Goal: Task Accomplishment & Management: Use online tool/utility

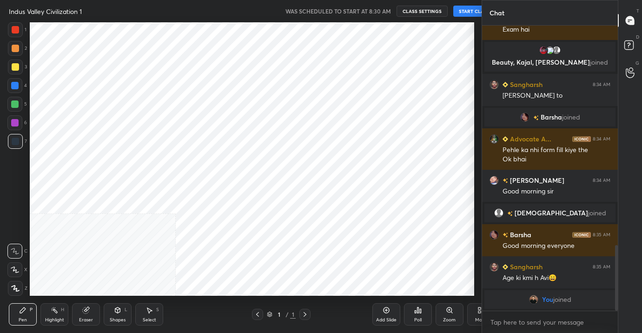
scroll to position [273, 477]
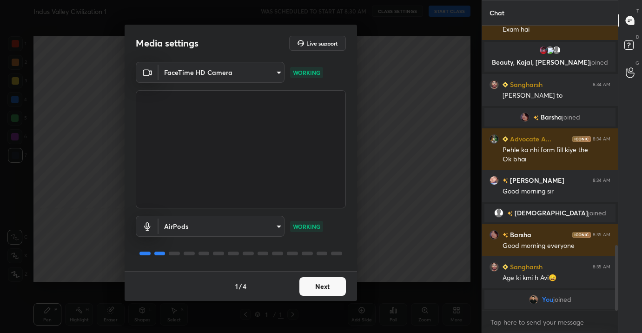
click at [337, 280] on button "Next" at bounding box center [322, 286] width 46 height 19
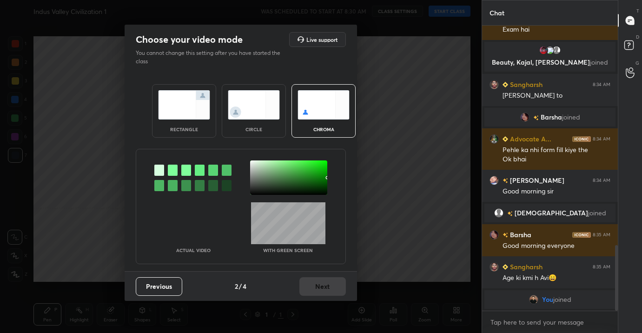
click at [194, 97] on img at bounding box center [184, 104] width 52 height 29
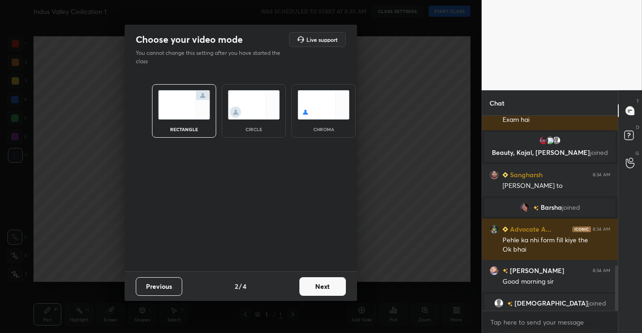
scroll to position [3, 3]
click at [194, 97] on img at bounding box center [184, 104] width 52 height 29
click at [333, 288] on button "Next" at bounding box center [322, 286] width 46 height 19
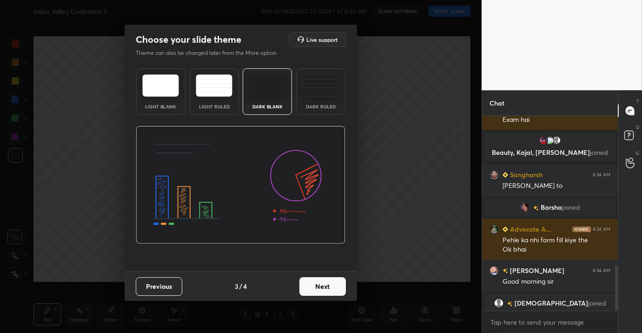
click at [325, 279] on button "Next" at bounding box center [322, 286] width 46 height 19
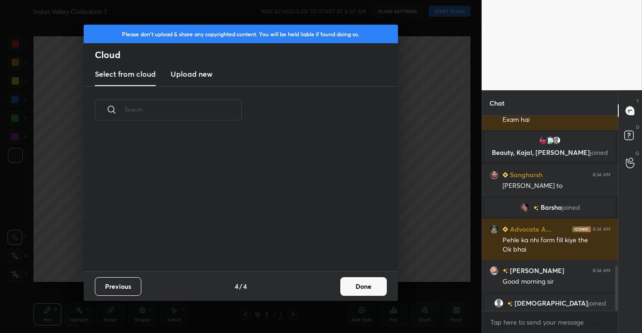
scroll to position [137, 299]
click at [198, 71] on h3 "Upload new" at bounding box center [192, 73] width 42 height 11
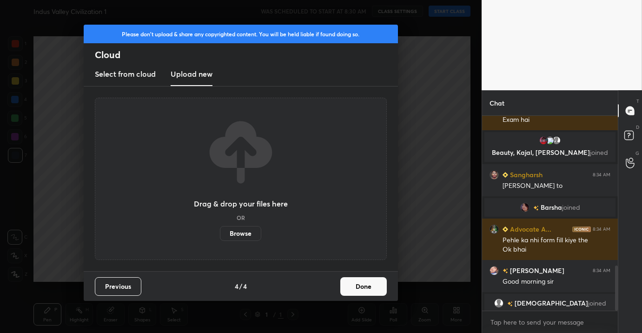
click at [364, 284] on button "Done" at bounding box center [363, 286] width 46 height 19
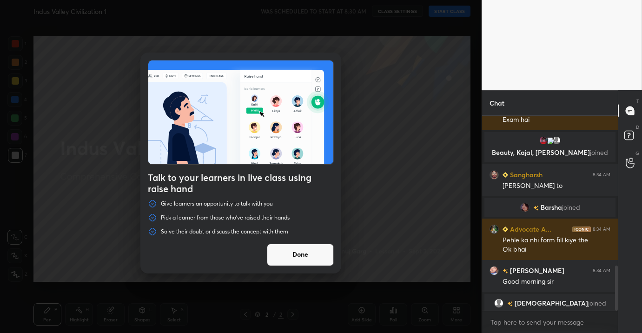
click at [315, 248] on button "Done" at bounding box center [300, 255] width 67 height 22
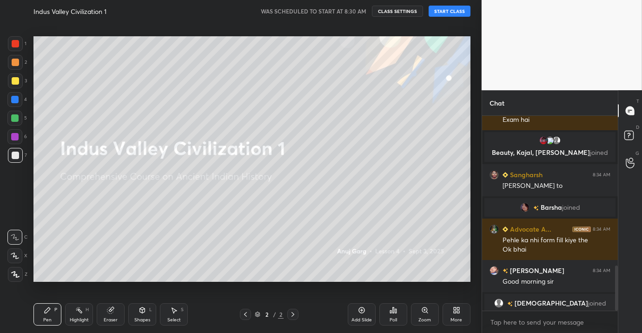
click at [461, 10] on button "START CLASS" at bounding box center [450, 11] width 42 height 11
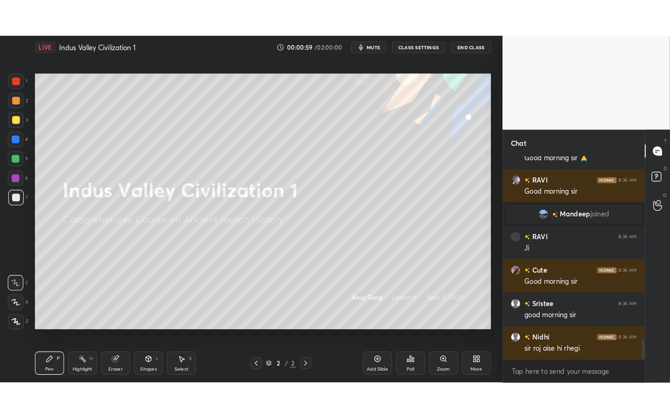
scroll to position [1761, 0]
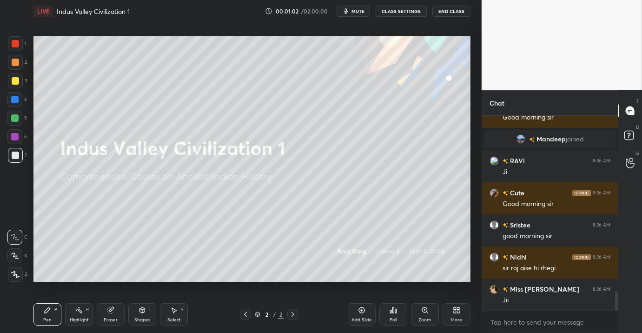
click at [460, 314] on div "More" at bounding box center [457, 314] width 28 height 22
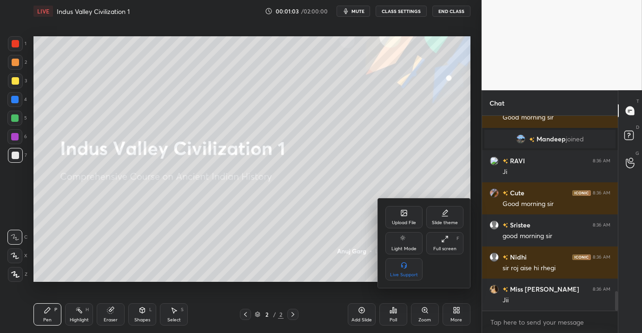
click at [453, 251] on div "Full screen" at bounding box center [444, 248] width 23 height 5
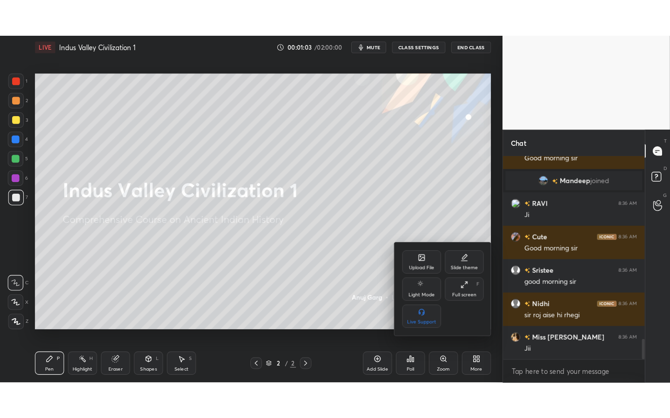
scroll to position [359, 465]
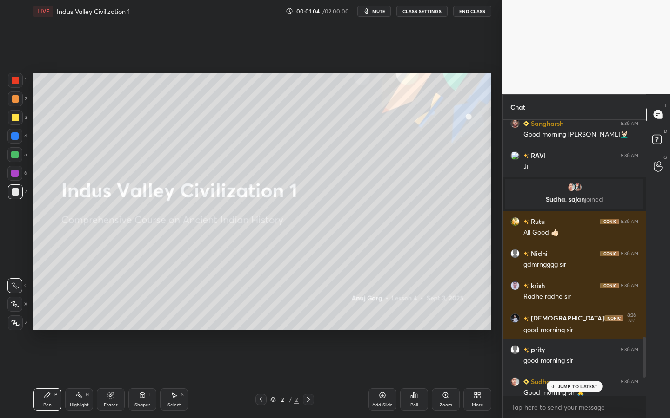
click at [438, 16] on div "LIVE Indus Valley Civilization 1 00:01:04 / 02:00:00 mute CLASS SETTINGS End Cl…" at bounding box center [262, 11] width 458 height 22
click at [437, 13] on button "CLASS SETTINGS" at bounding box center [421, 11] width 51 height 11
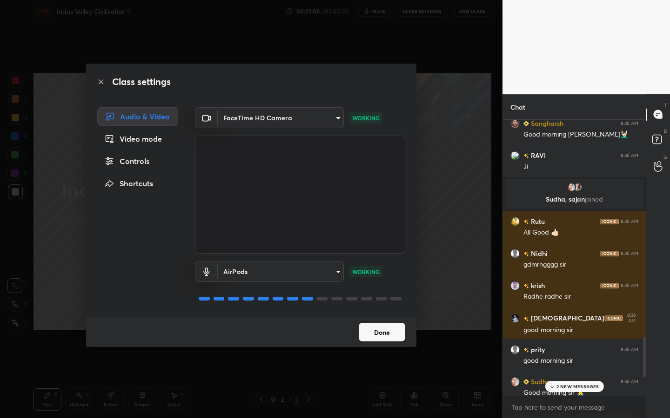
click at [378, 332] on button "Done" at bounding box center [381, 332] width 46 height 19
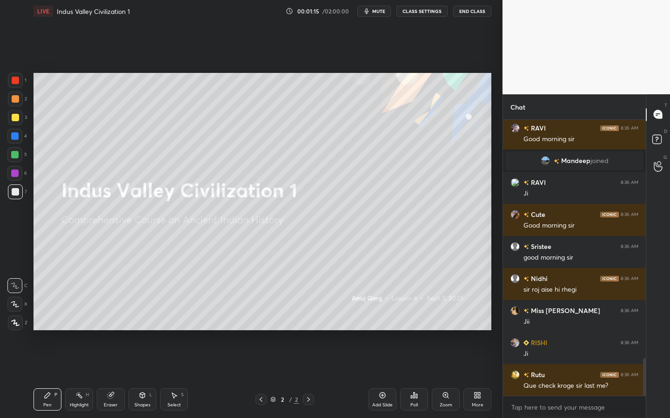
click at [14, 320] on icon at bounding box center [15, 323] width 7 height 6
click at [16, 124] on div at bounding box center [15, 117] width 15 height 15
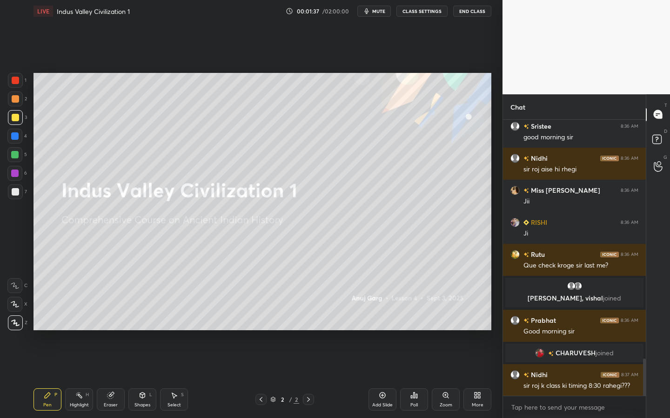
click at [480, 332] on div "More" at bounding box center [477, 405] width 12 height 5
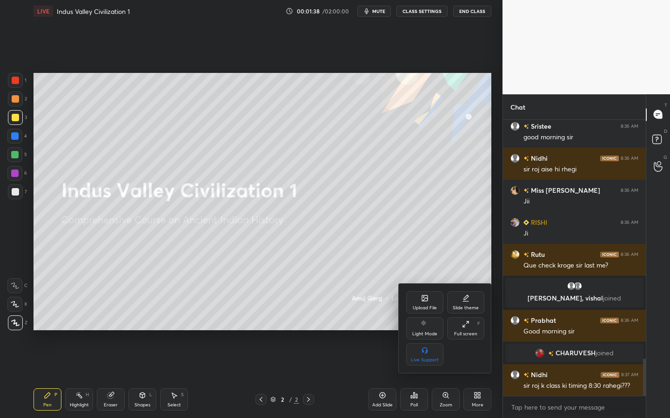
click at [432, 306] on div "Upload File" at bounding box center [424, 308] width 24 height 5
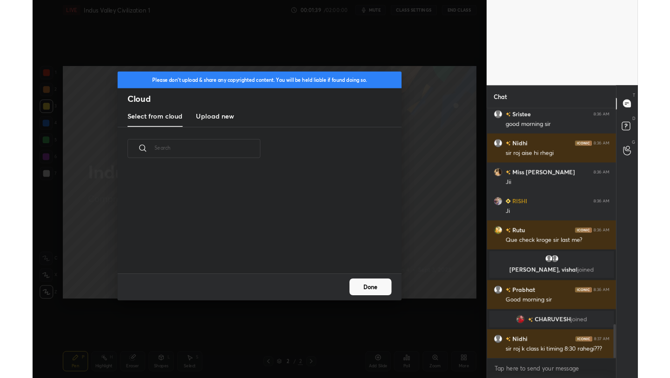
scroll to position [114, 299]
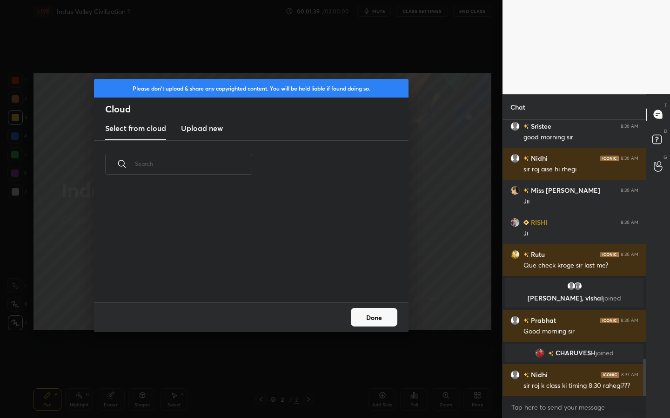
click at [210, 126] on h3 "Upload new" at bounding box center [202, 128] width 42 height 11
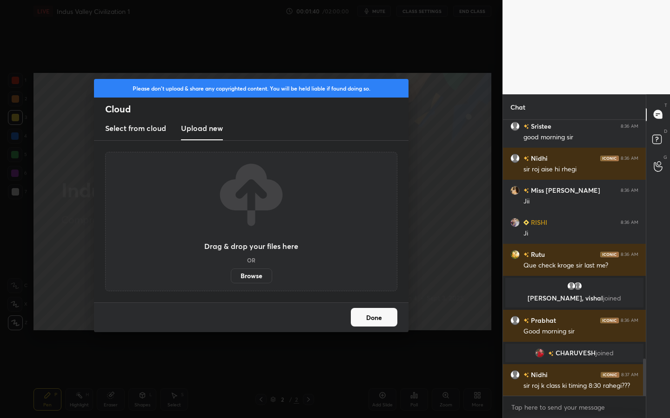
click at [245, 269] on label "Browse" at bounding box center [251, 276] width 41 height 15
click at [231, 269] on input "Browse" at bounding box center [231, 276] width 0 height 15
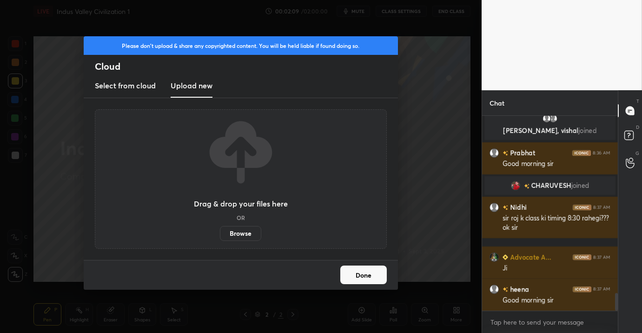
scroll to position [1953, 0]
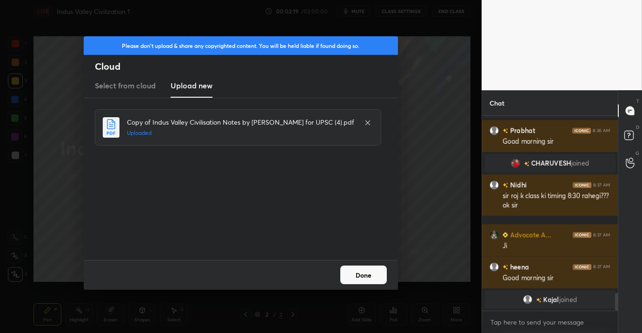
click at [372, 275] on button "Done" at bounding box center [363, 274] width 46 height 19
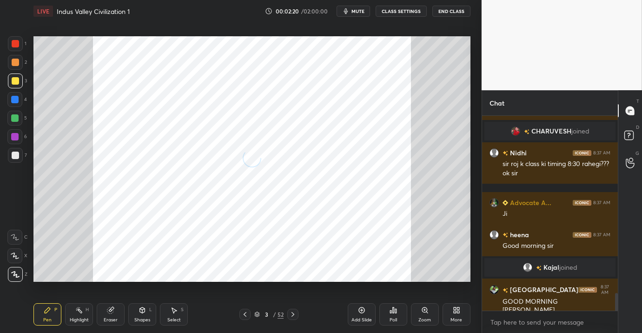
scroll to position [1962, 0]
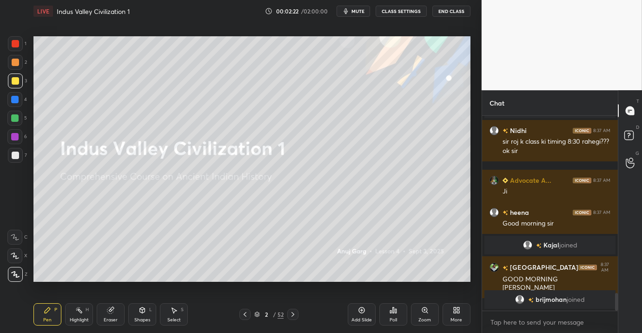
click at [459, 315] on div "More" at bounding box center [457, 314] width 28 height 22
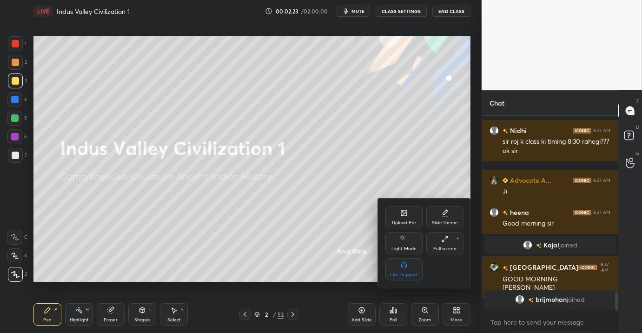
click at [404, 212] on icon at bounding box center [404, 213] width 6 height 6
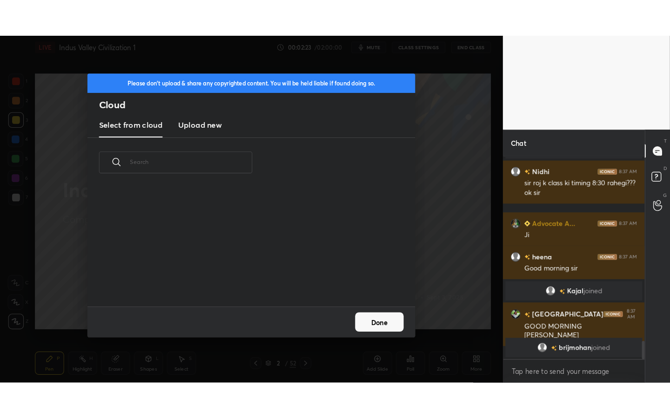
scroll to position [114, 299]
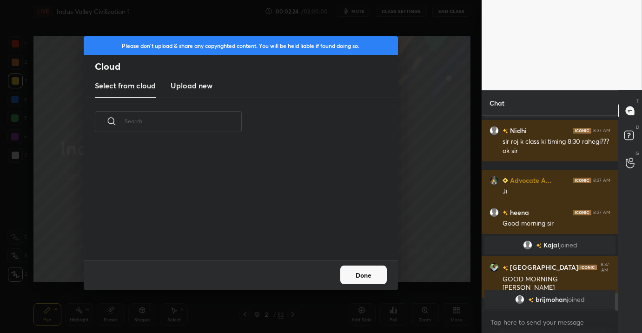
click at [201, 81] on h3 "Upload new" at bounding box center [192, 85] width 42 height 11
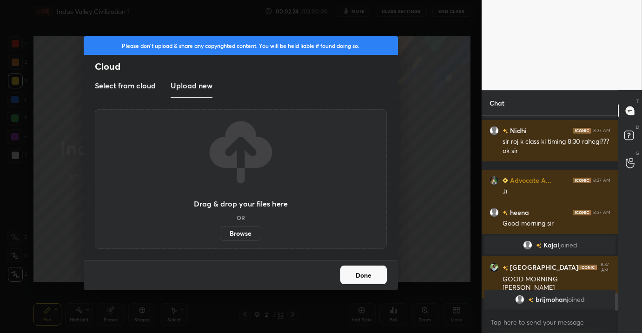
click at [235, 229] on label "Browse" at bounding box center [240, 233] width 41 height 15
click at [220, 229] on input "Browse" at bounding box center [220, 233] width 0 height 15
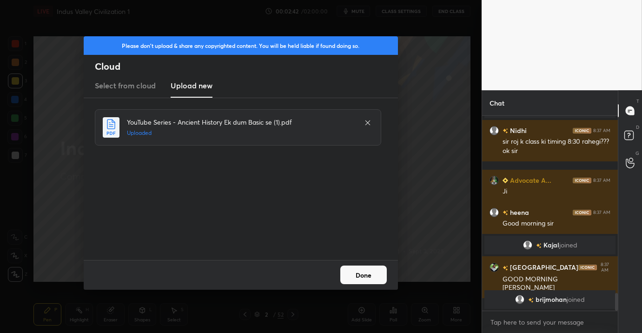
click at [372, 278] on button "Done" at bounding box center [363, 274] width 46 height 19
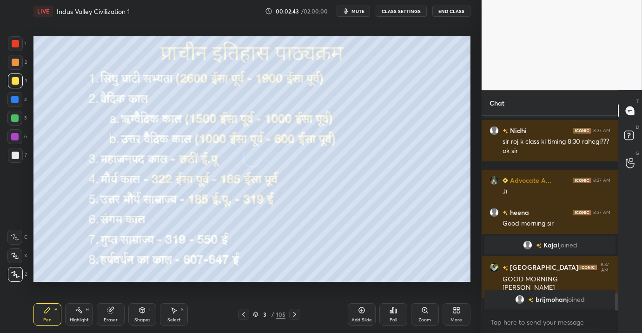
click at [446, 319] on div "More" at bounding box center [457, 314] width 28 height 22
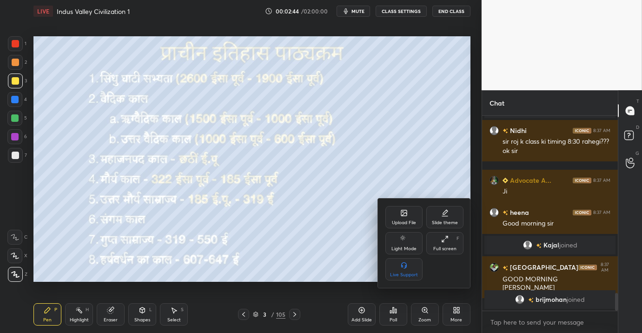
click at [445, 239] on icon at bounding box center [444, 238] width 7 height 7
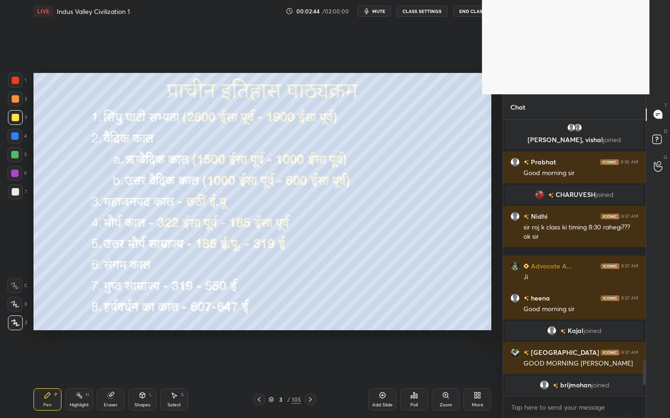
scroll to position [273, 140]
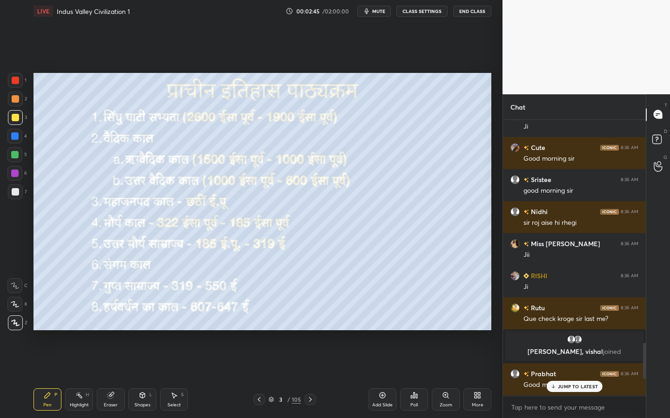
click at [288, 332] on div "/" at bounding box center [288, 400] width 3 height 6
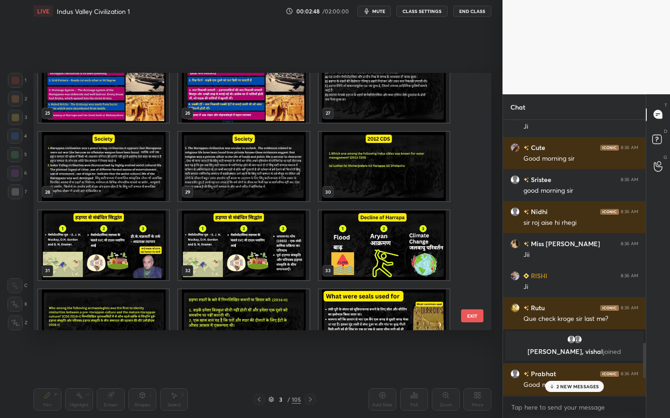
scroll to position [686, 0]
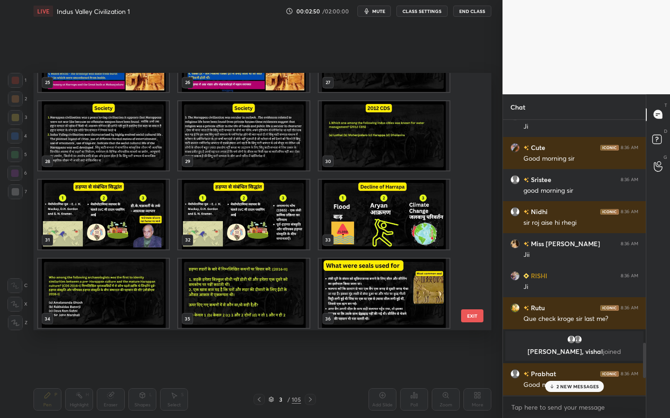
click at [147, 222] on img "grid" at bounding box center [103, 215] width 131 height 70
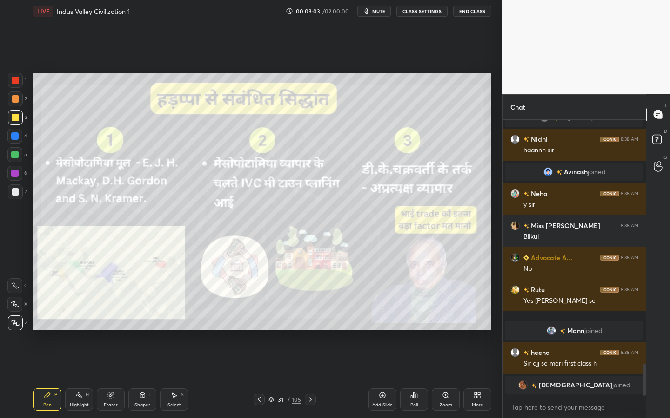
scroll to position [2119, 0]
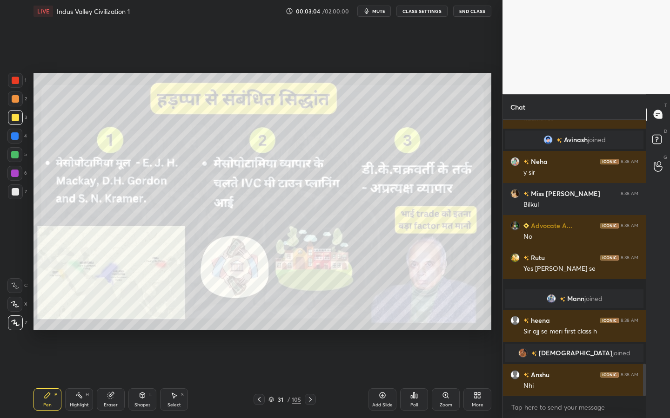
click at [285, 332] on div "31 / 105" at bounding box center [284, 399] width 62 height 11
click at [288, 332] on div "/" at bounding box center [288, 400] width 3 height 6
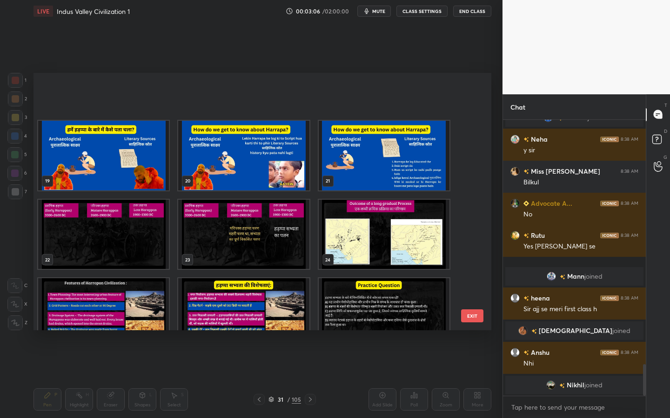
scroll to position [415, 0]
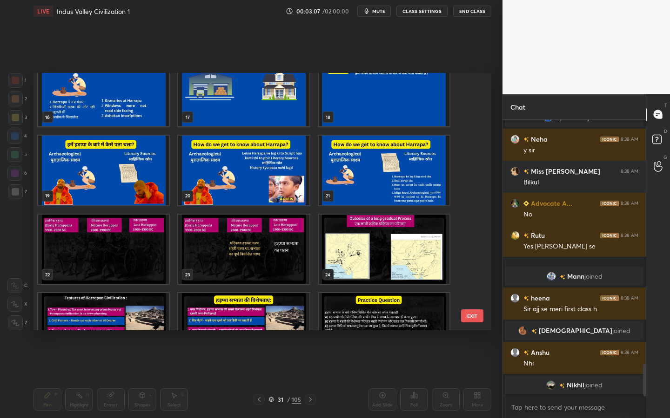
click at [388, 251] on img "grid" at bounding box center [384, 250] width 131 height 70
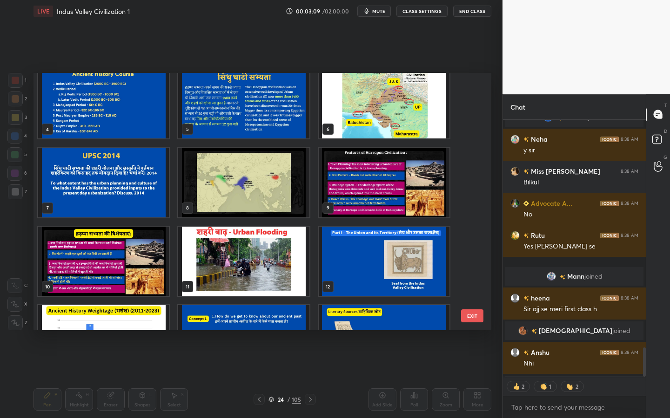
click at [257, 184] on img "grid" at bounding box center [243, 183] width 131 height 70
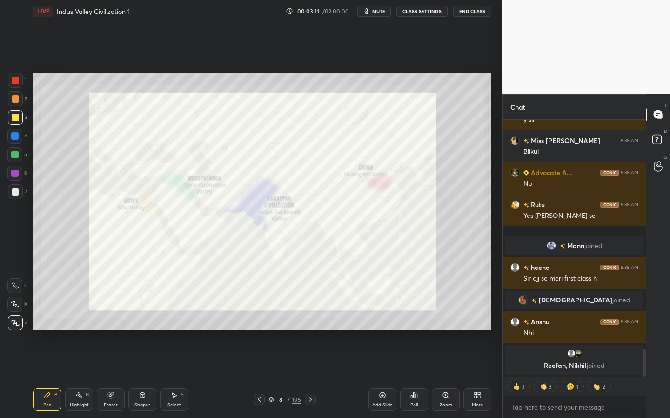
click at [441, 332] on div "Zoom" at bounding box center [445, 400] width 28 height 22
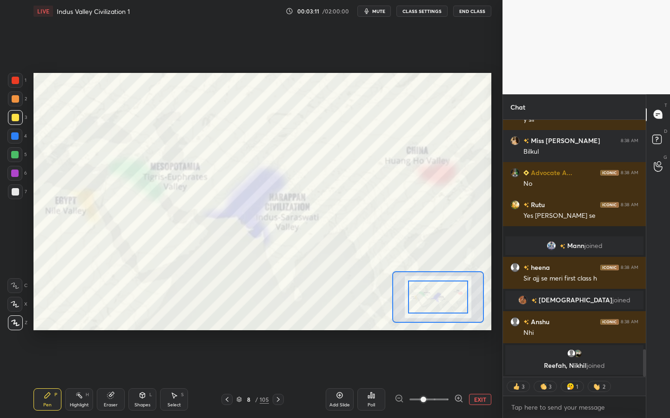
click at [441, 332] on div "Add Slide Poll EXIT" at bounding box center [408, 400] width 166 height 52
click at [21, 81] on div at bounding box center [15, 80] width 15 height 15
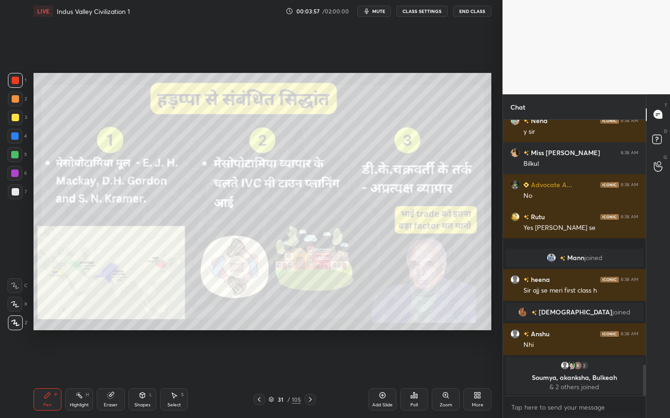
click at [15, 119] on div at bounding box center [15, 117] width 7 height 7
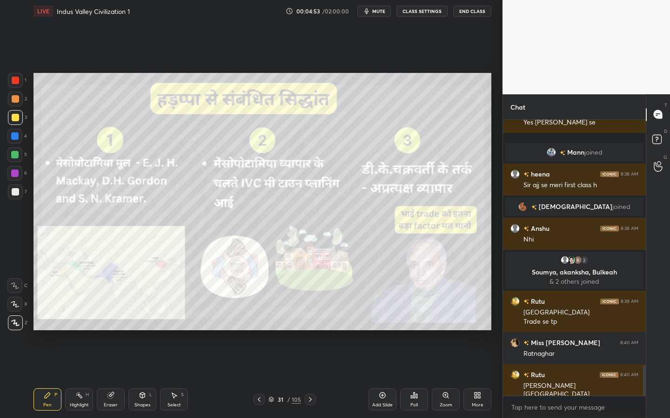
scroll to position [2229, 0]
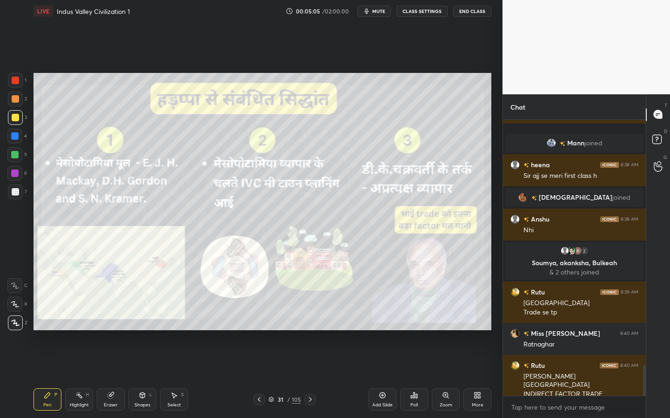
click at [289, 332] on div "/" at bounding box center [288, 400] width 3 height 6
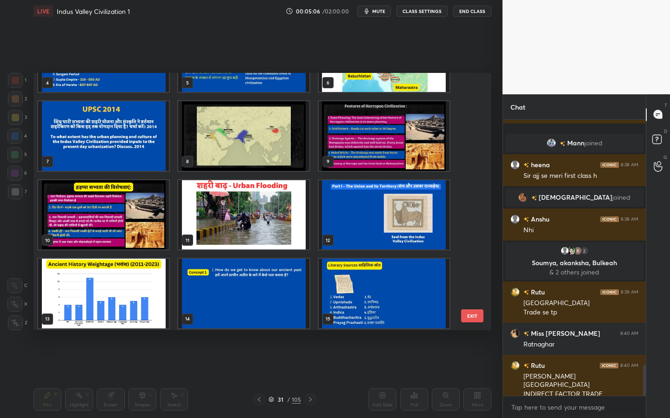
scroll to position [133, 0]
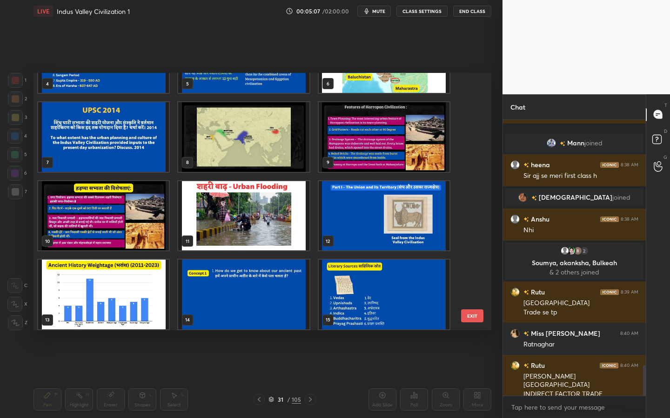
click at [227, 126] on img "grid" at bounding box center [243, 137] width 131 height 70
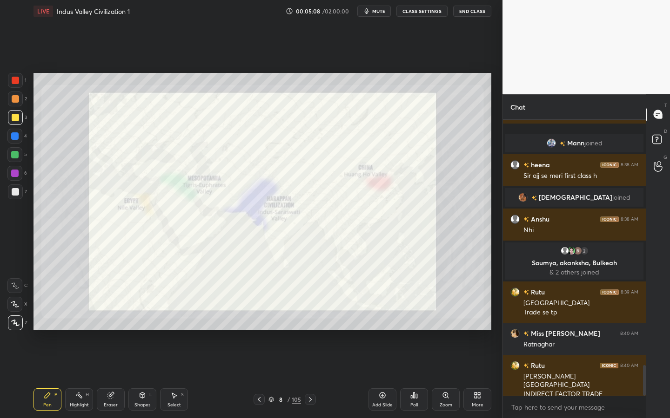
click at [446, 332] on div "Zoom" at bounding box center [445, 400] width 28 height 22
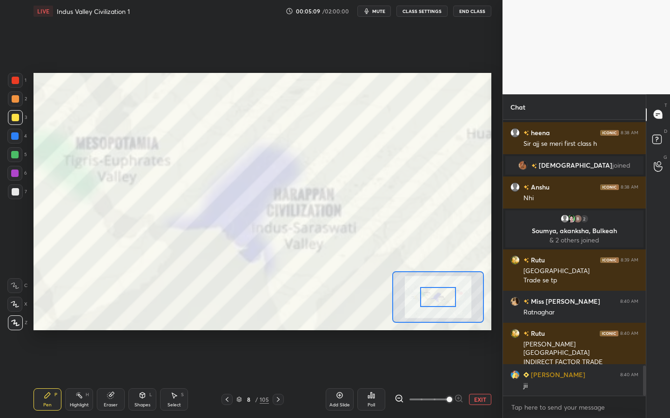
click at [112, 332] on div "Eraser" at bounding box center [111, 400] width 28 height 22
click at [13, 331] on div "1 2 3 4 5 6 7 C X Z C X Z E E Erase all H H LIVE Indus Valley Civilization 1 00…" at bounding box center [247, 209] width 495 height 418
click at [20, 323] on span "Erase all" at bounding box center [15, 323] width 14 height 7
drag, startPoint x: 18, startPoint y: 75, endPoint x: 32, endPoint y: 86, distance: 18.2
click at [17, 75] on div at bounding box center [15, 80] width 15 height 15
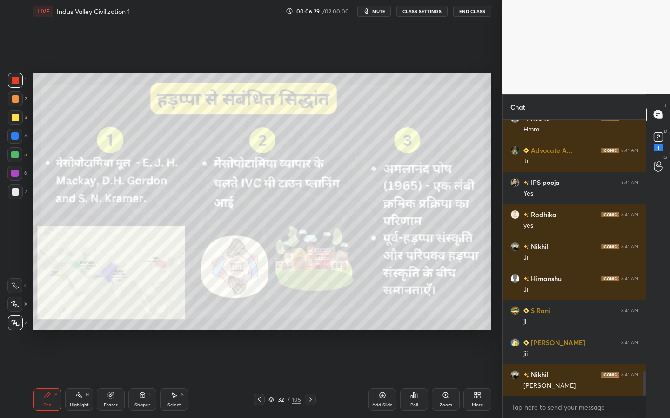
scroll to position [2859, 0]
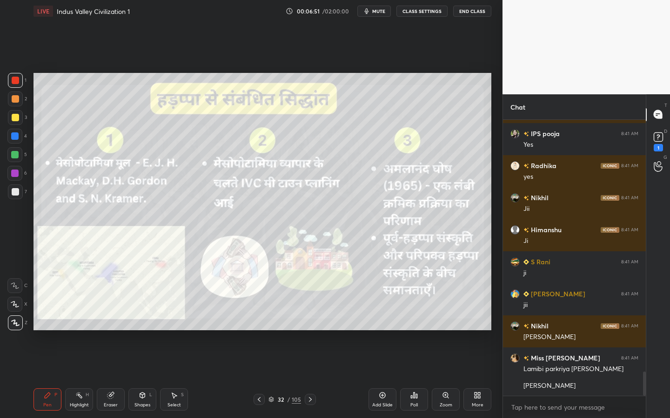
click at [381, 332] on icon at bounding box center [381, 395] width 7 height 7
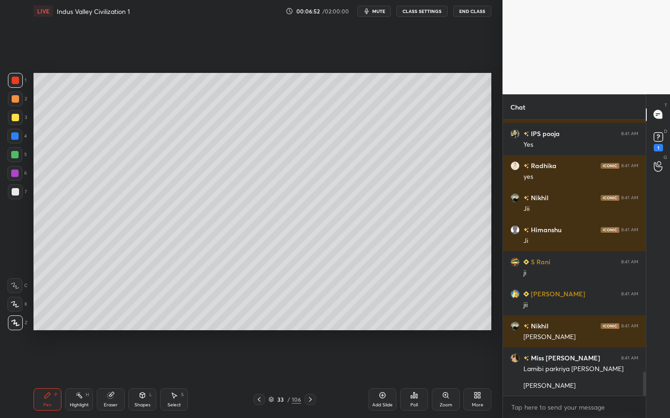
click at [17, 119] on div at bounding box center [15, 117] width 7 height 7
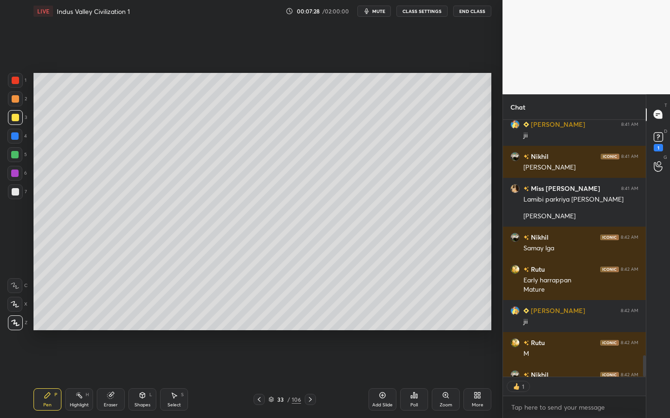
scroll to position [3, 3]
click at [145, 332] on div "Shapes" at bounding box center [142, 405] width 16 height 5
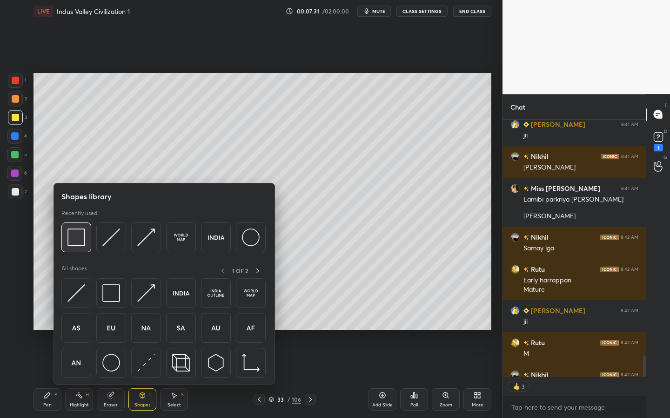
click at [82, 247] on div at bounding box center [76, 238] width 30 height 30
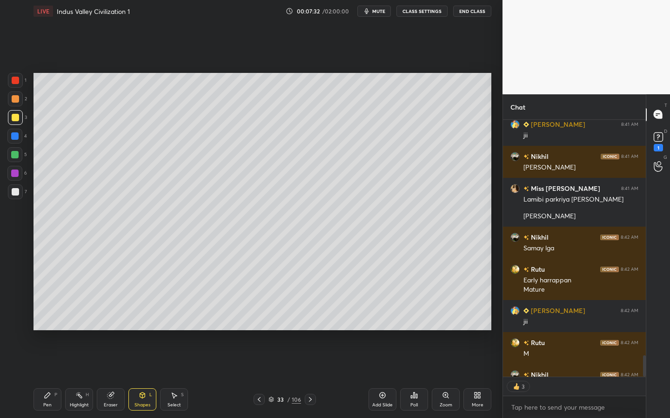
click at [18, 192] on div at bounding box center [15, 192] width 15 height 15
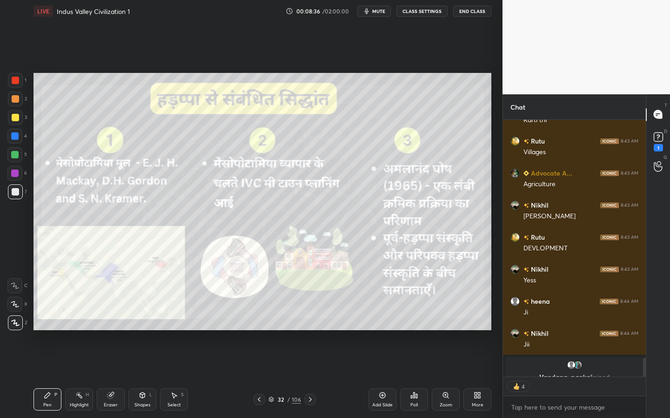
scroll to position [3200, 0]
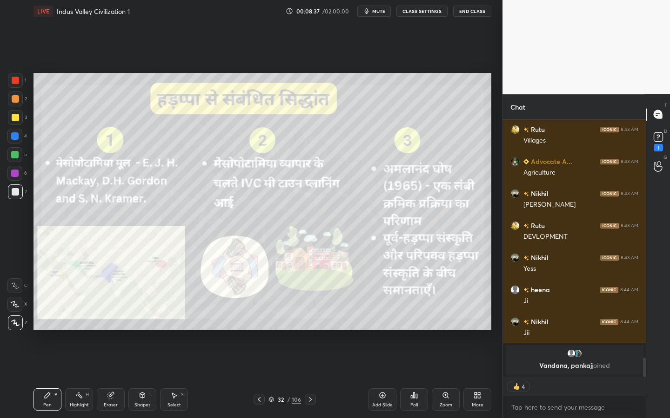
drag, startPoint x: 15, startPoint y: 117, endPoint x: 29, endPoint y: 119, distance: 13.6
click at [16, 117] on div at bounding box center [15, 117] width 7 height 7
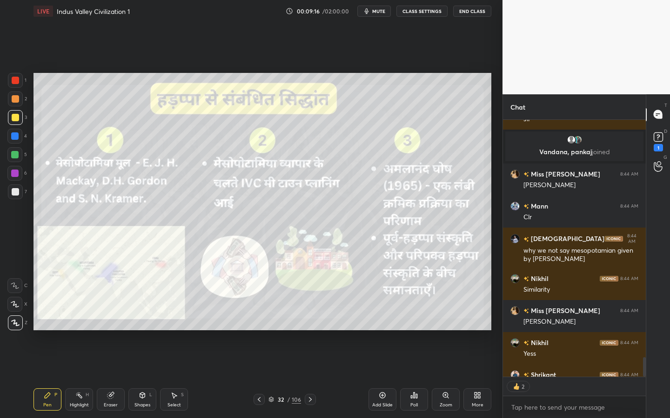
scroll to position [254, 140]
click at [297, 332] on div "106" at bounding box center [296, 400] width 9 height 8
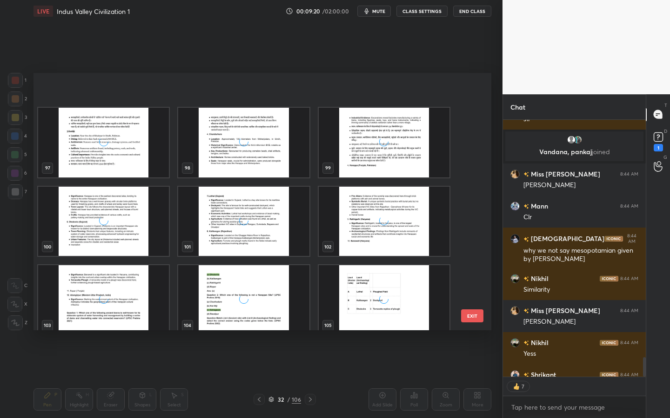
scroll to position [2580, 0]
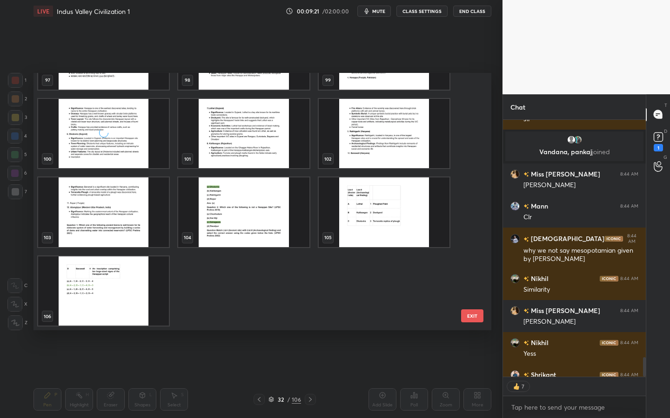
click at [153, 294] on img "grid" at bounding box center [103, 292] width 131 height 70
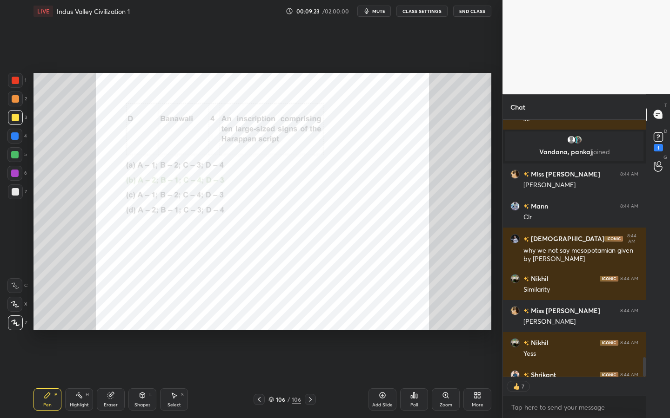
scroll to position [3396, 0]
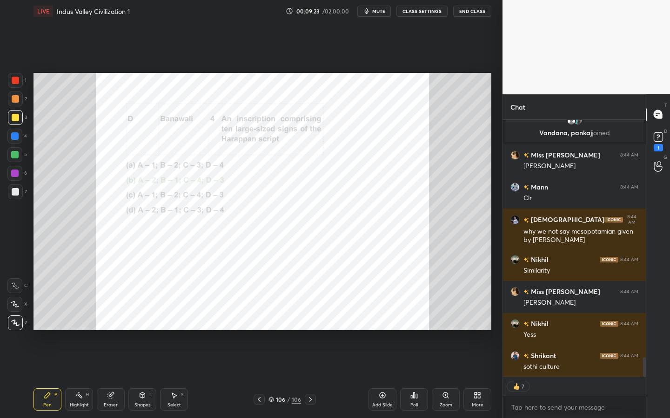
click at [480, 332] on div "More" at bounding box center [477, 405] width 12 height 5
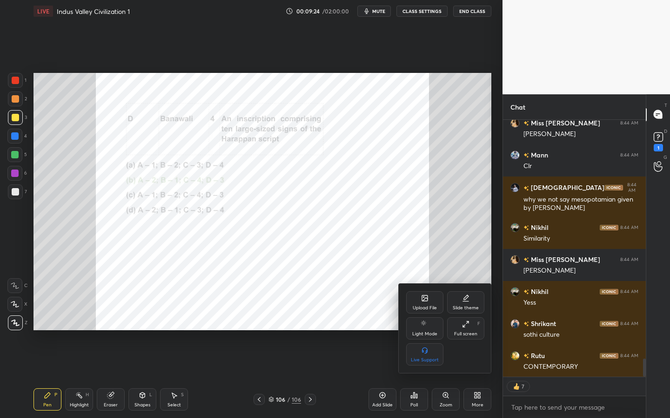
click at [424, 304] on div "Upload File" at bounding box center [424, 303] width 37 height 22
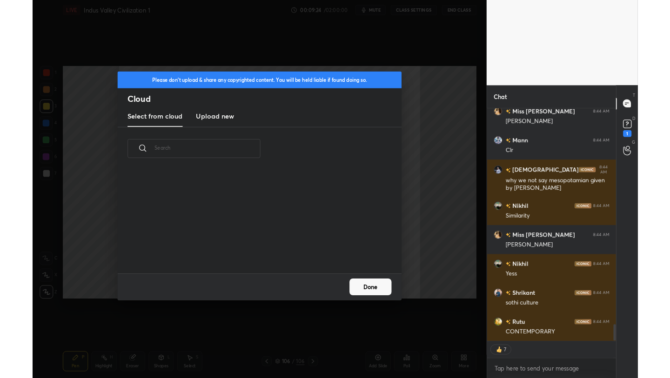
scroll to position [114, 299]
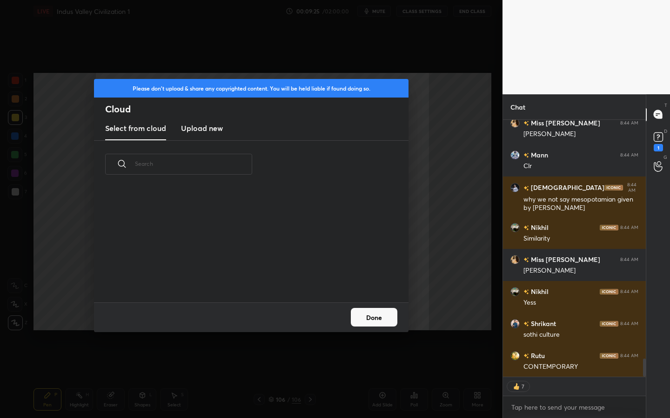
click at [209, 134] on new "Upload new" at bounding box center [202, 128] width 42 height 23
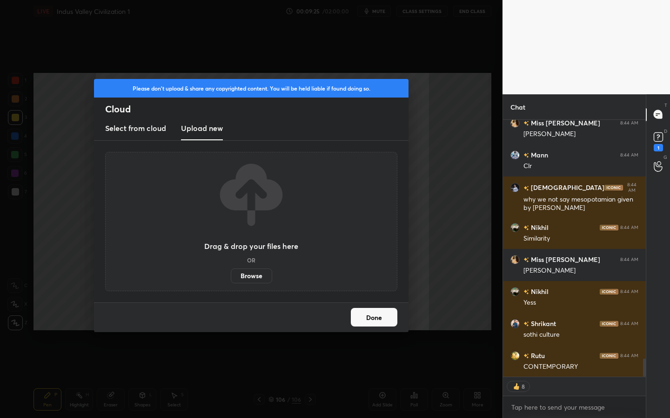
click at [253, 277] on label "Browse" at bounding box center [251, 276] width 41 height 15
click at [231, 277] on input "Browse" at bounding box center [231, 276] width 0 height 15
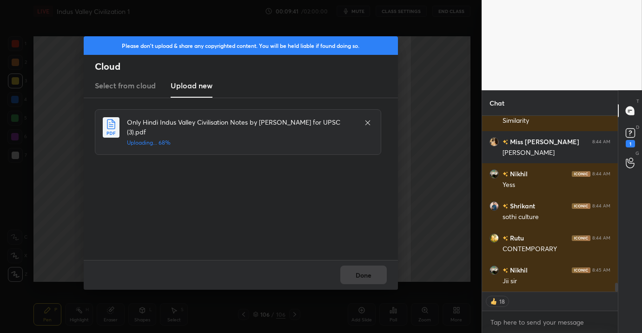
scroll to position [3445, 0]
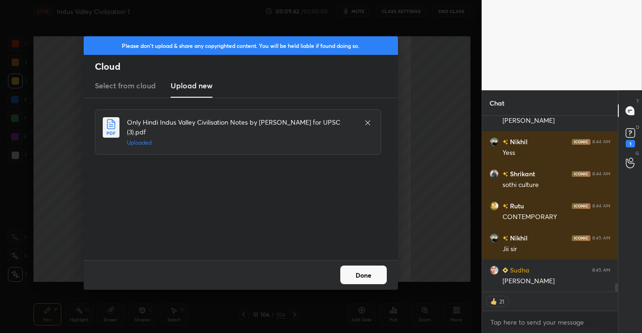
click at [370, 271] on button "Done" at bounding box center [363, 274] width 46 height 19
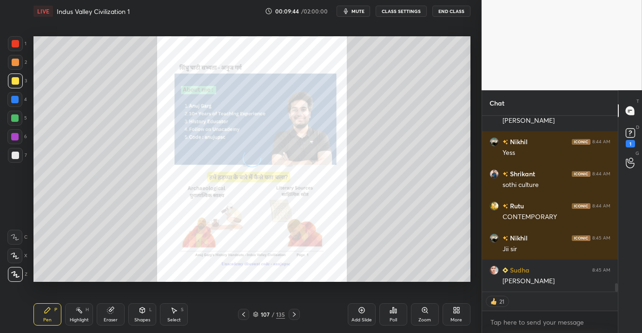
click at [274, 310] on div "107 / 135" at bounding box center [269, 314] width 32 height 8
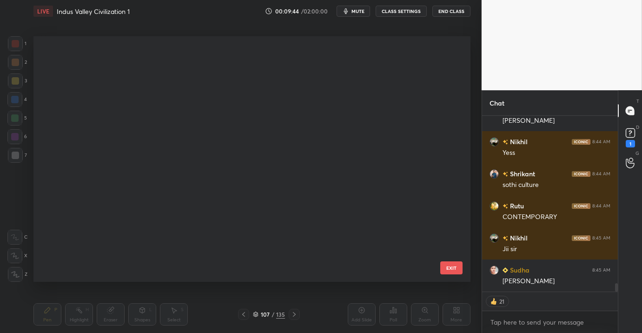
scroll to position [3, 5]
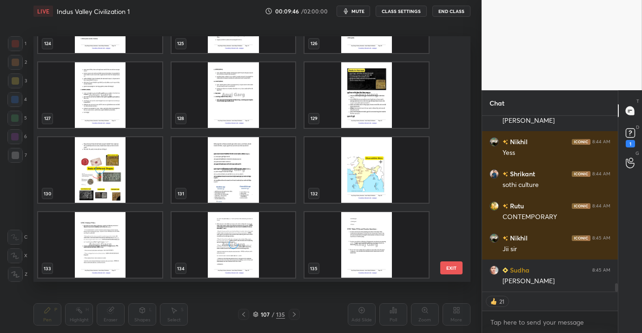
click at [372, 242] on img "grid" at bounding box center [367, 245] width 124 height 66
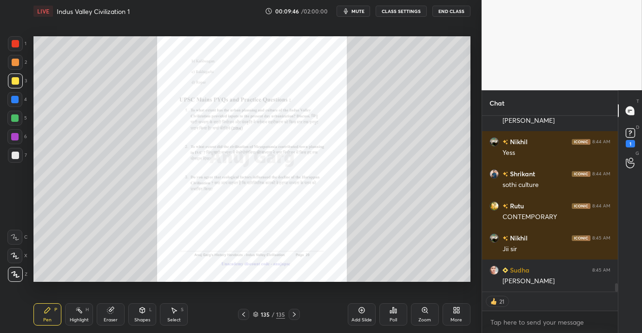
click at [372, 242] on img "grid" at bounding box center [367, 245] width 124 height 66
click at [360, 298] on div "Add Slide Poll Zoom More" at bounding box center [409, 314] width 123 height 52
click at [364, 312] on icon at bounding box center [361, 310] width 6 height 6
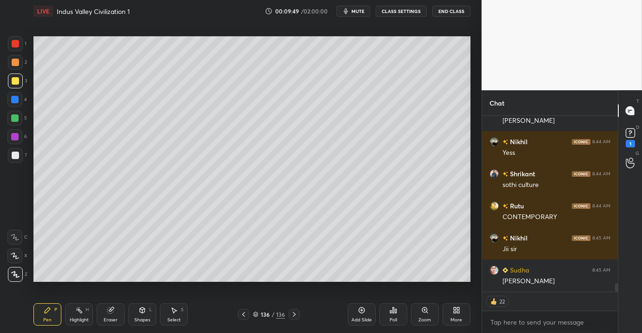
click at [456, 316] on div "More" at bounding box center [457, 314] width 28 height 22
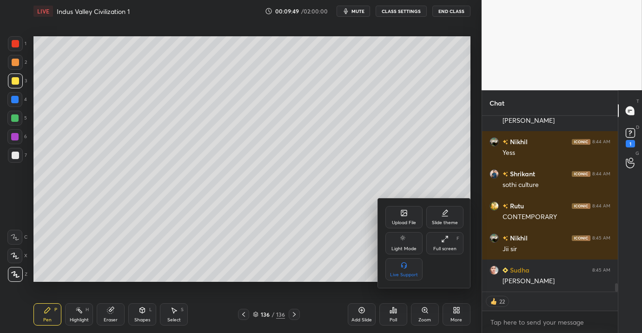
click at [390, 221] on div "Upload File" at bounding box center [403, 217] width 37 height 22
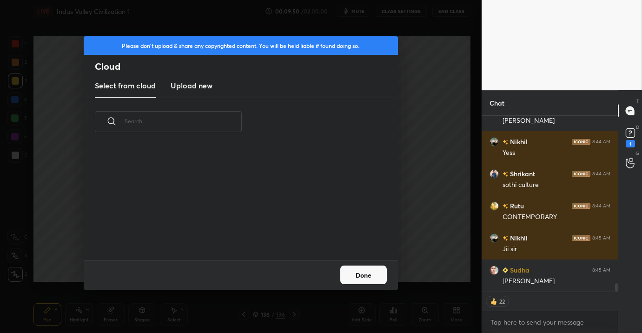
click at [189, 85] on h3 "Upload new" at bounding box center [192, 85] width 42 height 11
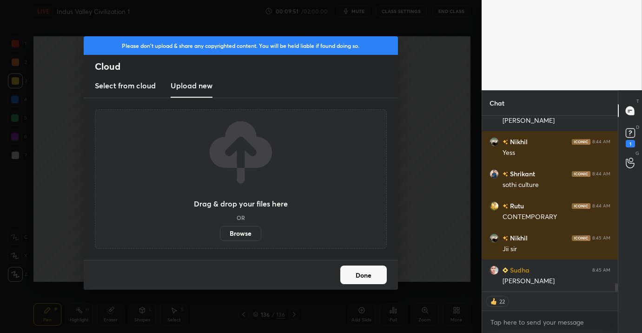
click at [249, 231] on label "Browse" at bounding box center [240, 233] width 41 height 15
click at [220, 231] on input "Browse" at bounding box center [220, 233] width 0 height 15
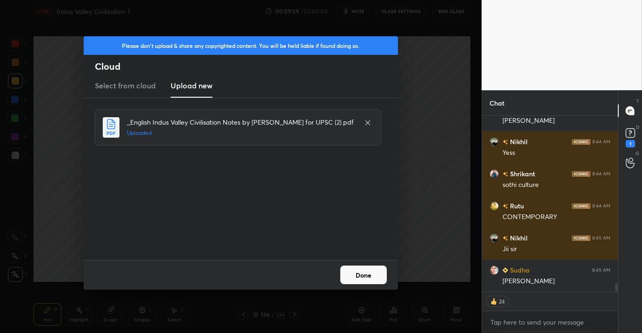
click at [358, 274] on button "Done" at bounding box center [363, 274] width 46 height 19
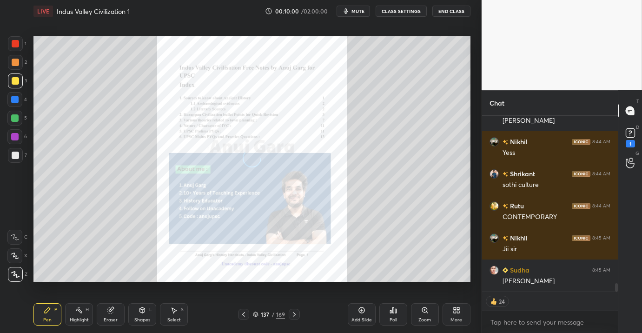
click at [456, 312] on icon at bounding box center [456, 309] width 7 height 7
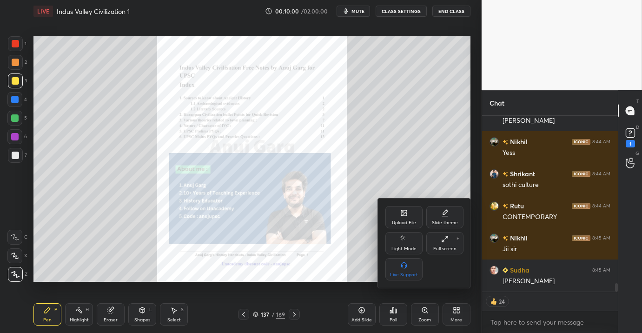
click at [450, 249] on div "Full screen" at bounding box center [444, 248] width 23 height 5
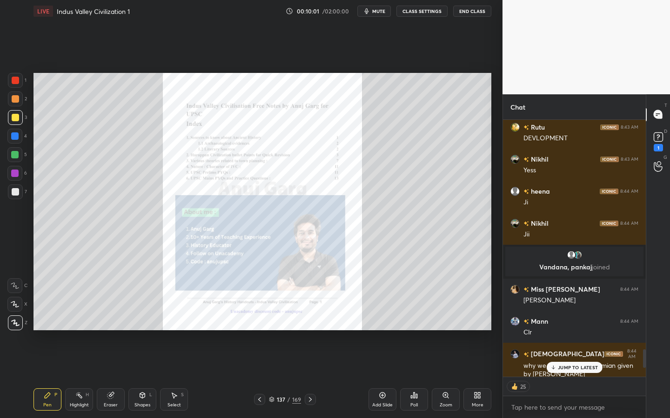
click at [290, 332] on div "137 / 169" at bounding box center [285, 400] width 32 height 8
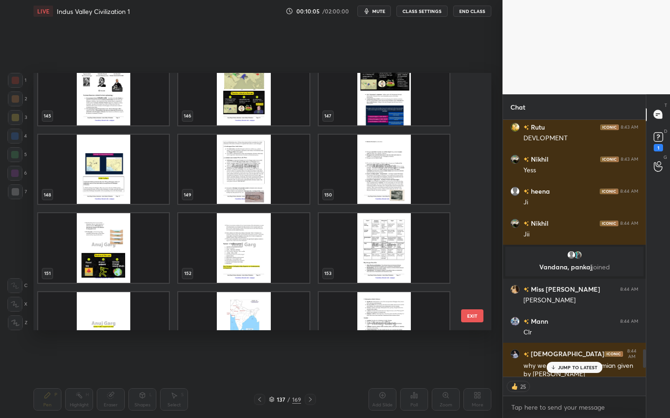
click at [260, 266] on img "grid" at bounding box center [243, 248] width 131 height 70
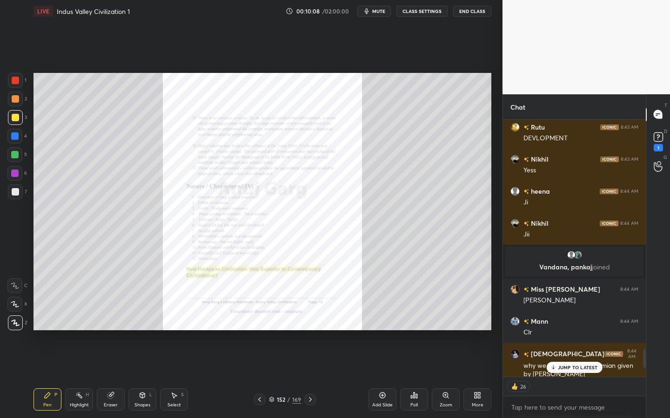
click at [442, 332] on icon at bounding box center [445, 395] width 7 height 7
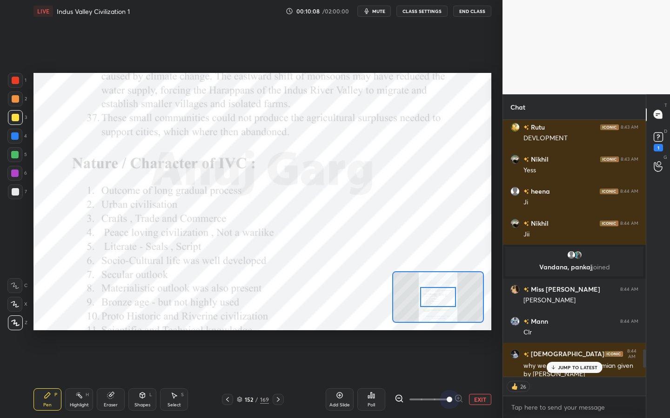
click at [475, 332] on div "EXIT" at bounding box center [442, 399] width 97 height 11
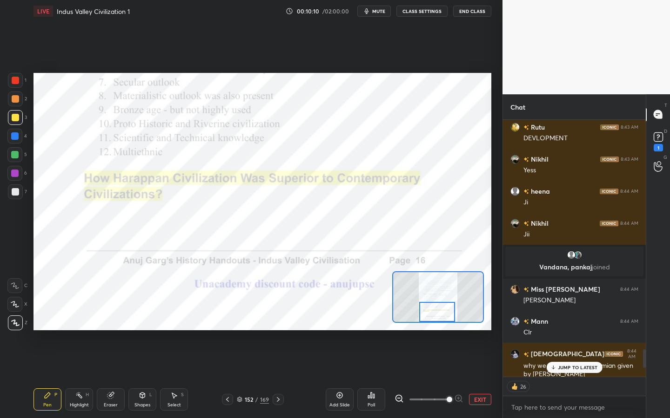
drag, startPoint x: 443, startPoint y: 297, endPoint x: 442, endPoint y: 316, distance: 19.1
click at [442, 316] on div at bounding box center [437, 312] width 36 height 20
click at [15, 78] on div at bounding box center [15, 80] width 7 height 7
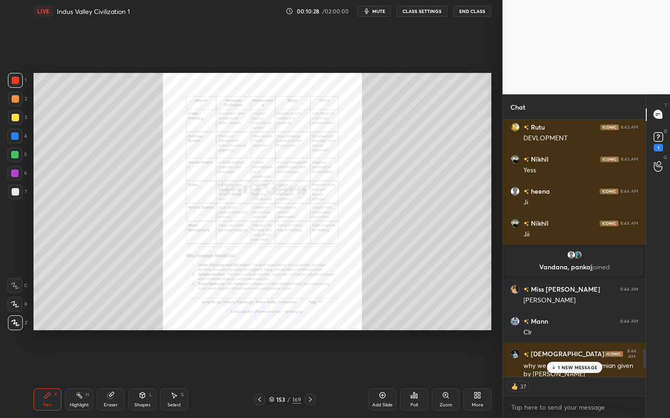
click at [441, 332] on div "Zoom" at bounding box center [445, 400] width 28 height 22
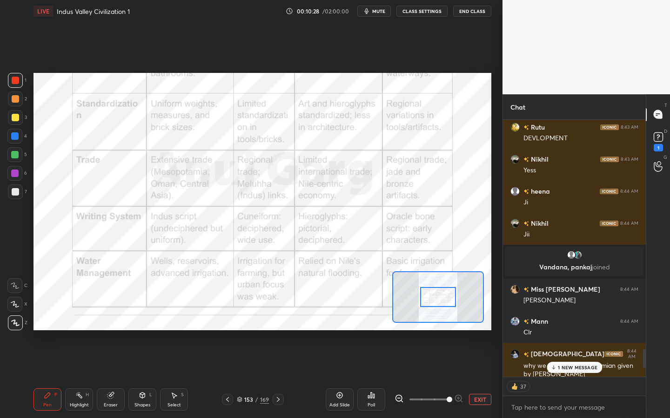
drag, startPoint x: 469, startPoint y: 395, endPoint x: 474, endPoint y: 392, distance: 5.8
click at [474, 332] on div "EXIT" at bounding box center [442, 399] width 97 height 11
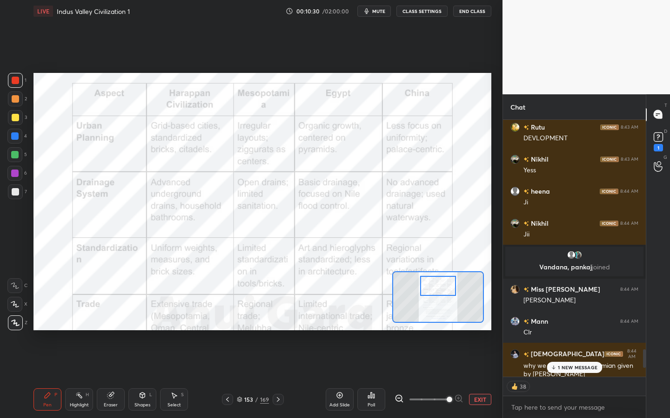
drag, startPoint x: 438, startPoint y: 297, endPoint x: 438, endPoint y: 289, distance: 8.4
click at [439, 289] on div at bounding box center [438, 286] width 36 height 20
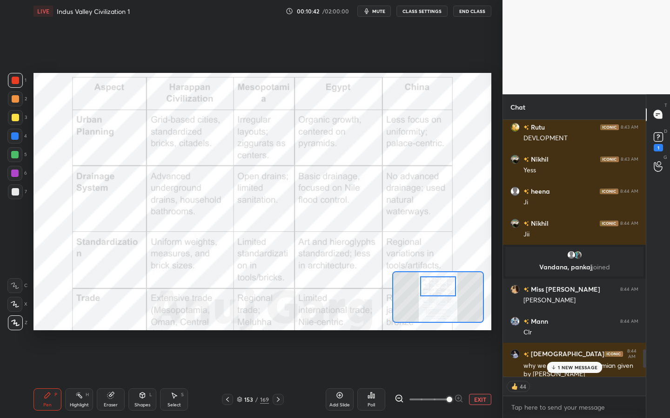
click at [107, 332] on div "Eraser" at bounding box center [111, 405] width 14 height 5
click at [12, 324] on span "Erase all" at bounding box center [15, 323] width 14 height 7
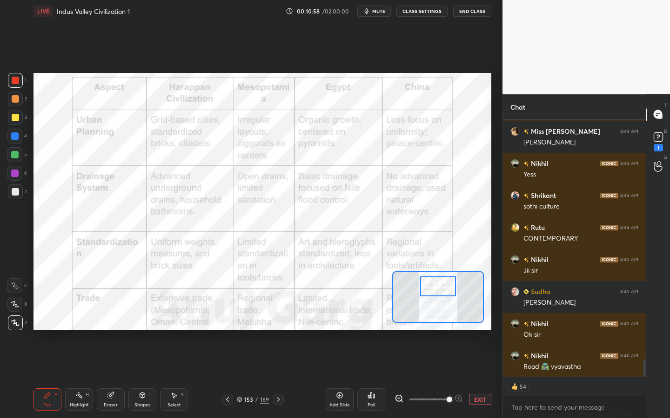
click at [247, 332] on div "153" at bounding box center [248, 400] width 9 height 6
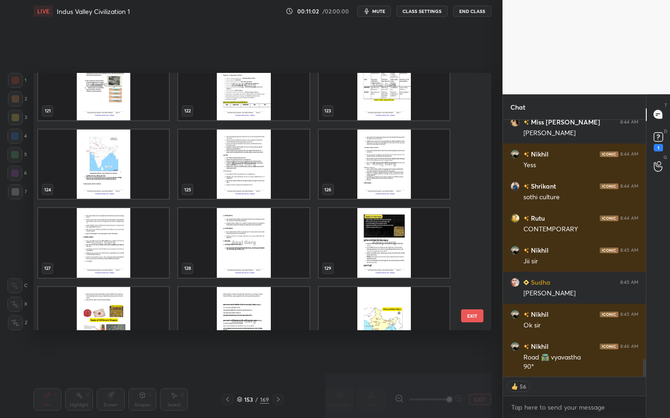
scroll to position [3124, 0]
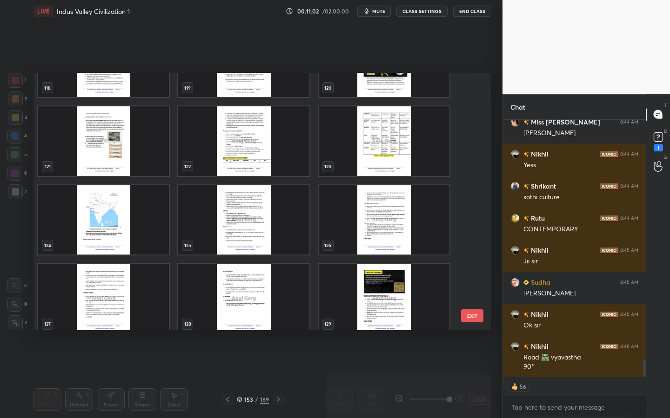
click at [382, 134] on img "grid" at bounding box center [384, 141] width 131 height 70
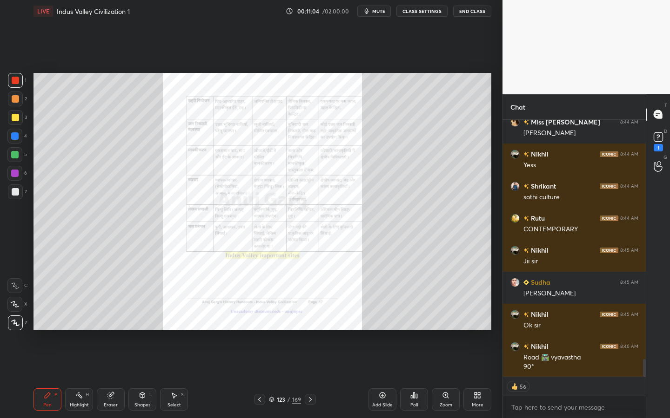
drag, startPoint x: 434, startPoint y: 403, endPoint x: 438, endPoint y: 408, distance: 6.3
click at [435, 332] on div "Zoom" at bounding box center [445, 400] width 28 height 22
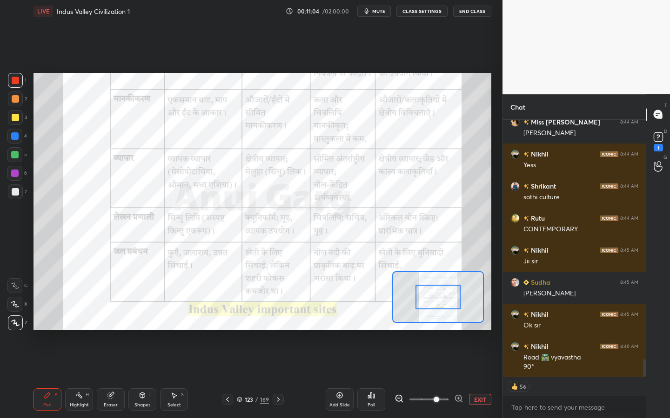
click at [439, 332] on span at bounding box center [428, 400] width 39 height 14
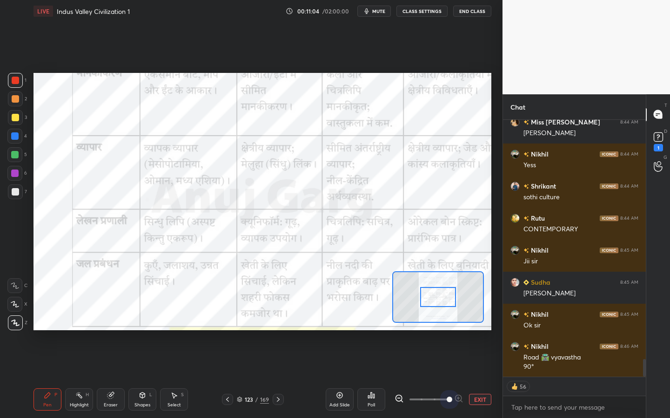
drag, startPoint x: 443, startPoint y: 401, endPoint x: 484, endPoint y: 391, distance: 42.3
click at [485, 332] on div "Add Slide Poll EXIT" at bounding box center [408, 400] width 166 height 52
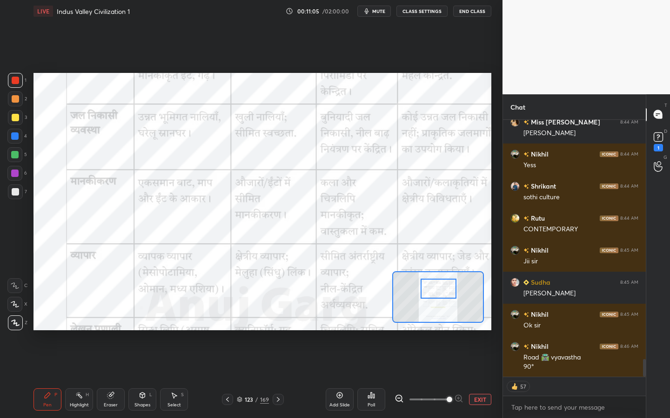
drag, startPoint x: 438, startPoint y: 299, endPoint x: 439, endPoint y: 291, distance: 7.9
click at [439, 292] on div at bounding box center [438, 289] width 36 height 20
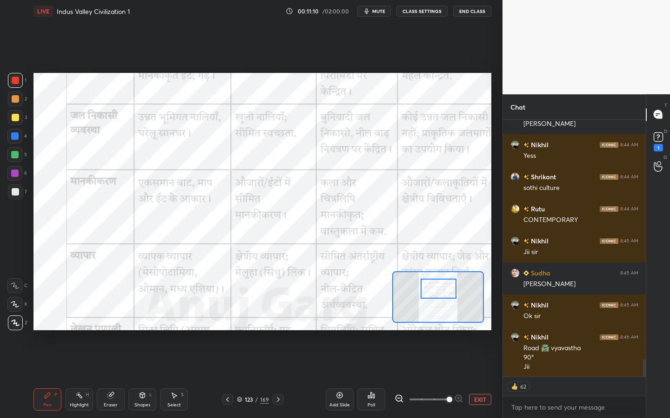
scroll to position [3496, 0]
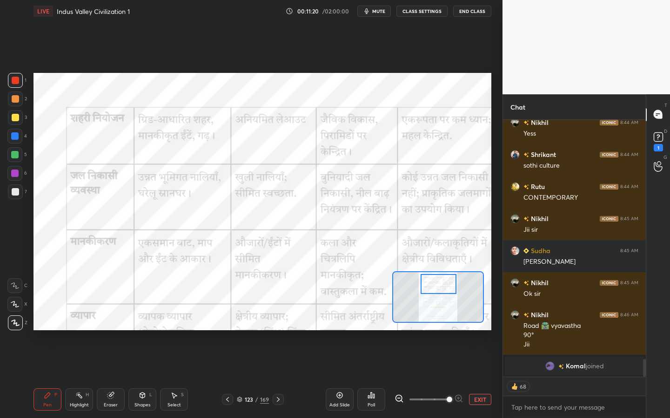
drag, startPoint x: 445, startPoint y: 292, endPoint x: 445, endPoint y: 287, distance: 4.7
click at [445, 287] on div at bounding box center [438, 284] width 36 height 20
click at [377, 13] on span "mute" at bounding box center [378, 11] width 13 height 7
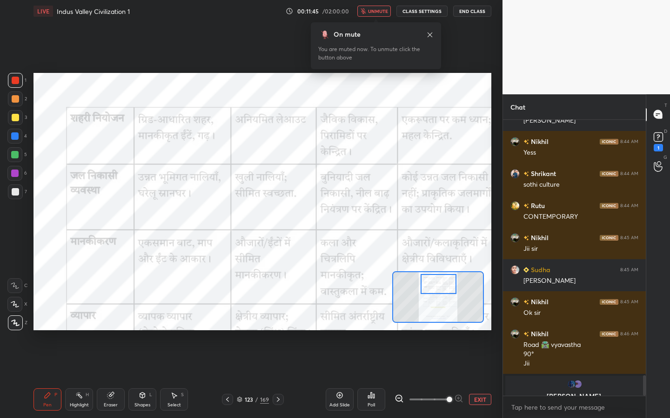
scroll to position [3488, 0]
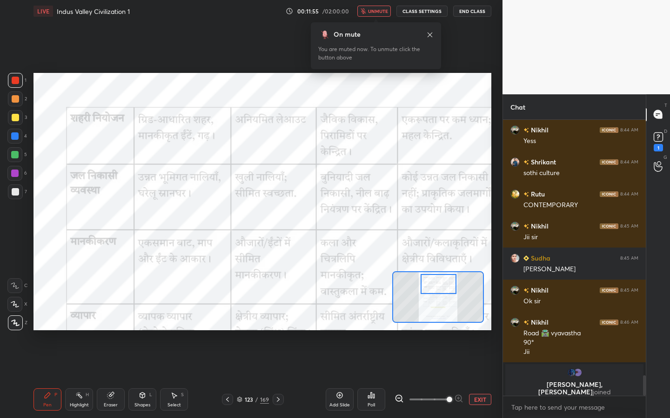
click at [383, 17] on div "On mute You are muted now. To unmute click the button above" at bounding box center [376, 43] width 130 height 53
click at [382, 13] on span "unmute" at bounding box center [378, 11] width 20 height 7
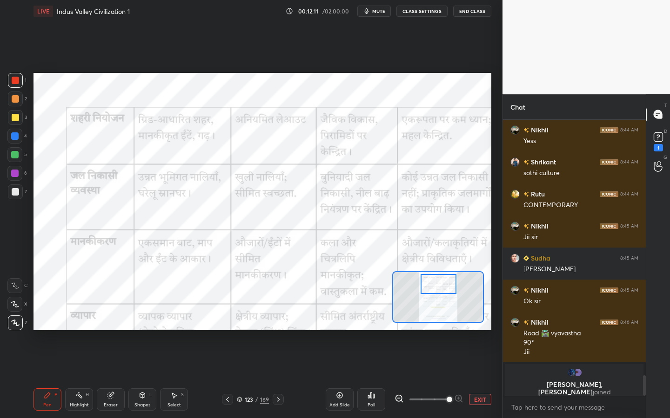
scroll to position [3441, 0]
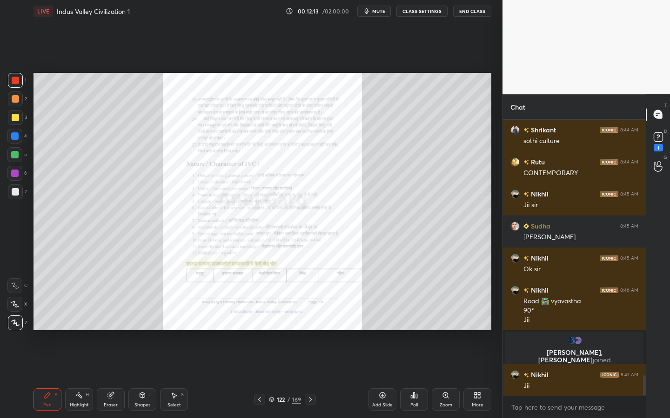
click at [439, 332] on div "Zoom" at bounding box center [445, 400] width 28 height 22
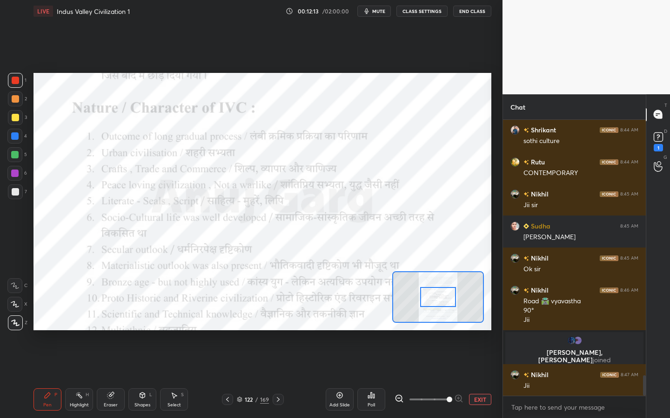
click at [478, 332] on div "EXIT" at bounding box center [442, 399] width 97 height 11
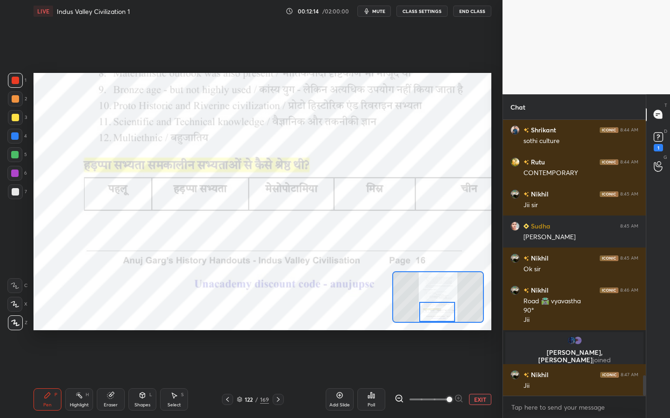
drag, startPoint x: 431, startPoint y: 299, endPoint x: 431, endPoint y: 313, distance: 14.0
click at [431, 314] on div at bounding box center [437, 312] width 36 height 20
click at [255, 332] on div "Pen P Highlight H Eraser Shapes L Select S 122 / 169 Add Slide Poll EXIT" at bounding box center [262, 399] width 458 height 37
click at [255, 332] on div "122 / 169" at bounding box center [253, 400] width 32 height 8
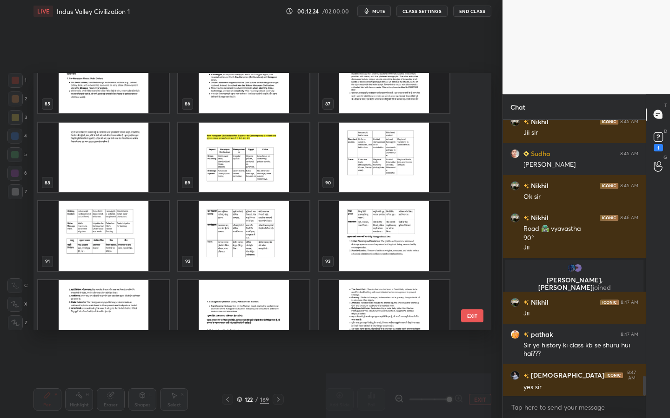
scroll to position [3546, 0]
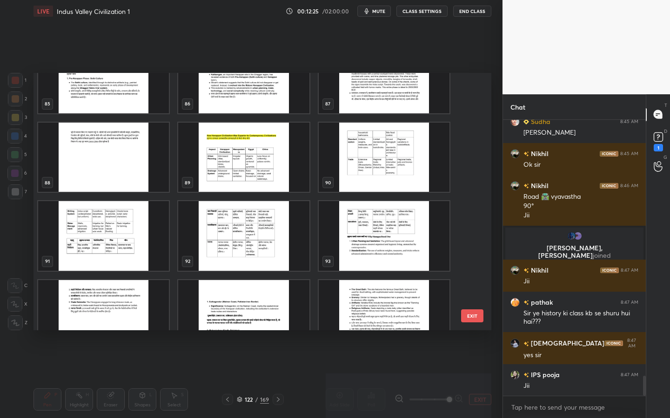
click at [239, 160] on img "grid" at bounding box center [243, 158] width 131 height 70
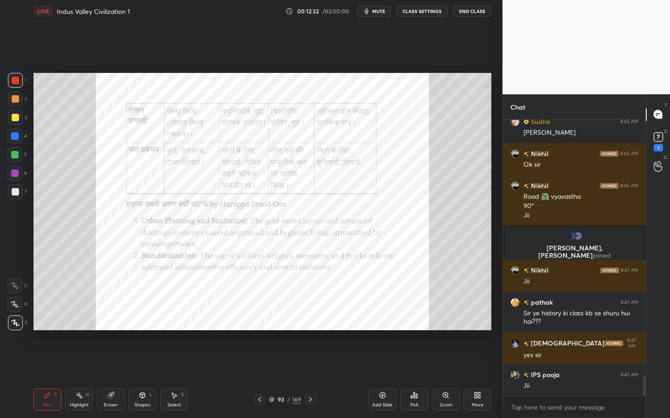
scroll to position [3578, 0]
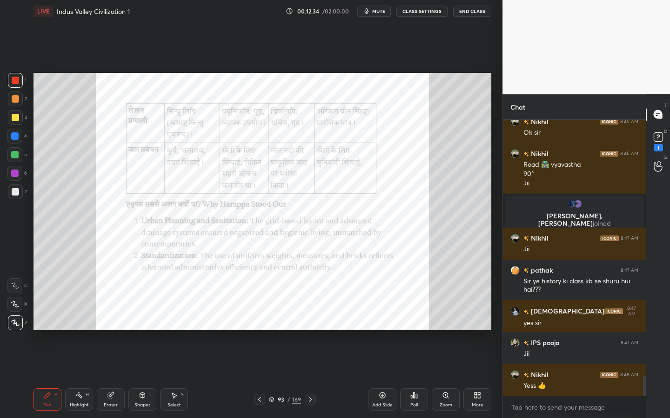
click at [437, 332] on div "Zoom" at bounding box center [445, 400] width 28 height 22
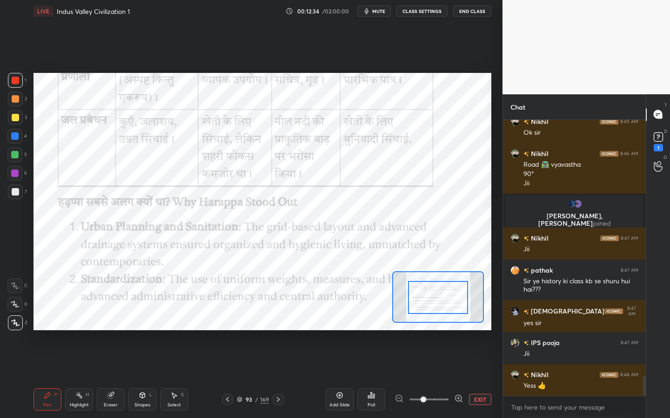
drag, startPoint x: 446, startPoint y: 287, endPoint x: 447, endPoint y: 295, distance: 8.4
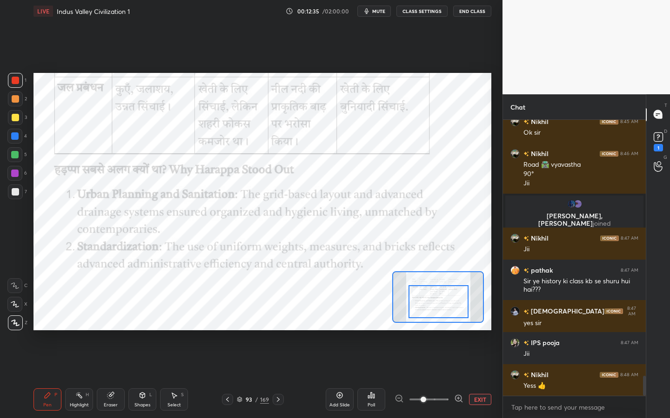
click at [448, 299] on div at bounding box center [438, 301] width 60 height 33
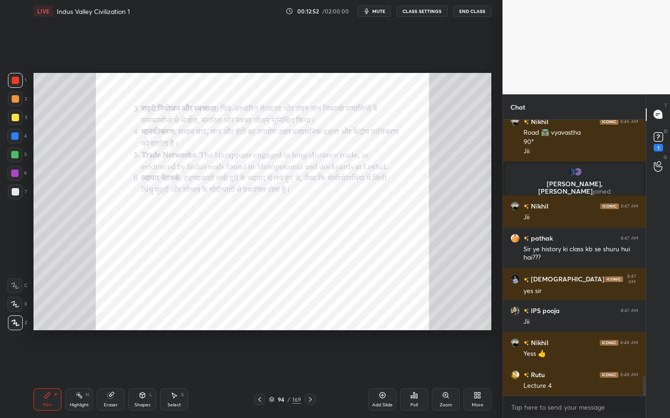
click at [446, 332] on icon at bounding box center [445, 395] width 5 height 5
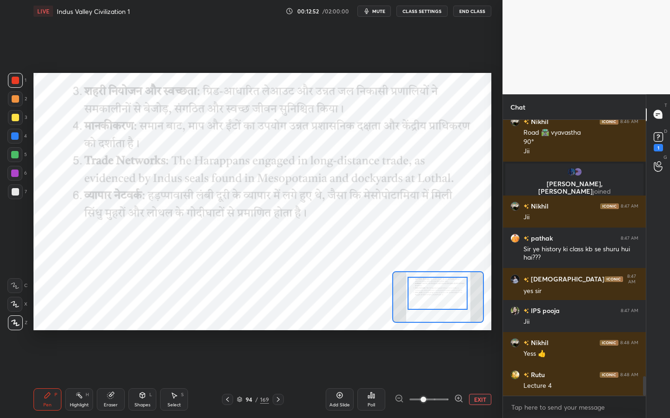
drag, startPoint x: 437, startPoint y: 296, endPoint x: 435, endPoint y: 291, distance: 6.0
click at [435, 287] on div at bounding box center [437, 293] width 60 height 33
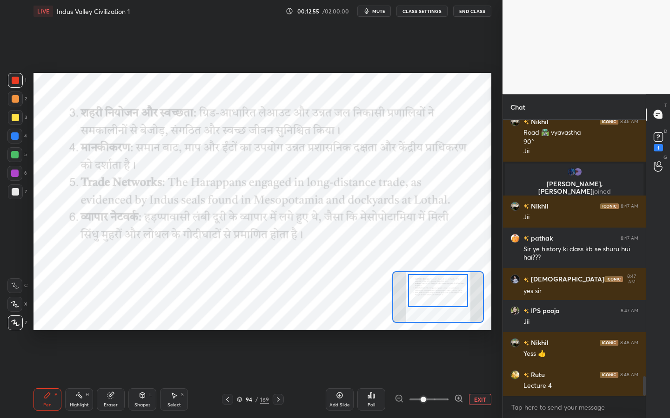
scroll to position [3632, 0]
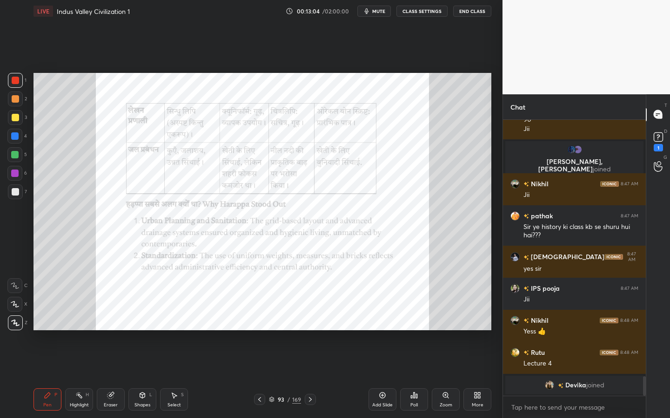
click at [445, 332] on div "Zoom" at bounding box center [445, 400] width 28 height 22
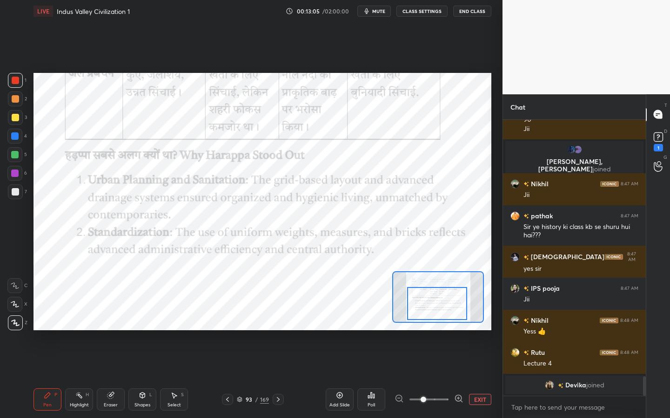
drag, startPoint x: 438, startPoint y: 310, endPoint x: 438, endPoint y: 315, distance: 5.6
click at [438, 315] on div at bounding box center [437, 303] width 60 height 33
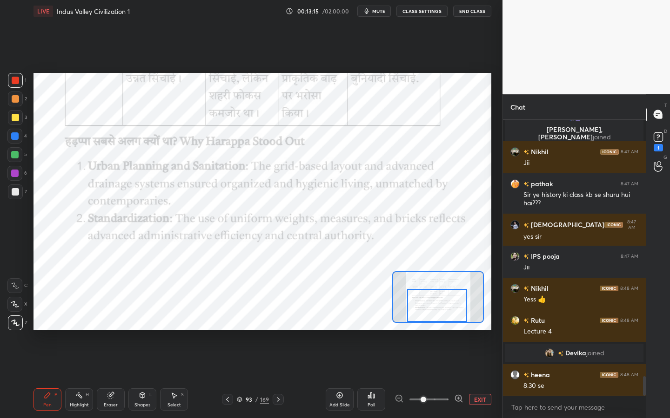
scroll to position [3652, 0]
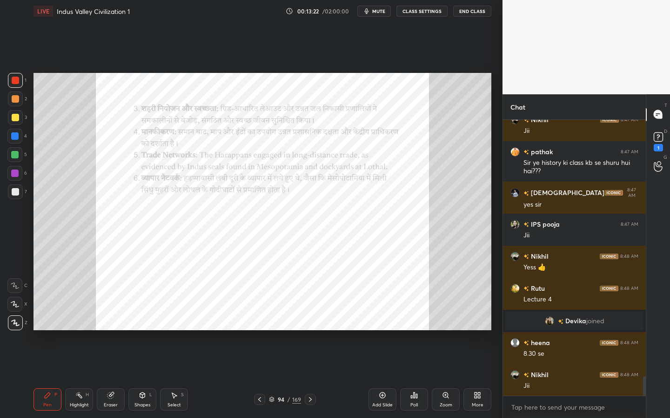
click at [450, 332] on div "Zoom" at bounding box center [445, 405] width 13 height 5
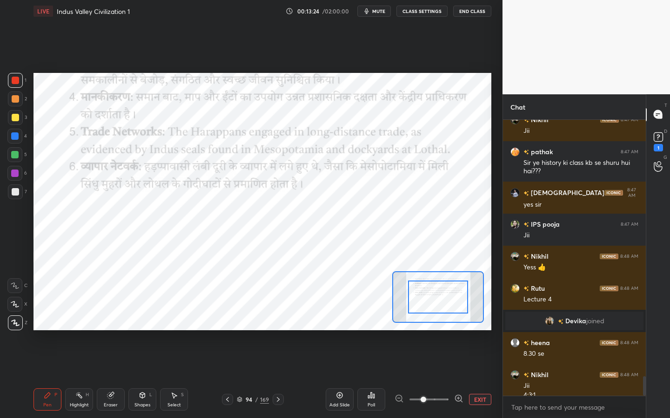
scroll to position [3662, 0]
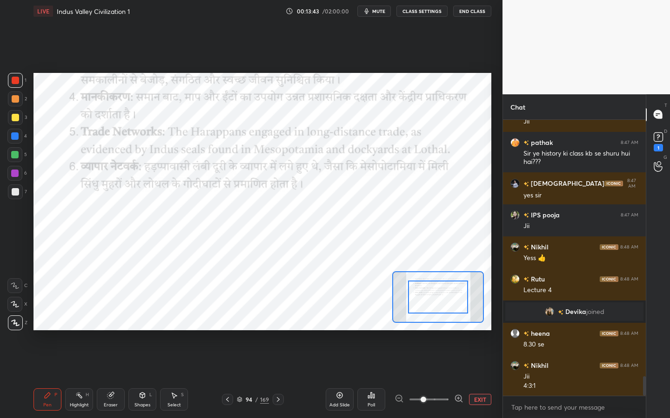
click at [253, 332] on div "94" at bounding box center [248, 400] width 9 height 6
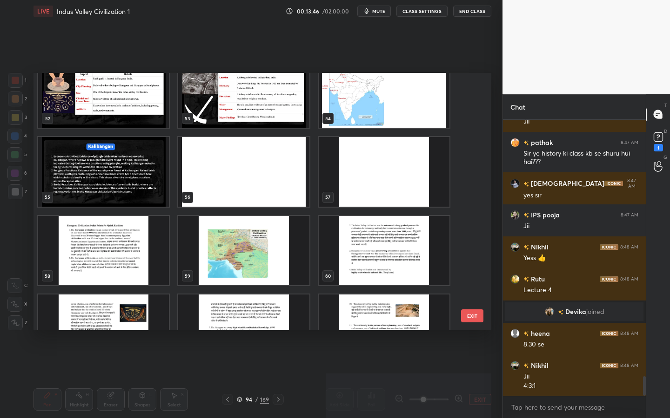
scroll to position [1392, 0]
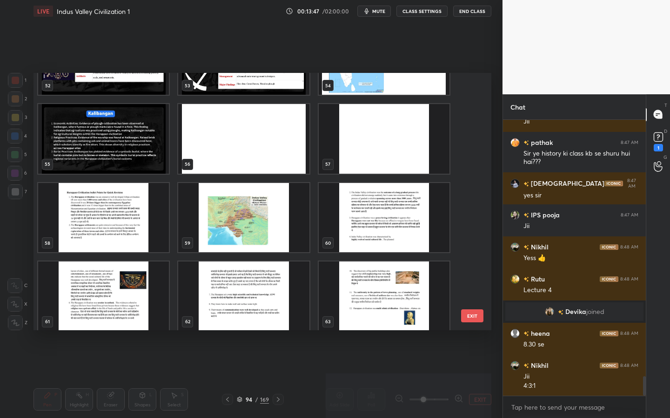
click at [145, 217] on img "grid" at bounding box center [103, 218] width 131 height 70
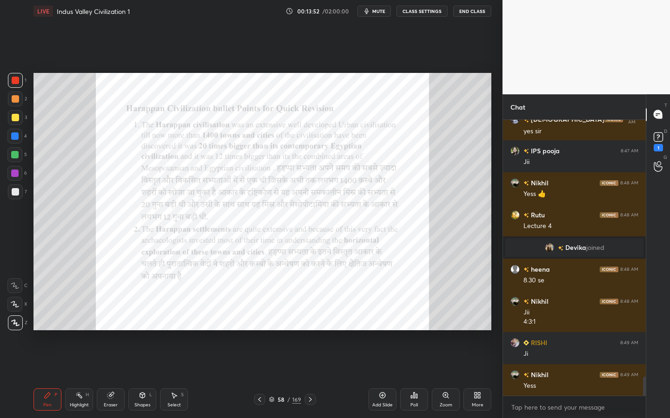
scroll to position [3758, 0]
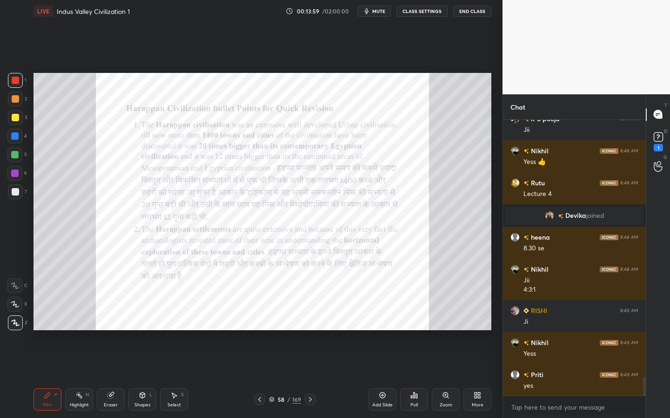
click at [438, 332] on div "Zoom" at bounding box center [445, 400] width 28 height 22
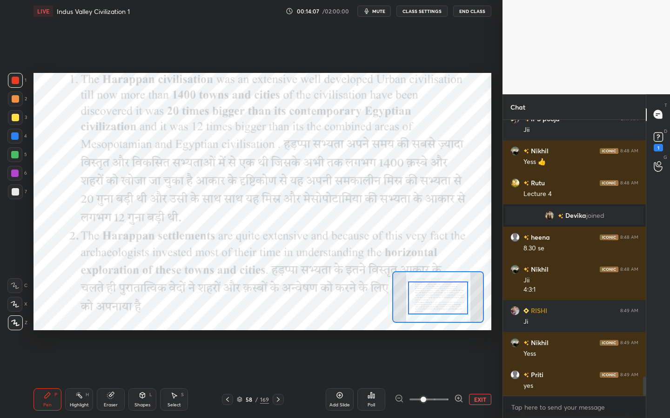
drag, startPoint x: 435, startPoint y: 291, endPoint x: 434, endPoint y: 309, distance: 17.7
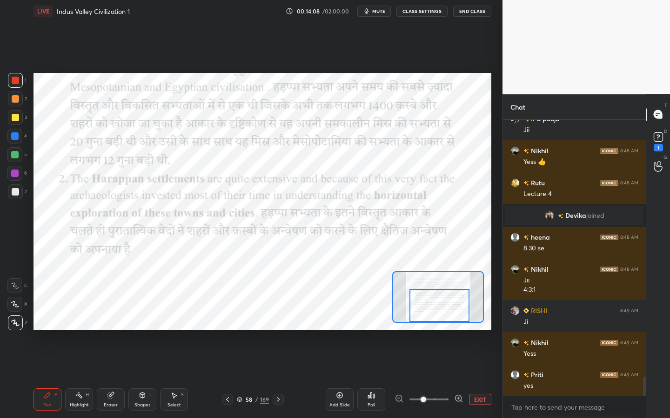
drag, startPoint x: 434, startPoint y: 307, endPoint x: 435, endPoint y: 314, distance: 7.6
click at [435, 314] on div at bounding box center [439, 305] width 60 height 33
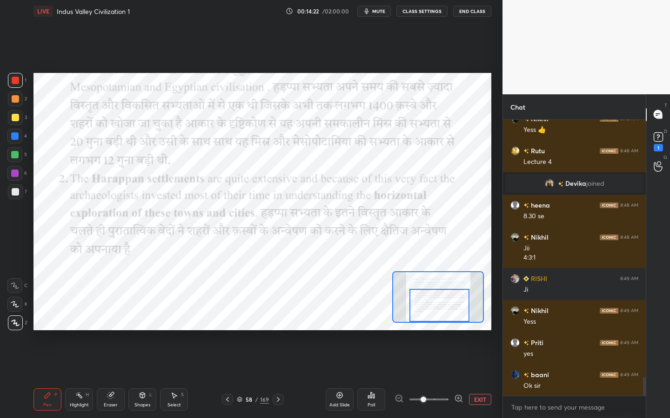
scroll to position [3822, 0]
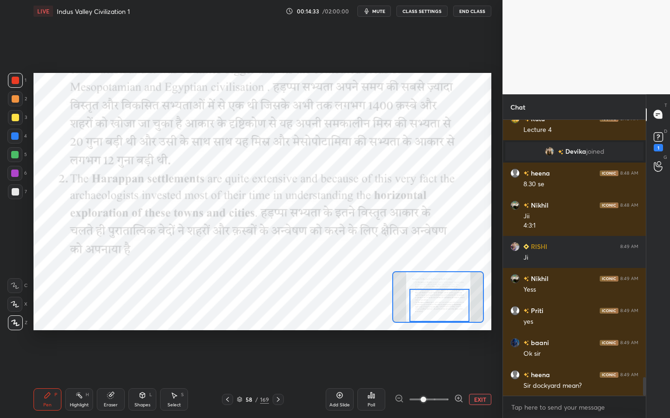
drag, startPoint x: 116, startPoint y: 399, endPoint x: 117, endPoint y: 394, distance: 5.1
click at [116, 332] on div "Eraser" at bounding box center [111, 400] width 28 height 22
click at [19, 321] on span "Erase all" at bounding box center [15, 323] width 14 height 7
click at [344, 332] on div "Add Slide" at bounding box center [339, 400] width 28 height 22
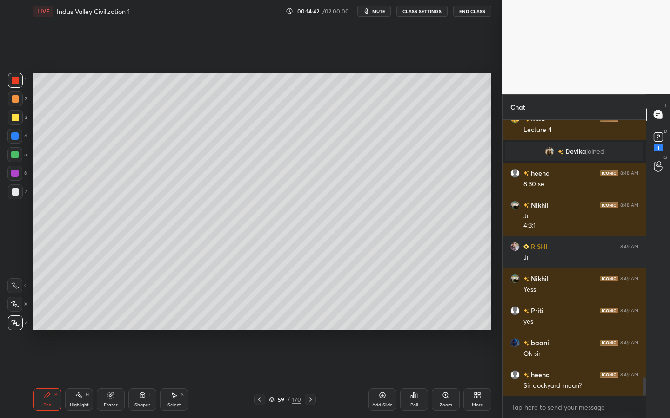
scroll to position [3854, 0]
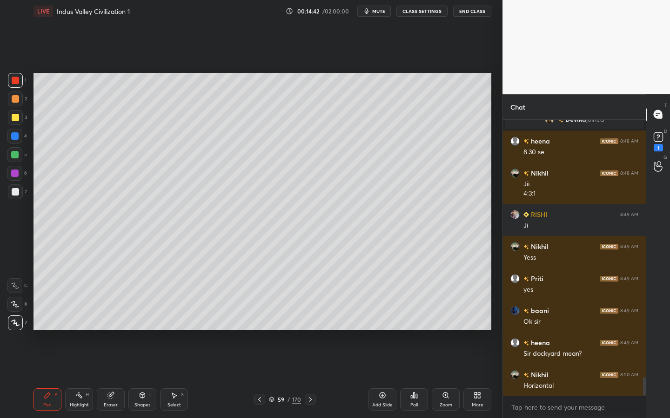
click at [140, 332] on div "Shapes" at bounding box center [142, 405] width 16 height 5
click at [16, 121] on div at bounding box center [15, 117] width 7 height 7
click at [151, 332] on div "Shapes L" at bounding box center [142, 400] width 28 height 22
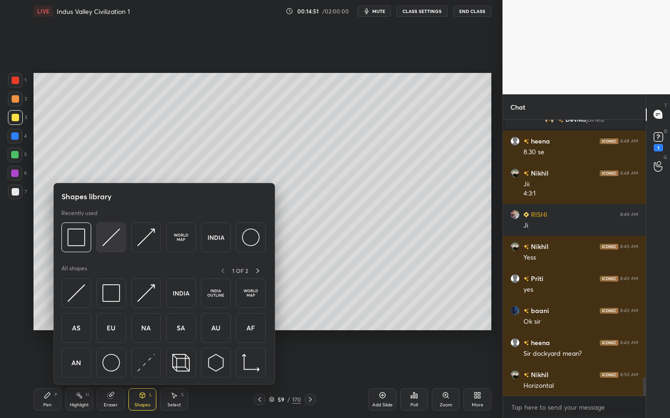
click at [110, 237] on img at bounding box center [111, 238] width 18 height 18
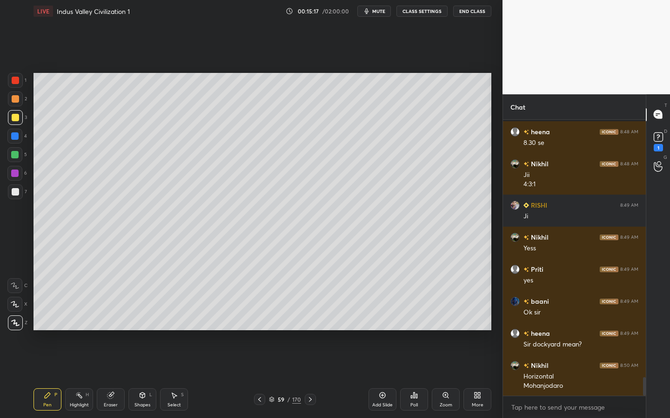
scroll to position [3873, 0]
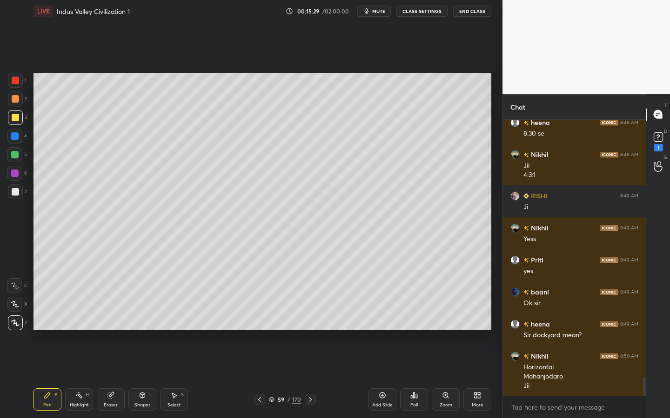
click at [15, 185] on div at bounding box center [15, 192] width 15 height 15
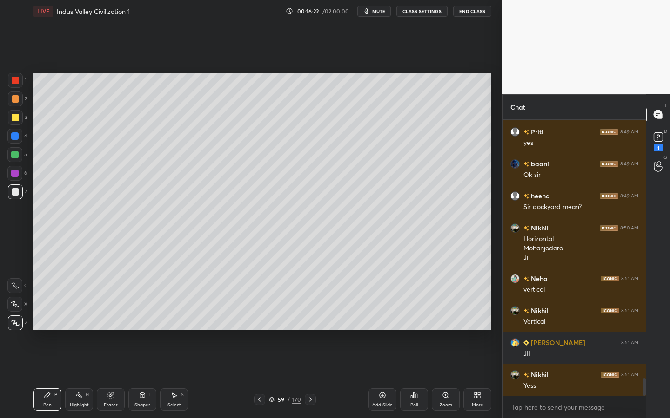
scroll to position [4033, 0]
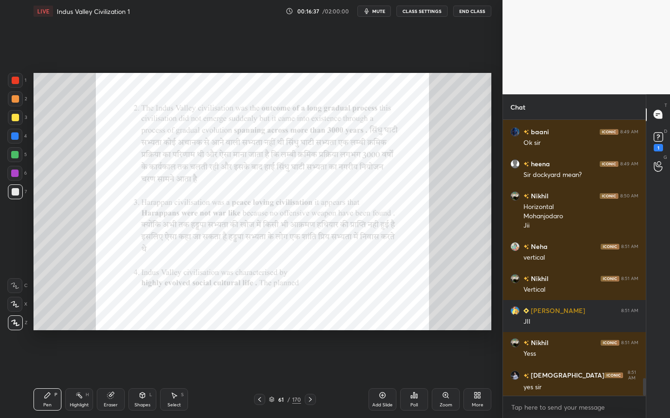
click at [434, 332] on div "Zoom" at bounding box center [445, 400] width 28 height 22
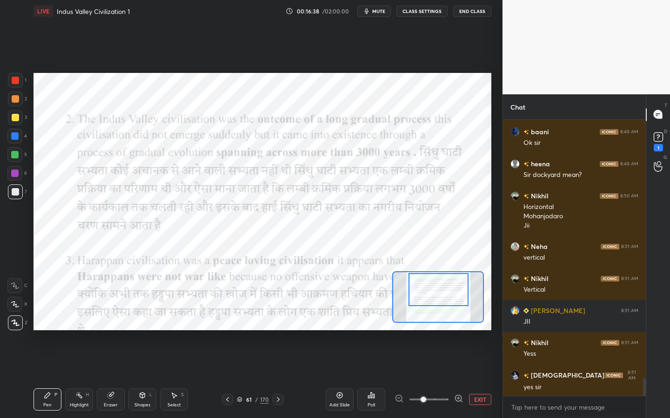
click at [432, 279] on div at bounding box center [438, 289] width 60 height 33
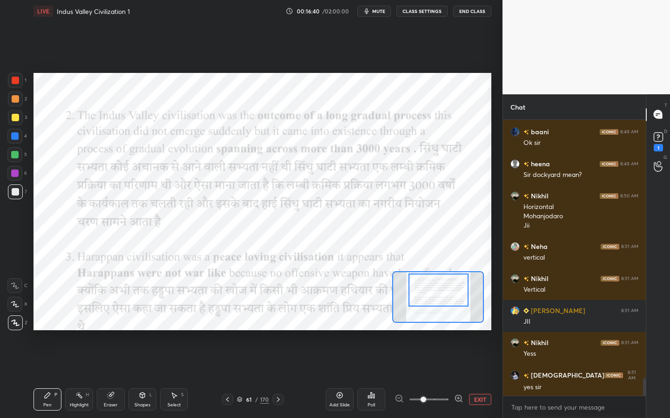
drag, startPoint x: 18, startPoint y: 78, endPoint x: 23, endPoint y: 80, distance: 5.2
click at [18, 78] on div at bounding box center [15, 80] width 7 height 7
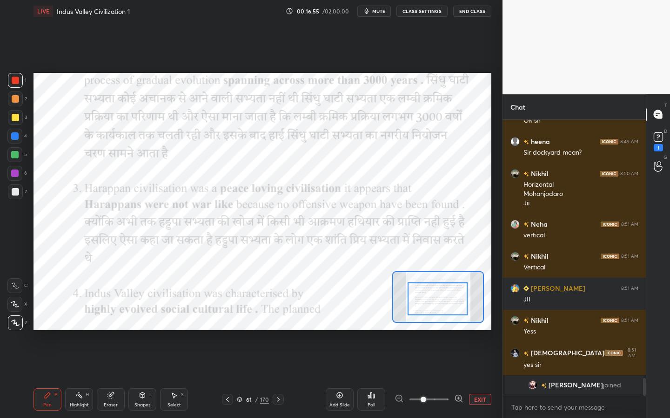
drag, startPoint x: 450, startPoint y: 293, endPoint x: 450, endPoint y: 302, distance: 8.8
click at [450, 303] on div at bounding box center [437, 299] width 60 height 33
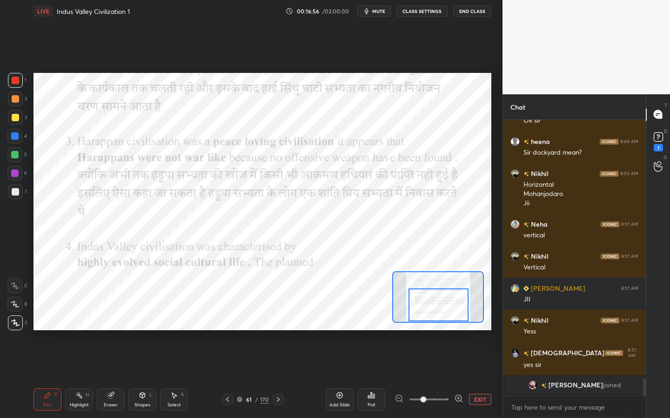
click at [451, 305] on div at bounding box center [438, 305] width 60 height 33
drag, startPoint x: 15, startPoint y: 141, endPoint x: 33, endPoint y: 145, distance: 18.1
click at [15, 141] on div at bounding box center [14, 136] width 15 height 15
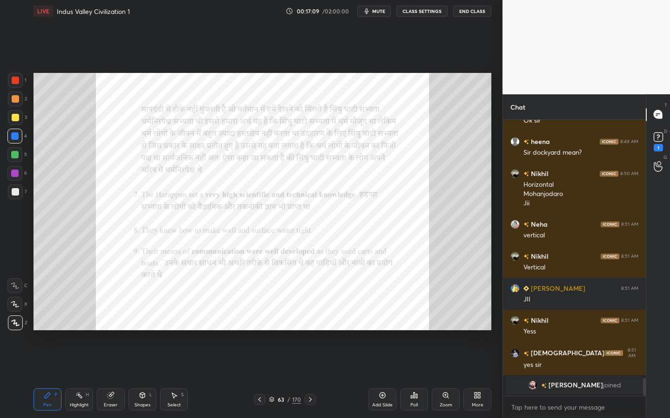
drag, startPoint x: 445, startPoint y: 401, endPoint x: 447, endPoint y: 391, distance: 10.2
click at [444, 332] on div "Zoom" at bounding box center [445, 400] width 28 height 22
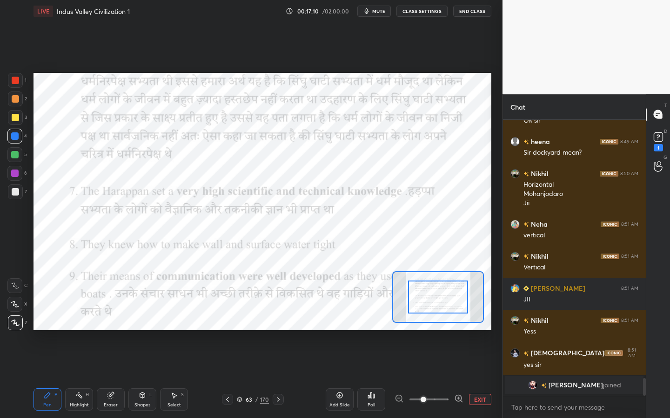
scroll to position [3, 3]
click at [15, 81] on div at bounding box center [15, 80] width 7 height 7
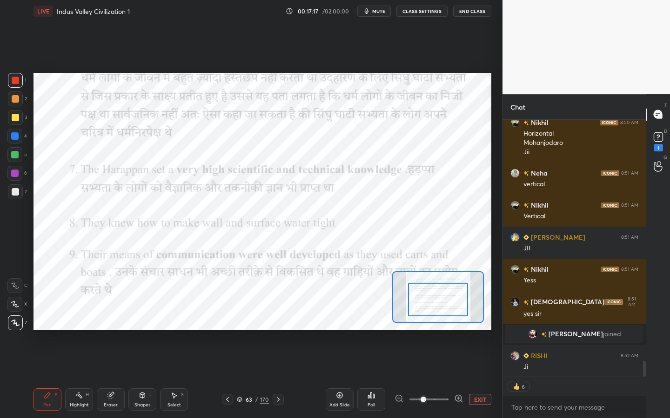
drag, startPoint x: 443, startPoint y: 290, endPoint x: 443, endPoint y: 305, distance: 14.9
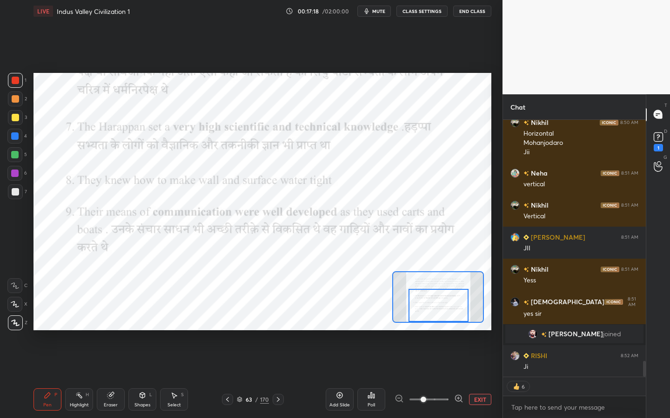
click at [443, 311] on div at bounding box center [438, 305] width 60 height 33
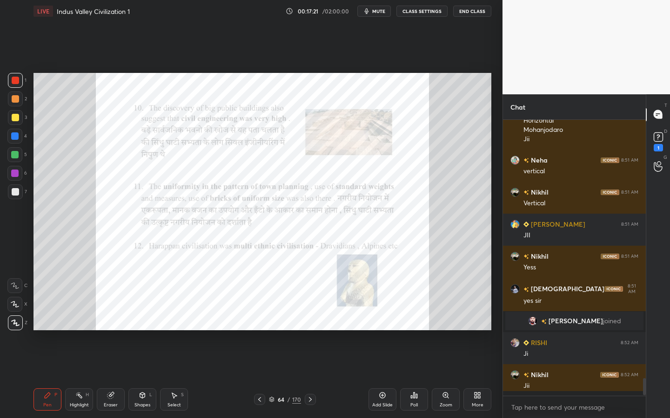
scroll to position [3939, 0]
click at [442, 332] on div "Zoom" at bounding box center [445, 405] width 13 height 5
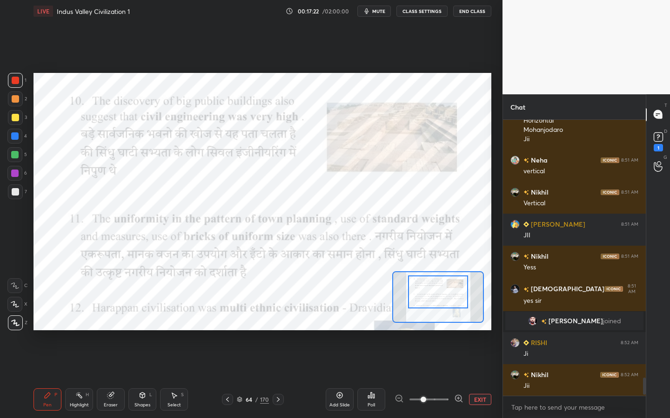
click at [439, 287] on div at bounding box center [438, 292] width 60 height 33
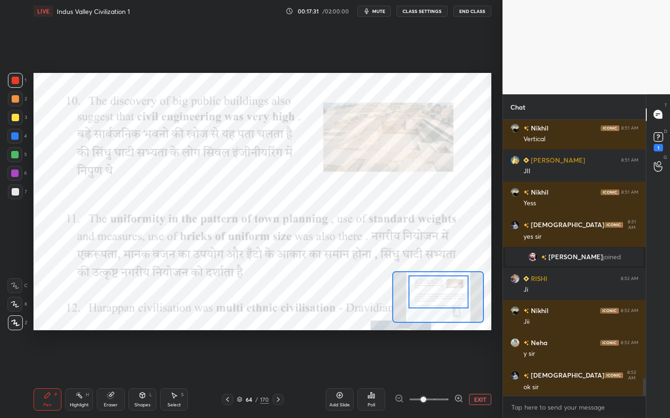
scroll to position [4035, 0]
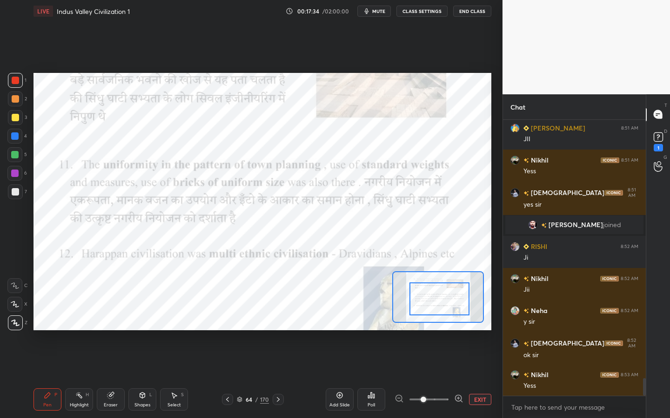
click at [441, 301] on div at bounding box center [439, 299] width 60 height 33
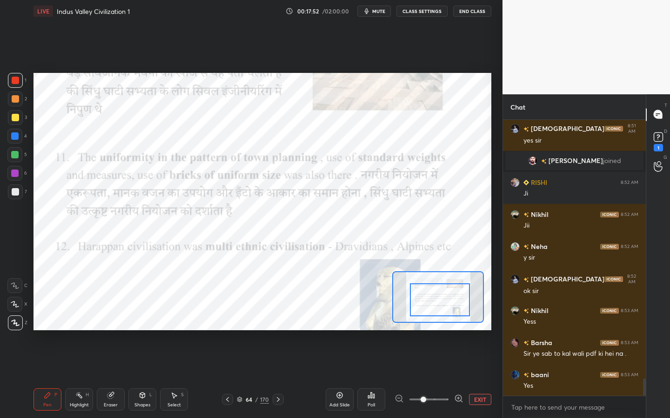
scroll to position [4132, 0]
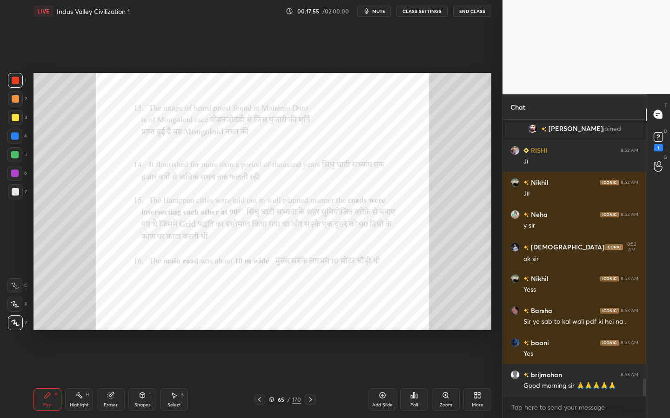
click at [447, 332] on div "Zoom" at bounding box center [445, 405] width 13 height 5
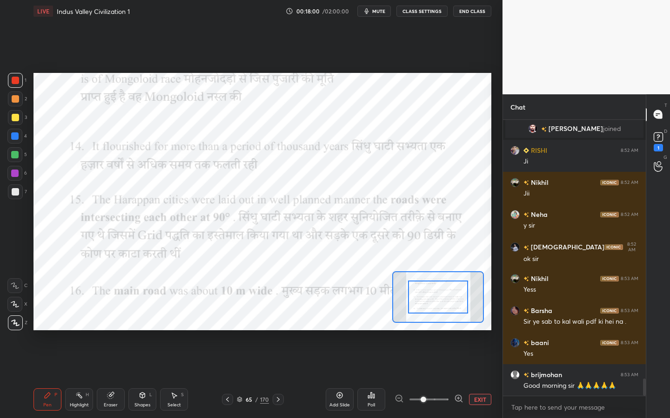
scroll to position [4164, 0]
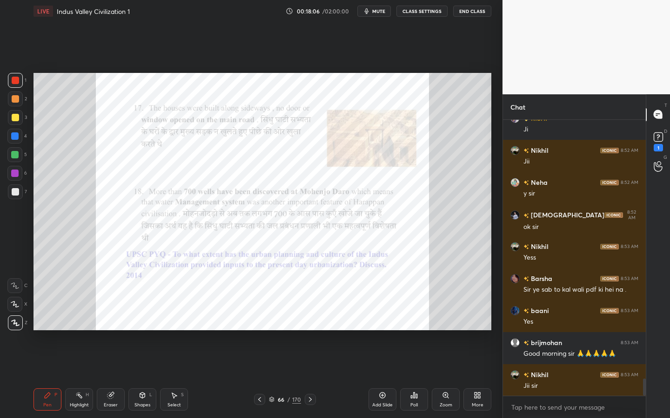
click at [442, 332] on icon at bounding box center [445, 395] width 7 height 7
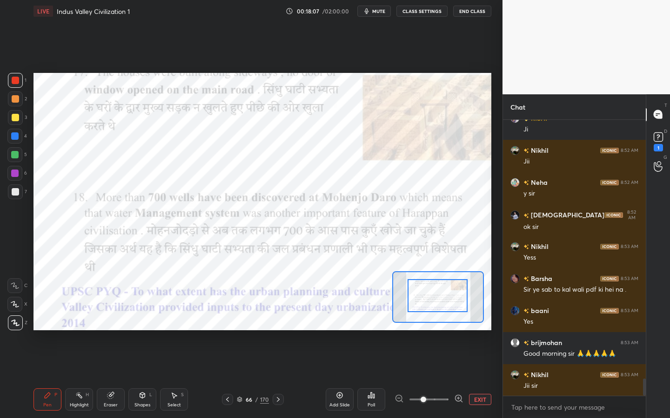
drag, startPoint x: 446, startPoint y: 295, endPoint x: 448, endPoint y: 288, distance: 7.2
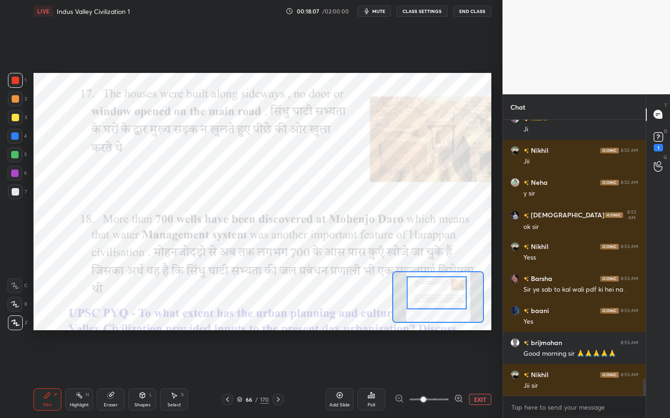
drag, startPoint x: 446, startPoint y: 289, endPoint x: 448, endPoint y: 282, distance: 6.8
click at [448, 282] on div at bounding box center [436, 293] width 60 height 33
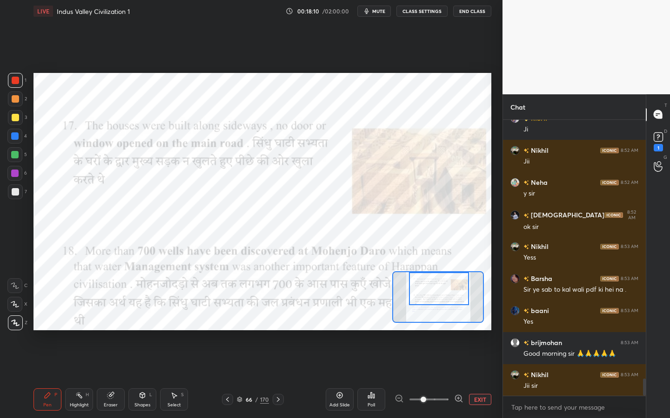
scroll to position [4196, 0]
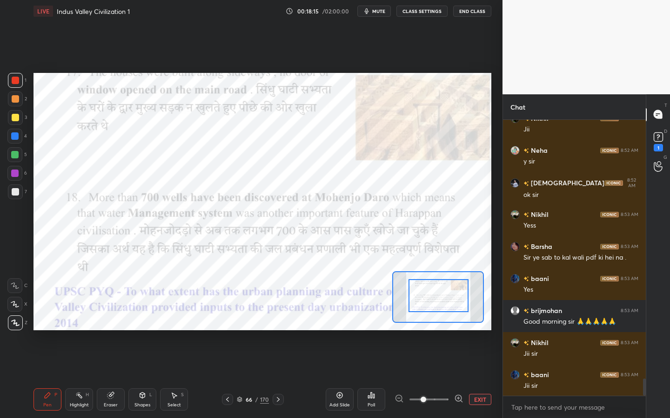
drag, startPoint x: 443, startPoint y: 286, endPoint x: 443, endPoint y: 294, distance: 8.4
click at [443, 295] on div at bounding box center [438, 295] width 60 height 33
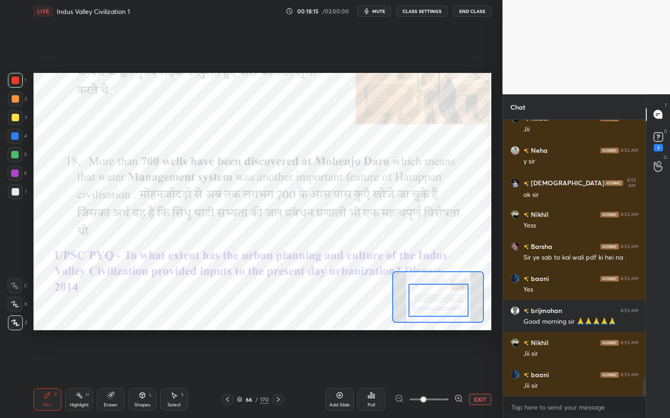
click at [444, 298] on div at bounding box center [438, 300] width 60 height 33
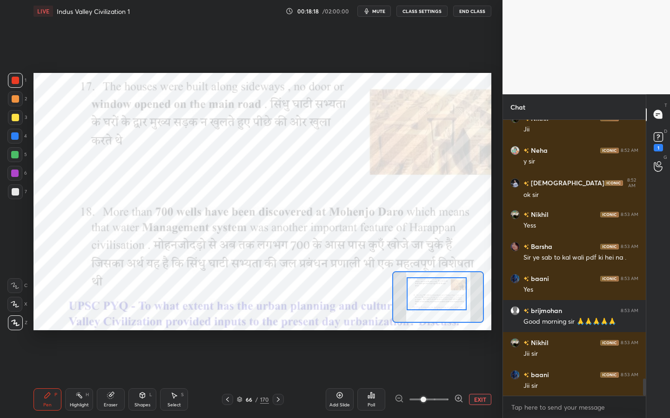
click at [438, 300] on div at bounding box center [436, 294] width 60 height 33
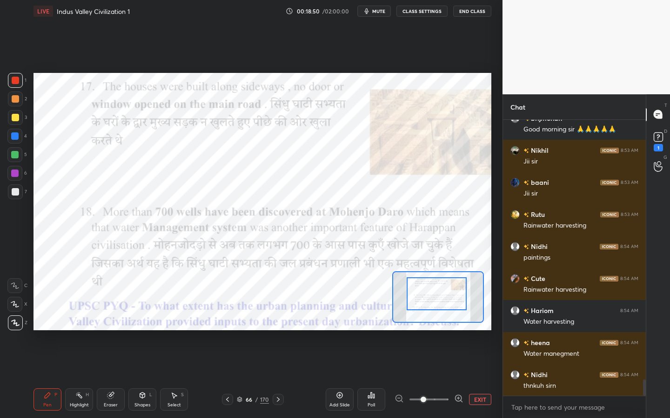
scroll to position [4420, 0]
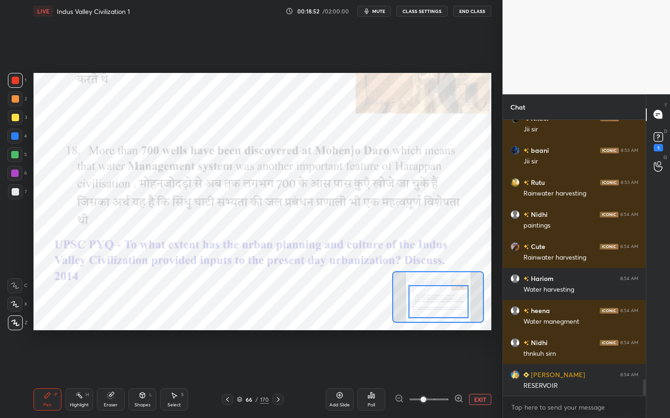
drag, startPoint x: 445, startPoint y: 291, endPoint x: 447, endPoint y: 299, distance: 8.7
click at [447, 299] on div at bounding box center [438, 301] width 60 height 33
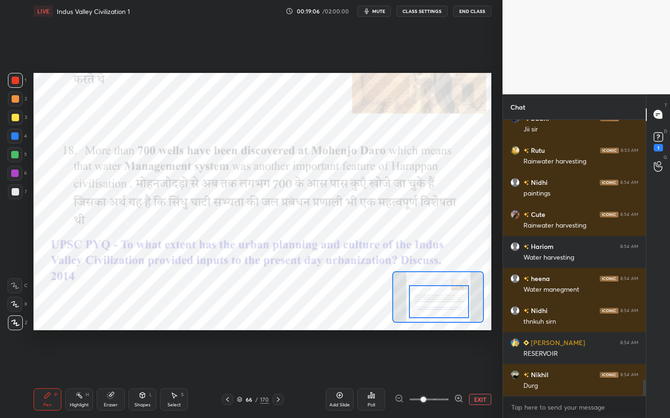
scroll to position [4475, 0]
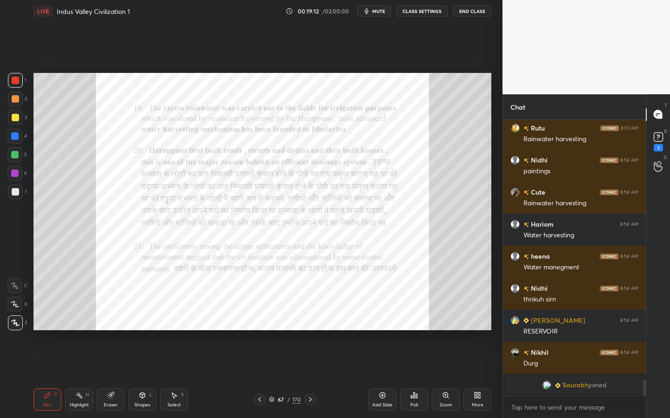
click at [446, 332] on div "Zoom" at bounding box center [445, 400] width 28 height 22
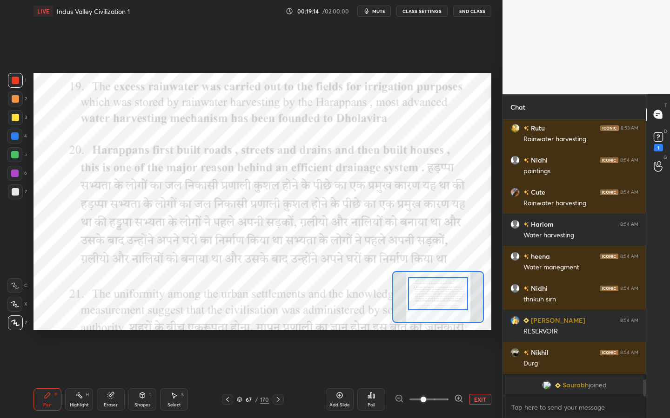
click at [439, 295] on div at bounding box center [438, 294] width 60 height 33
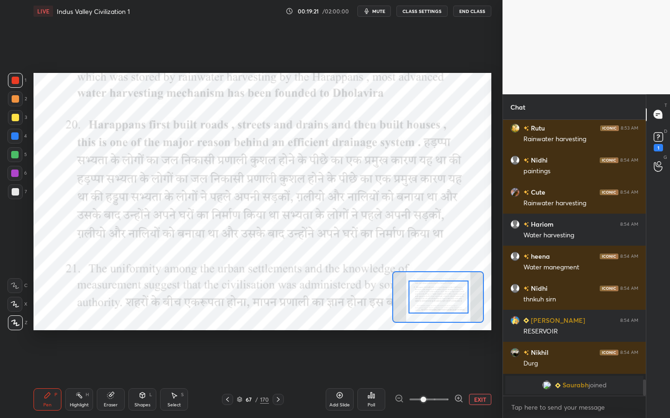
drag, startPoint x: 437, startPoint y: 293, endPoint x: 437, endPoint y: 299, distance: 5.6
click at [437, 299] on div at bounding box center [438, 297] width 60 height 33
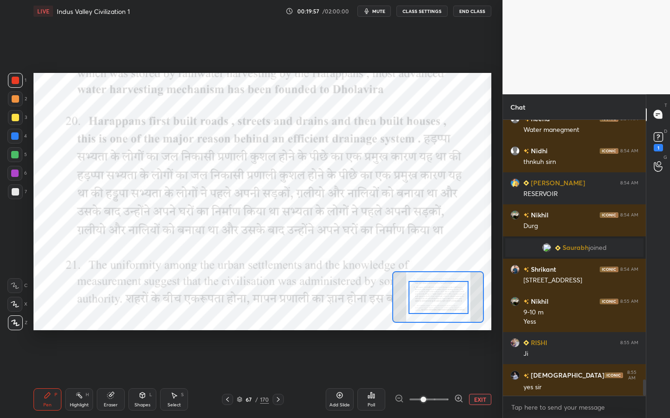
scroll to position [4466, 0]
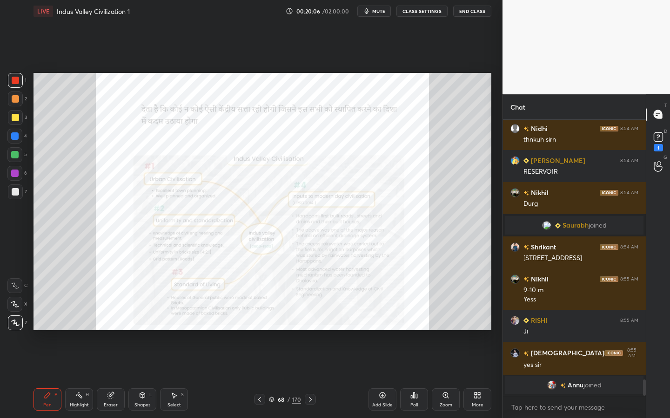
click at [440, 332] on div "Zoom" at bounding box center [445, 400] width 28 height 22
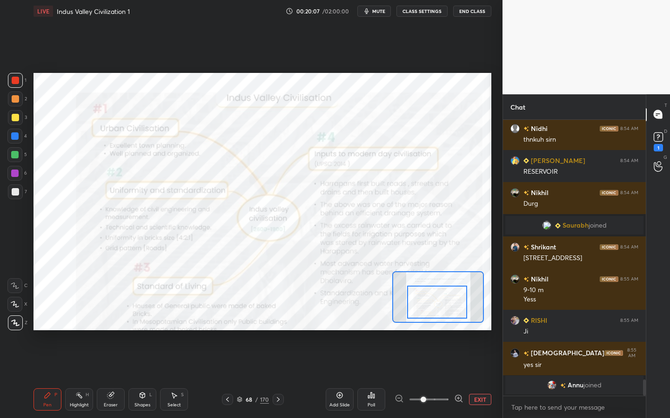
scroll to position [4464, 0]
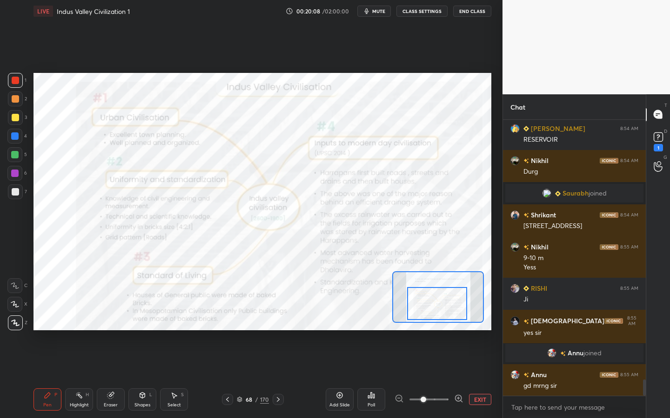
drag, startPoint x: 444, startPoint y: 310, endPoint x: 444, endPoint y: 316, distance: 6.1
click at [444, 318] on div at bounding box center [437, 303] width 60 height 33
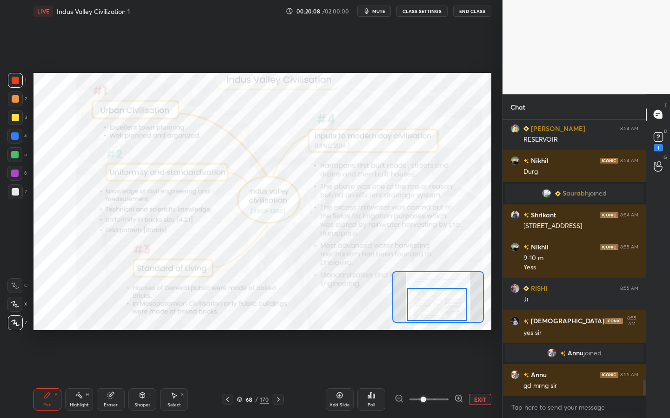
scroll to position [3, 3]
click at [438, 332] on span at bounding box center [428, 400] width 39 height 14
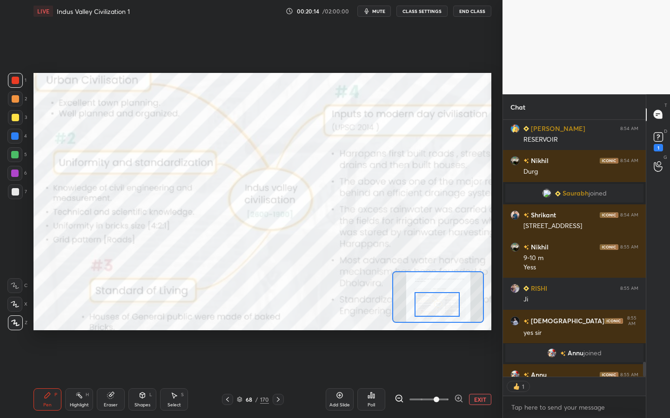
drag, startPoint x: 440, startPoint y: 320, endPoint x: 439, endPoint y: 330, distance: 10.2
click at [439, 330] on div "Setting up your live class Poll for secs No correct answer Start poll" at bounding box center [262, 201] width 465 height 359
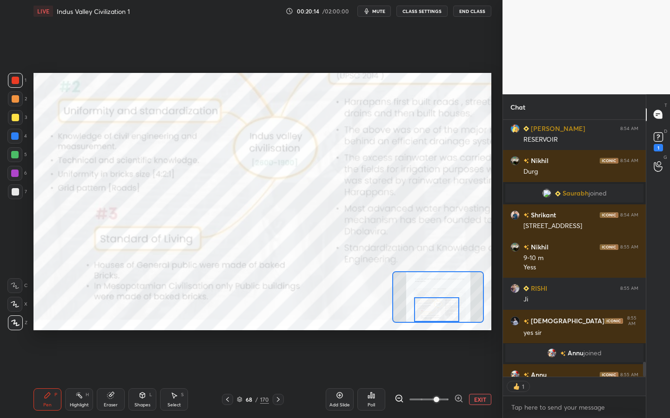
click at [439, 324] on div "Setting up your live class Poll for secs No correct answer Start poll" at bounding box center [262, 202] width 458 height 258
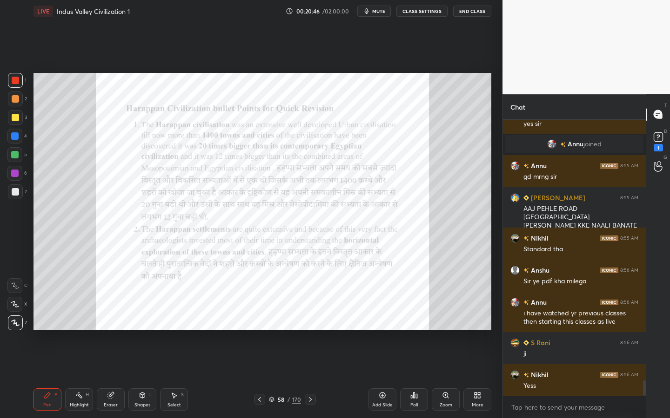
scroll to position [4705, 0]
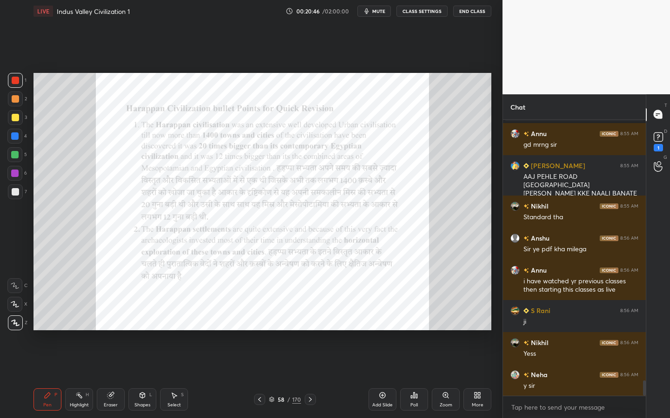
click at [380, 332] on div "Add Slide" at bounding box center [382, 400] width 28 height 22
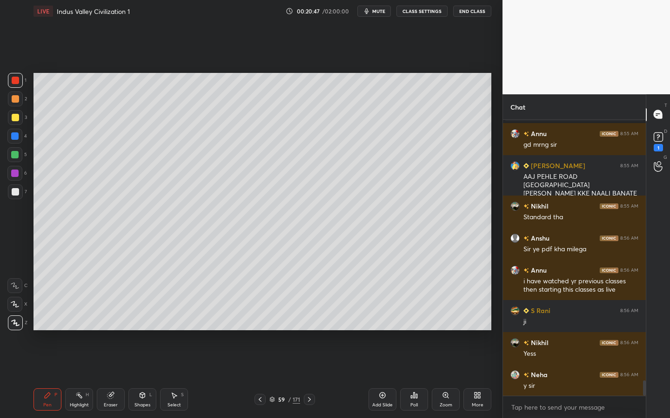
scroll to position [4738, 0]
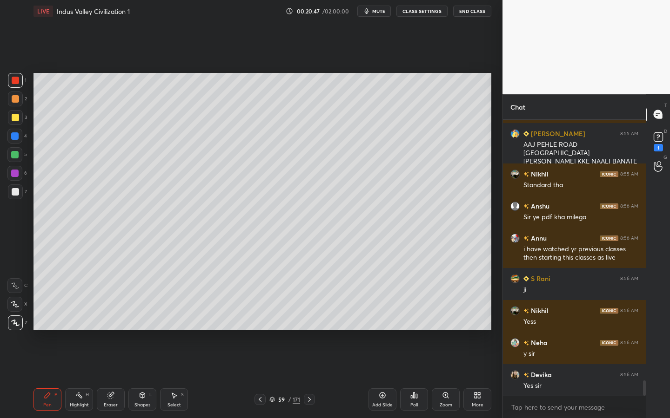
click at [16, 118] on div at bounding box center [15, 117] width 7 height 7
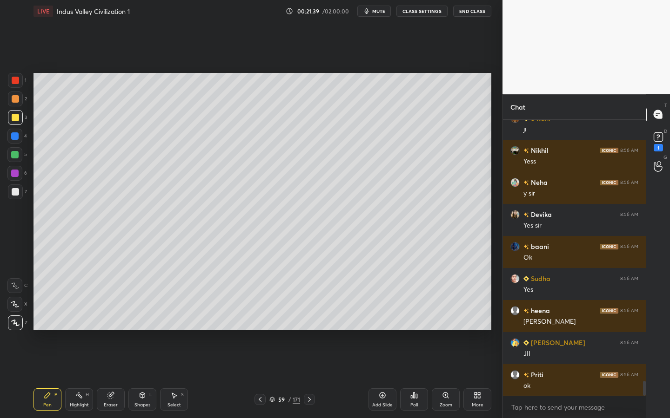
scroll to position [4930, 0]
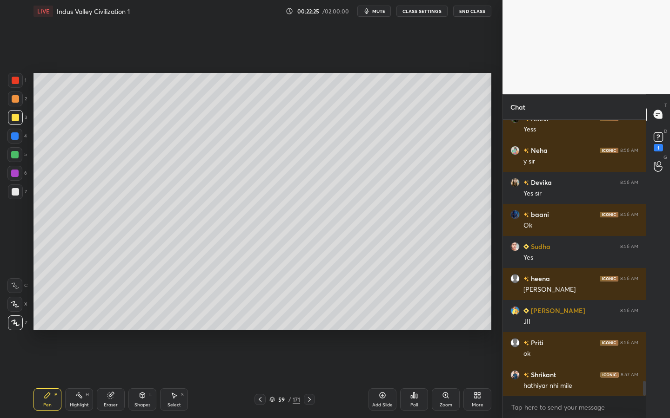
click at [15, 193] on div at bounding box center [15, 191] width 7 height 7
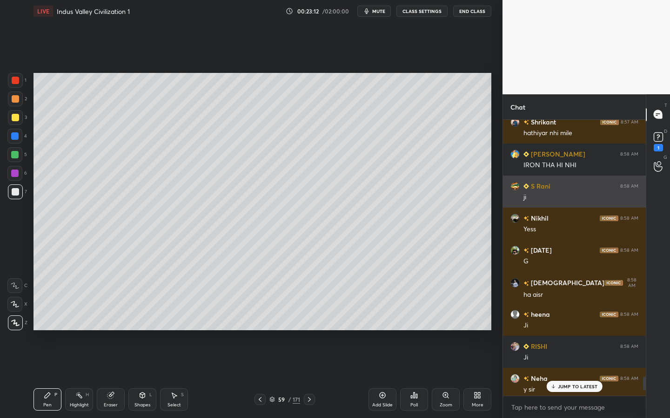
scroll to position [5291, 0]
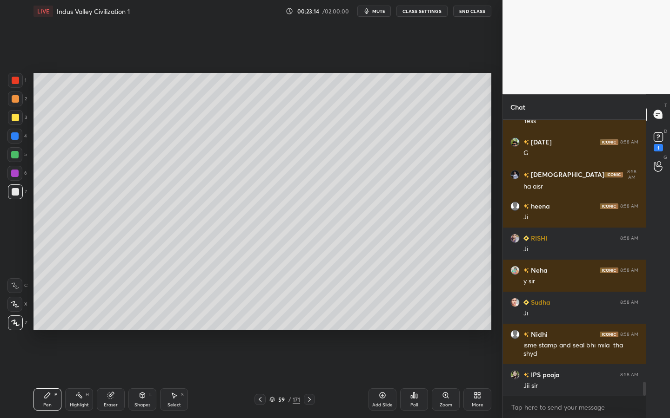
click at [152, 332] on div "Shapes L" at bounding box center [142, 400] width 28 height 22
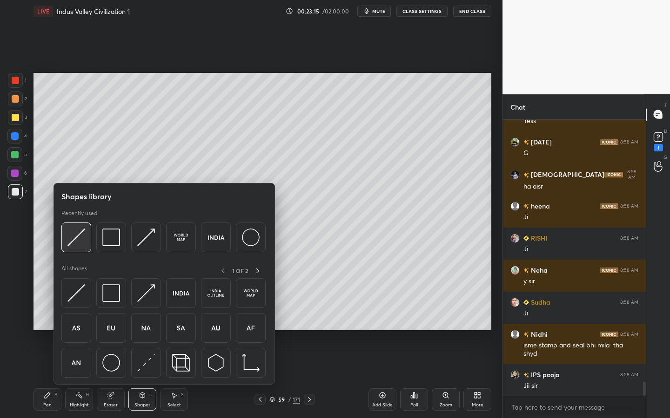
click at [78, 231] on img at bounding box center [76, 238] width 18 height 18
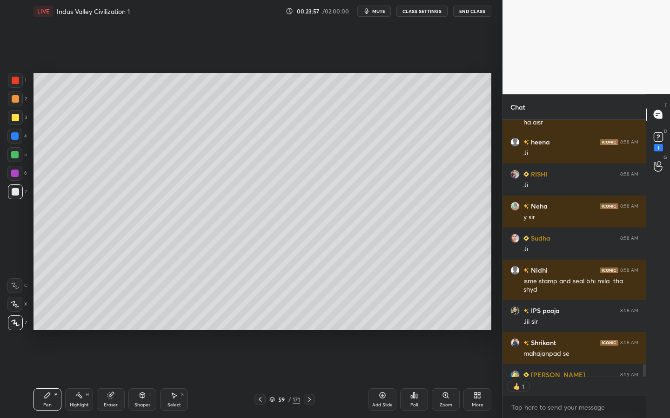
scroll to position [5407, 0]
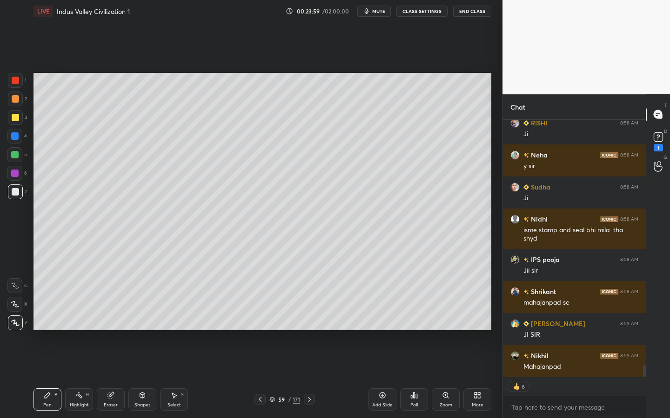
click at [13, 119] on div at bounding box center [15, 117] width 7 height 7
click at [149, 332] on div "Shapes L" at bounding box center [142, 400] width 28 height 22
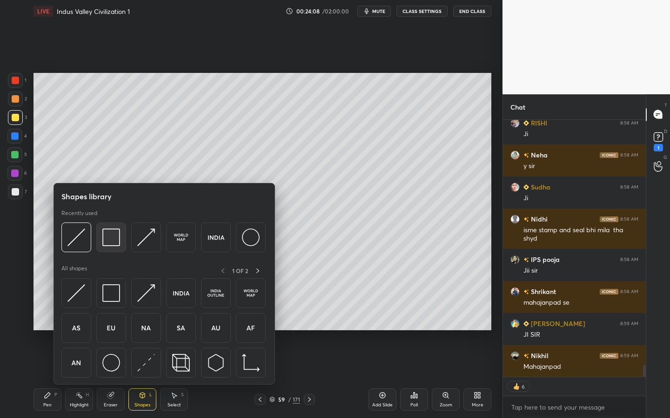
scroll to position [5388, 0]
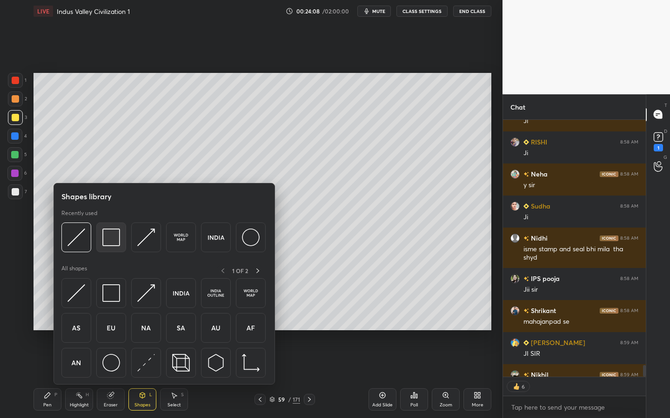
click at [113, 241] on img at bounding box center [111, 238] width 18 height 18
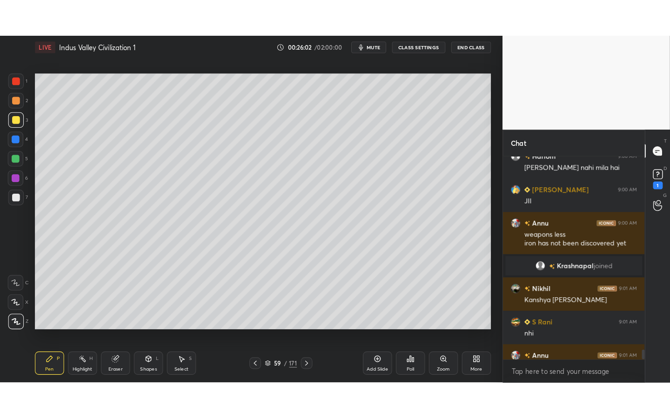
scroll to position [5327, 0]
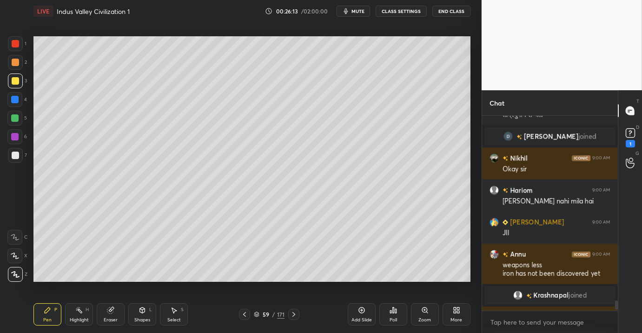
click at [465, 316] on div "More" at bounding box center [457, 314] width 28 height 22
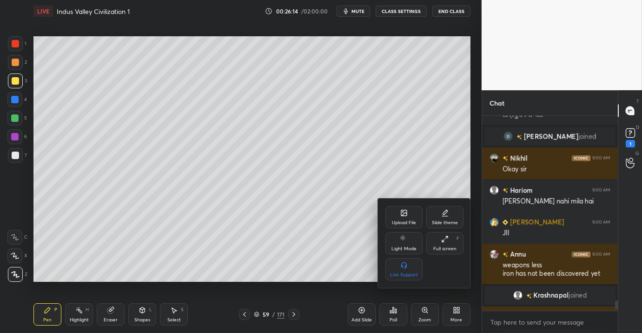
click at [445, 257] on div "Upload File Slide theme Light Mode Full screen F Live Support" at bounding box center [424, 243] width 78 height 74
click at [442, 236] on icon at bounding box center [444, 238] width 7 height 7
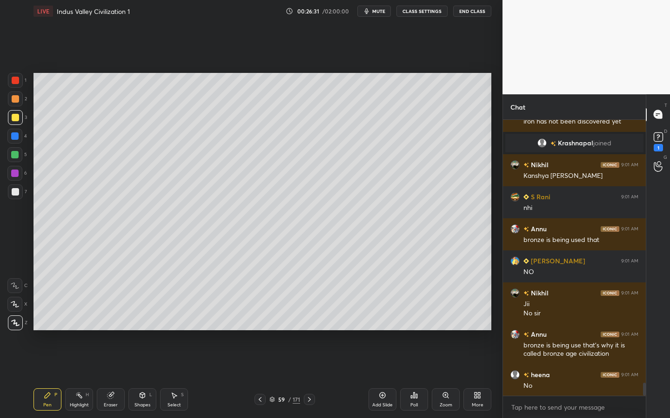
scroll to position [5560, 0]
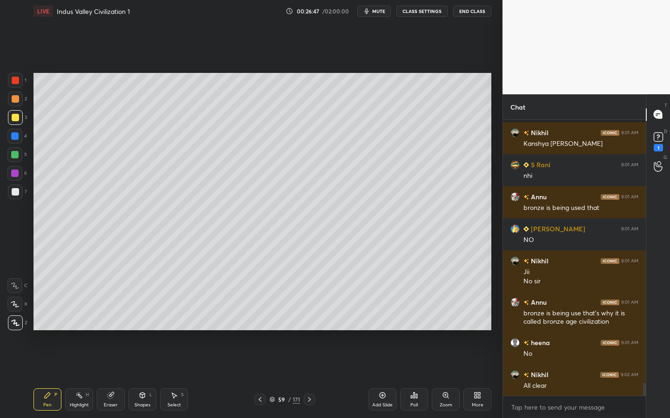
click at [383, 332] on div "Add Slide" at bounding box center [382, 405] width 20 height 5
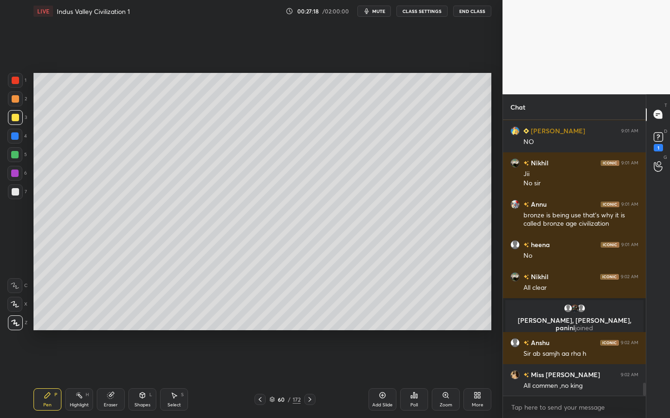
scroll to position [5601, 0]
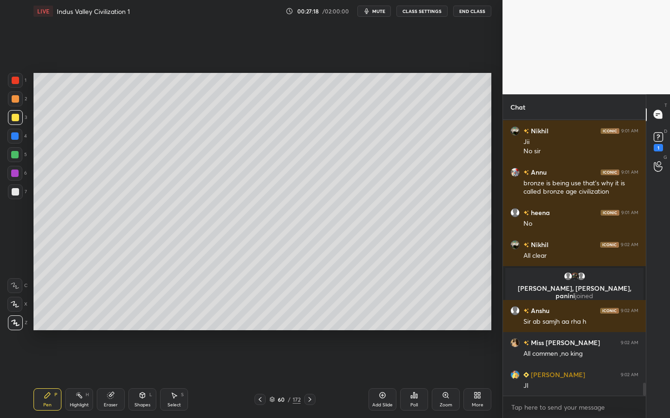
click at [149, 332] on div "L" at bounding box center [150, 395] width 3 height 5
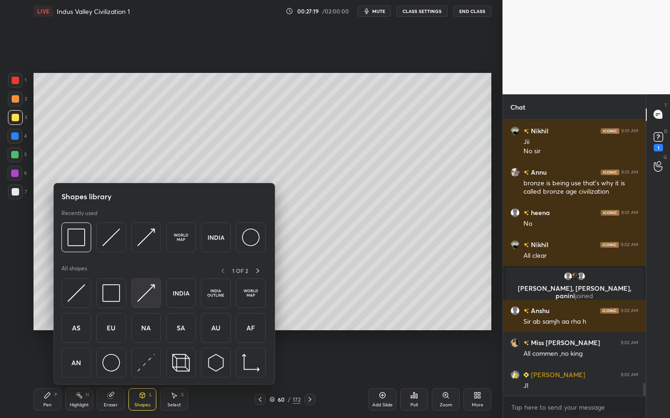
click at [146, 332] on body "1 2 3 4 5 6 7 C X Z C X Z E E Erase all H H LIVE Indus Valley Civilization 1 00…" at bounding box center [335, 209] width 670 height 418
click at [78, 241] on img at bounding box center [76, 238] width 18 height 18
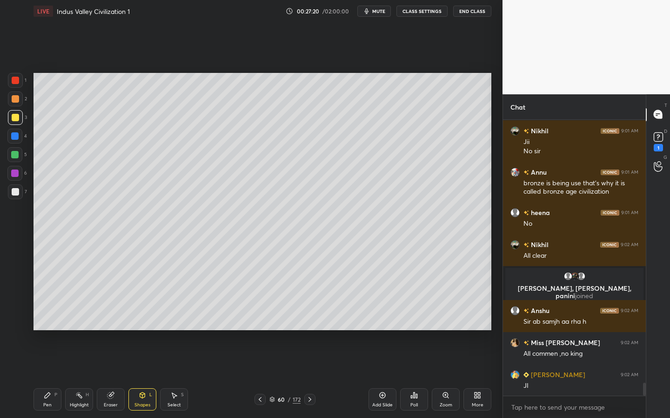
click at [12, 189] on div at bounding box center [15, 192] width 15 height 15
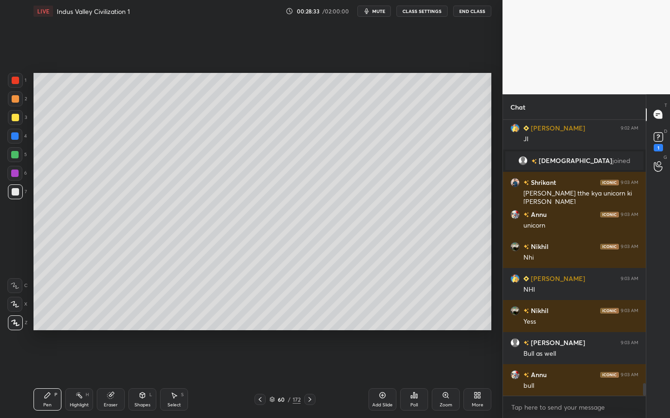
scroll to position [5828, 0]
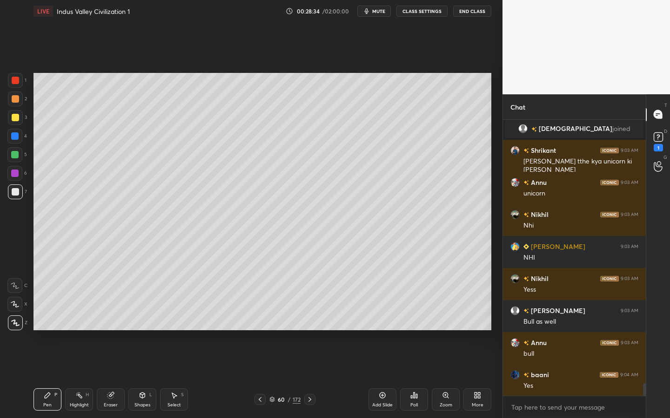
click at [19, 153] on div at bounding box center [14, 154] width 15 height 15
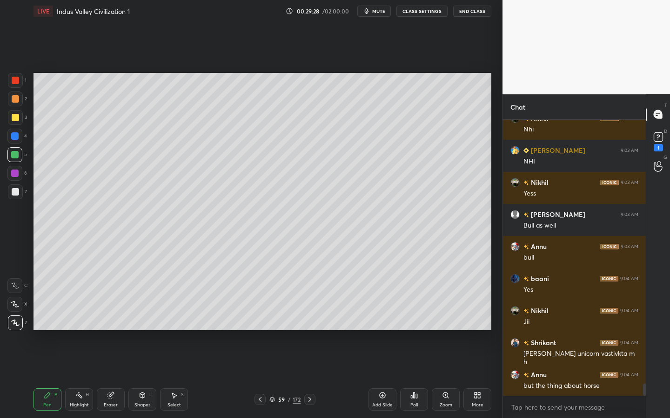
scroll to position [5973, 0]
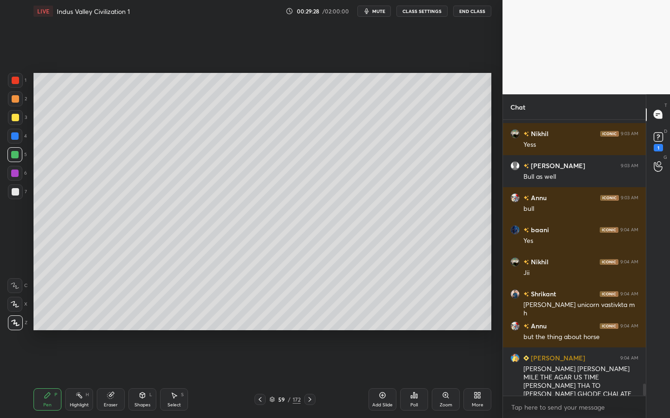
click at [382, 332] on icon at bounding box center [381, 395] width 7 height 7
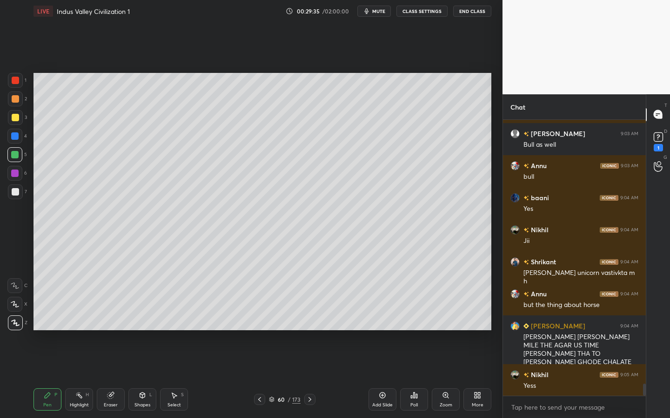
click at [16, 121] on div at bounding box center [15, 117] width 7 height 7
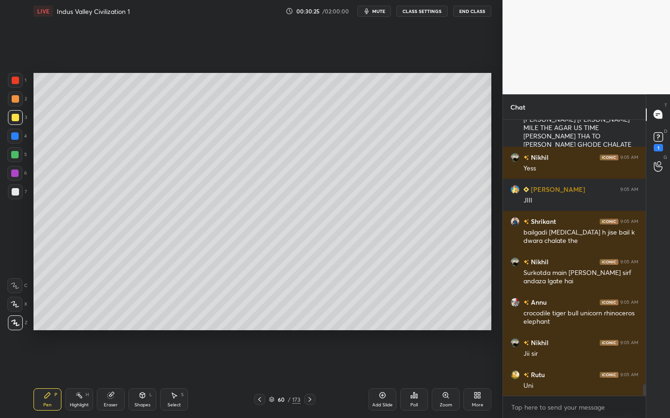
scroll to position [6255, 0]
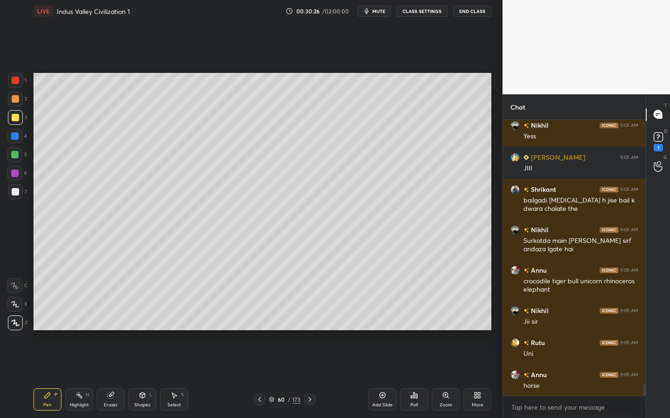
click at [291, 332] on div "Pen P Highlight H Eraser Shapes L Select S 60 / 173 Add Slide Poll Zoom More" at bounding box center [262, 399] width 458 height 37
click at [291, 332] on div "60 / 173" at bounding box center [285, 400] width 32 height 8
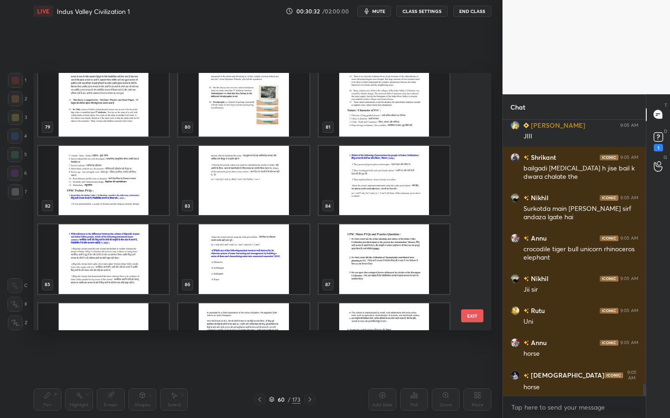
scroll to position [1981, 0]
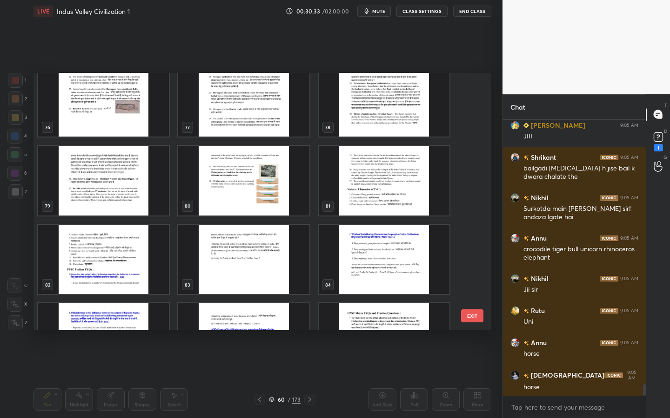
click at [213, 262] on img "grid" at bounding box center [243, 260] width 131 height 70
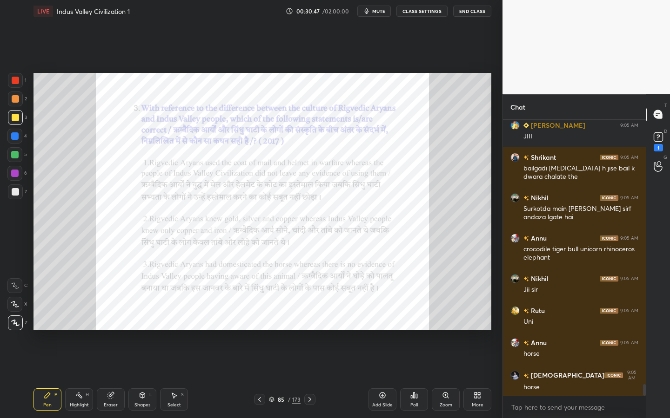
click at [443, 332] on icon at bounding box center [445, 395] width 7 height 7
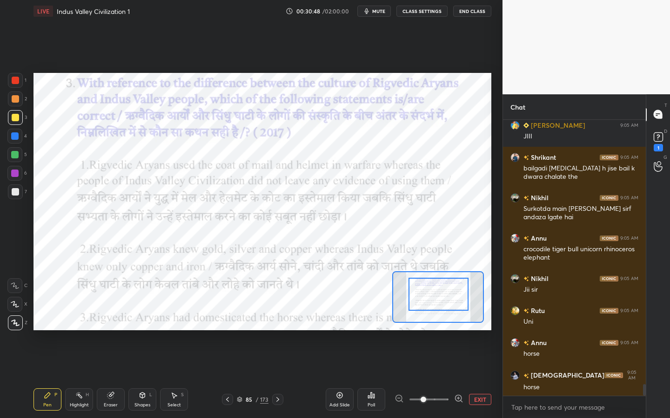
click at [433, 292] on div at bounding box center [438, 294] width 60 height 33
drag, startPoint x: 10, startPoint y: 81, endPoint x: 28, endPoint y: 83, distance: 17.8
click at [10, 81] on div at bounding box center [15, 80] width 15 height 15
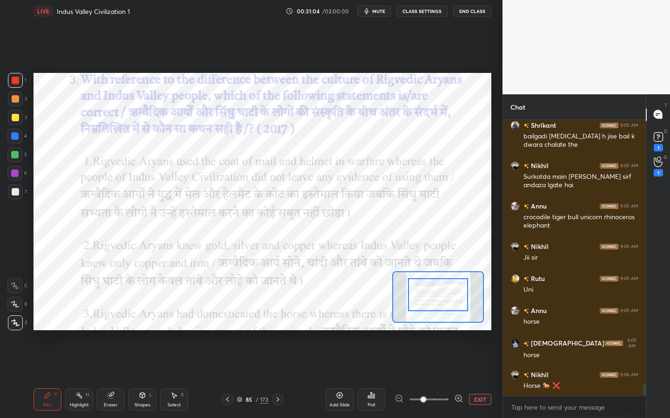
click at [445, 298] on div at bounding box center [438, 295] width 60 height 33
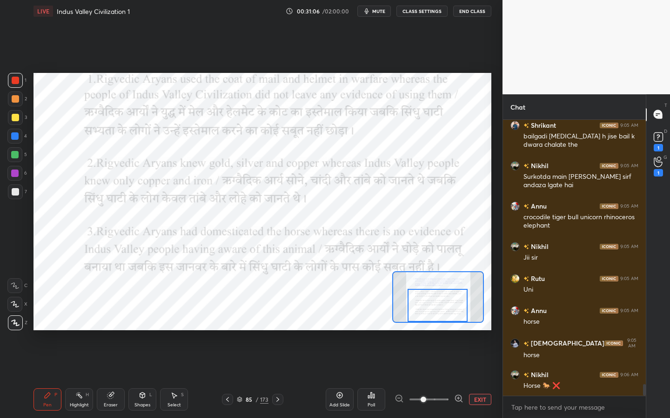
drag, startPoint x: 444, startPoint y: 292, endPoint x: 444, endPoint y: 302, distance: 9.8
click at [444, 303] on div at bounding box center [437, 305] width 60 height 33
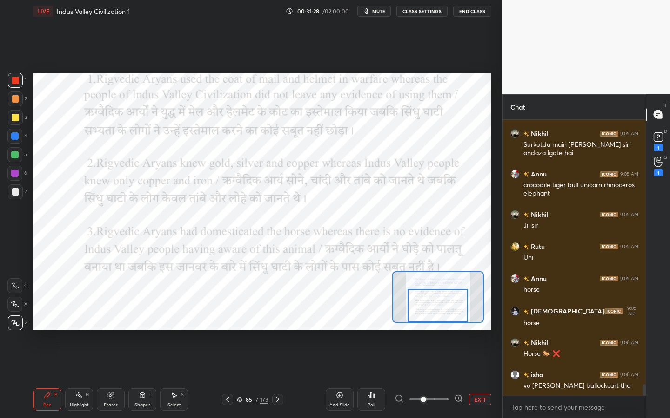
scroll to position [6383, 0]
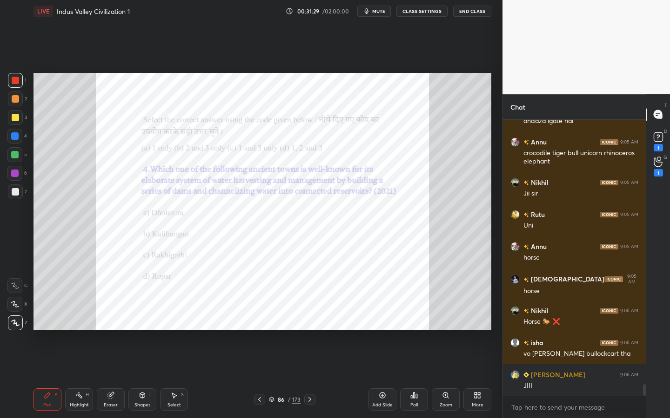
click at [449, 332] on div "Zoom" at bounding box center [445, 405] width 13 height 5
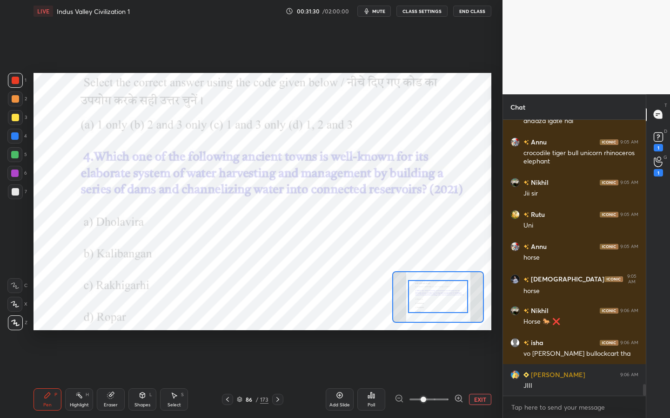
drag, startPoint x: 435, startPoint y: 303, endPoint x: 435, endPoint y: 299, distance: 4.7
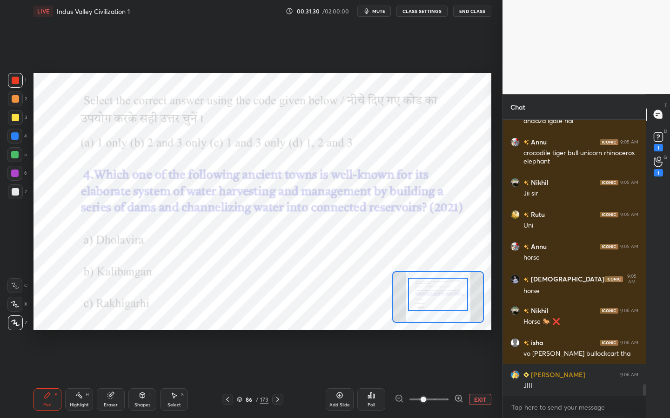
click at [435, 298] on div at bounding box center [438, 294] width 60 height 33
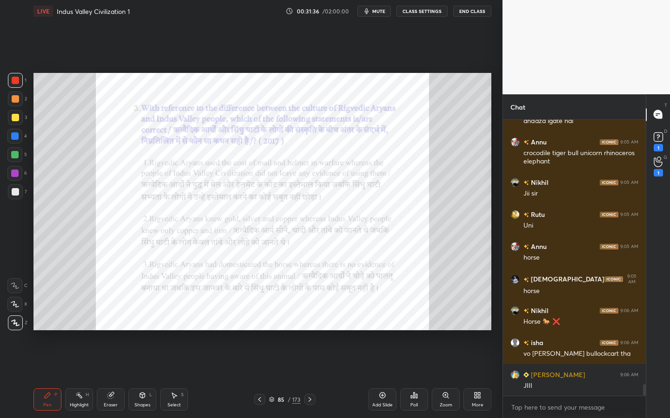
click at [439, 332] on div "Zoom" at bounding box center [445, 405] width 13 height 5
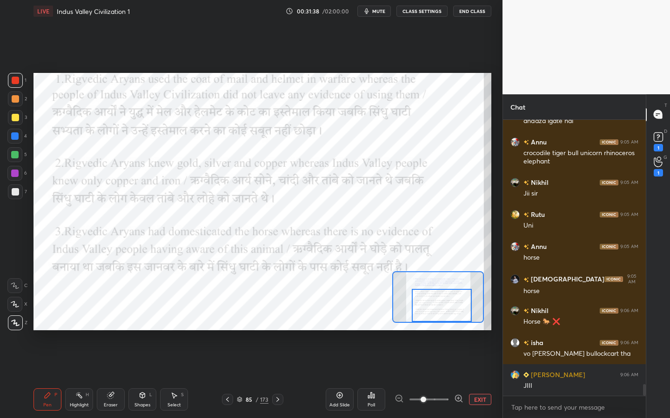
click at [440, 326] on div "Setting up your live class Poll for secs No correct answer Start poll" at bounding box center [262, 202] width 458 height 258
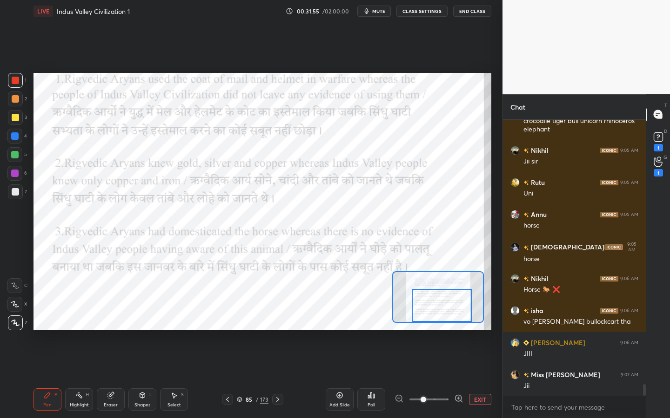
scroll to position [6456, 0]
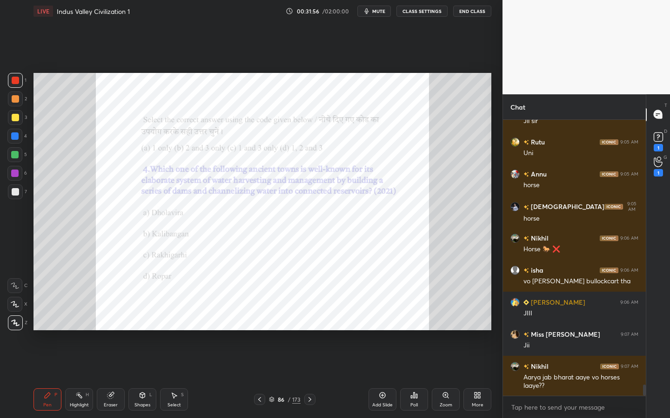
click at [447, 332] on div "Zoom" at bounding box center [445, 400] width 28 height 22
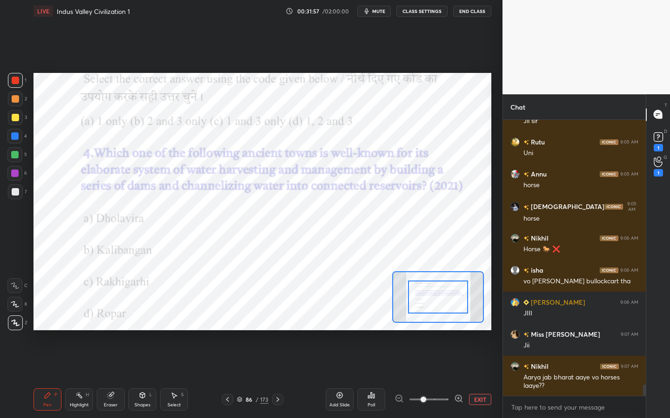
scroll to position [6488, 0]
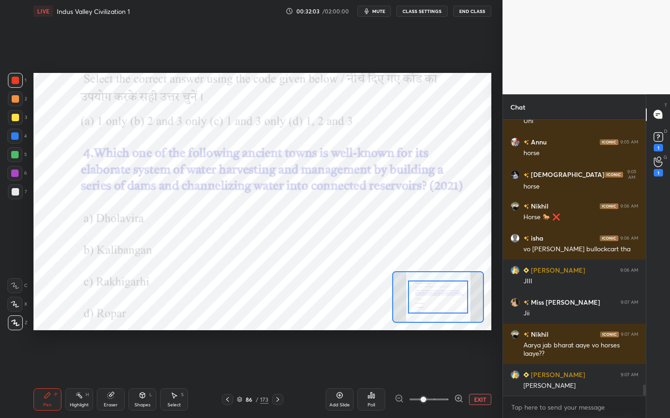
click at [371, 332] on icon at bounding box center [371, 396] width 1 height 6
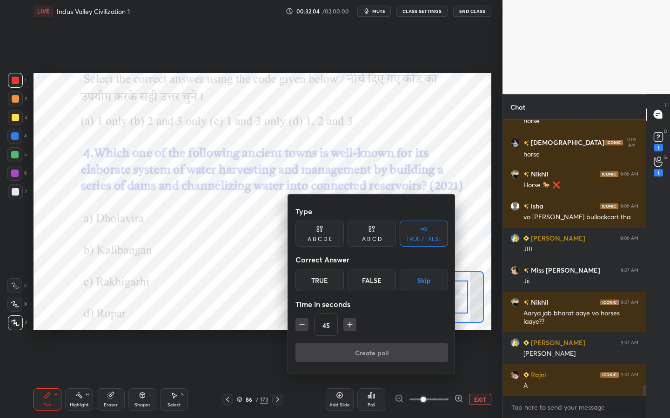
click at [367, 237] on div "A B C D" at bounding box center [372, 240] width 20 height 6
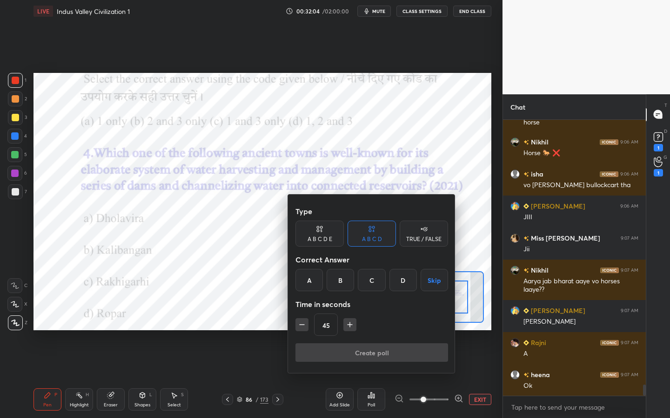
click at [311, 284] on div "A" at bounding box center [308, 280] width 27 height 22
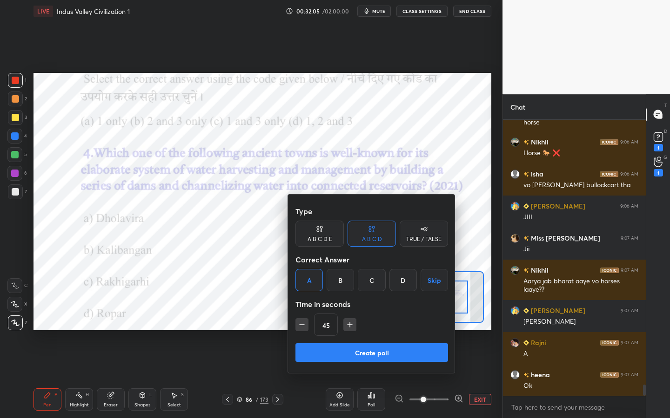
click at [329, 332] on button "Create poll" at bounding box center [371, 353] width 153 height 19
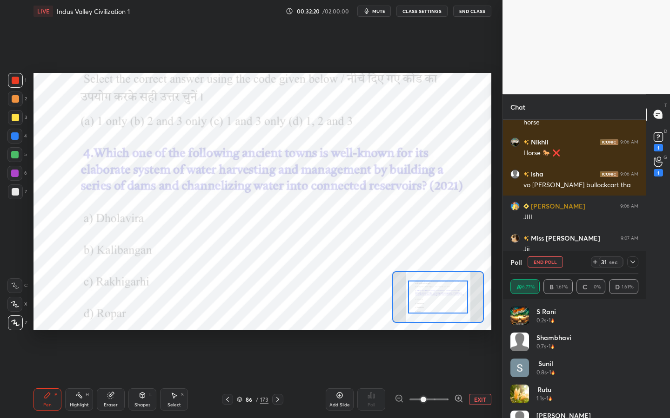
scroll to position [6632, 0]
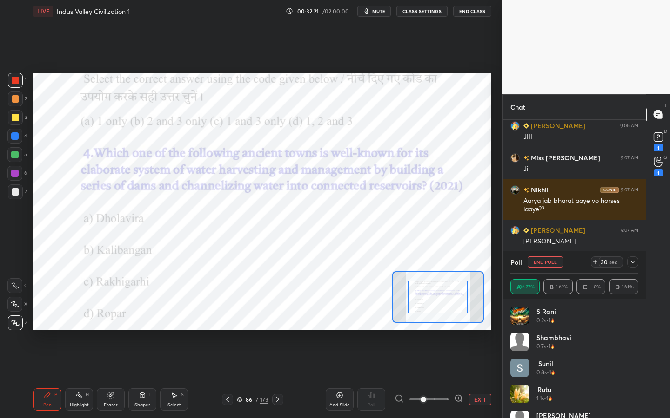
click at [118, 332] on div "Eraser" at bounding box center [111, 400] width 28 height 22
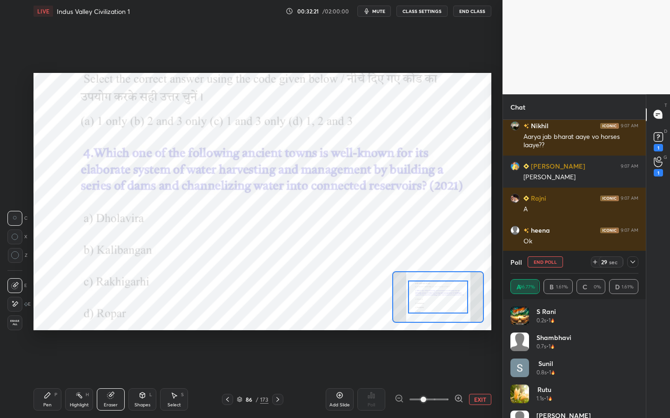
click at [21, 328] on div "Erase all" at bounding box center [14, 323] width 15 height 15
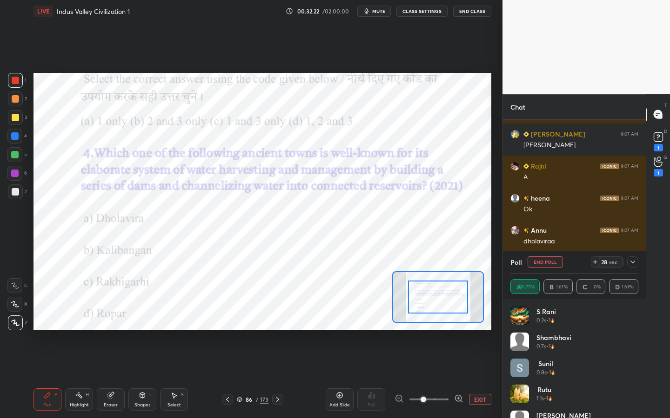
scroll to position [6793, 0]
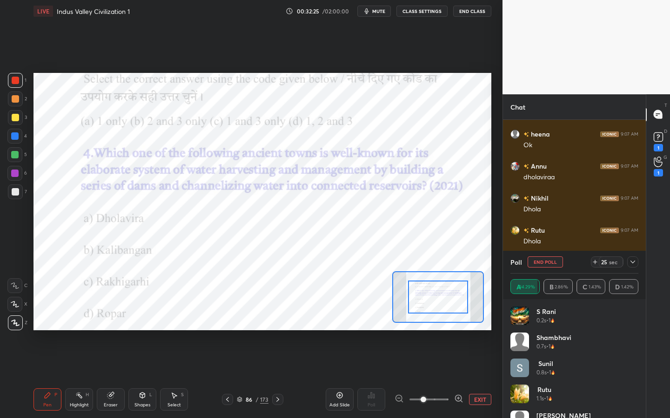
click at [635, 261] on icon at bounding box center [632, 262] width 7 height 7
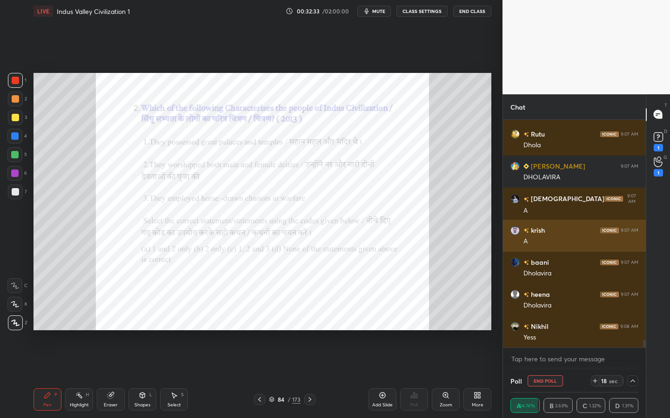
scroll to position [6921, 0]
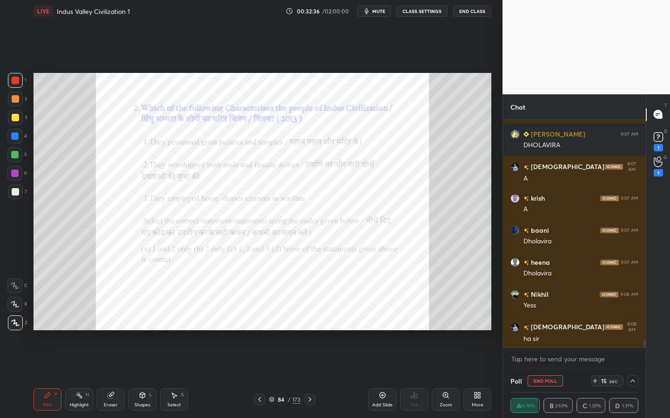
click at [550, 332] on button "End Poll" at bounding box center [544, 381] width 35 height 11
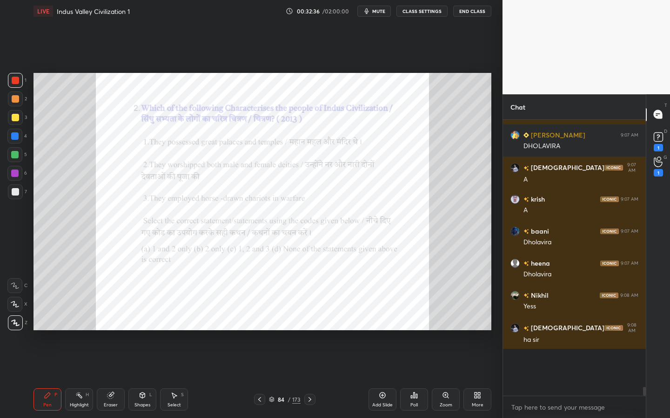
scroll to position [185, 140]
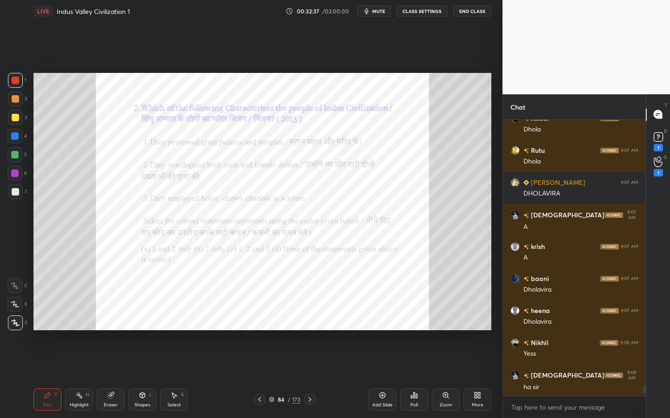
click at [447, 332] on div "Zoom" at bounding box center [445, 405] width 13 height 5
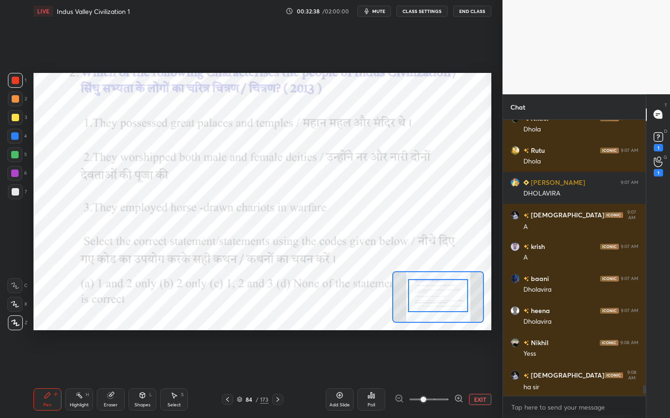
drag, startPoint x: 438, startPoint y: 299, endPoint x: 438, endPoint y: 286, distance: 13.0
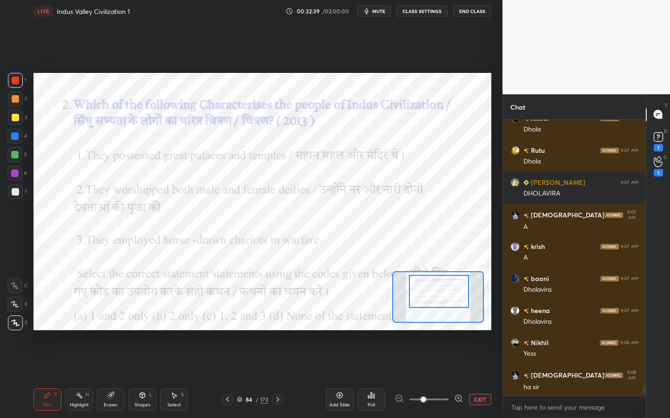
click at [438, 292] on div at bounding box center [439, 291] width 60 height 33
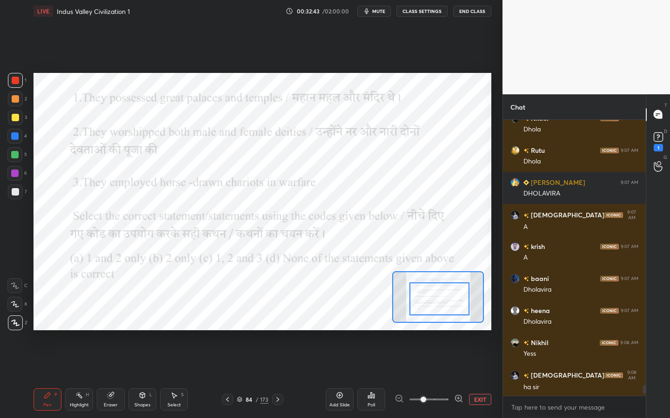
drag, startPoint x: 447, startPoint y: 292, endPoint x: 447, endPoint y: 298, distance: 6.1
click at [447, 298] on div at bounding box center [439, 299] width 60 height 33
click at [369, 332] on div "Poll" at bounding box center [370, 405] width 7 height 5
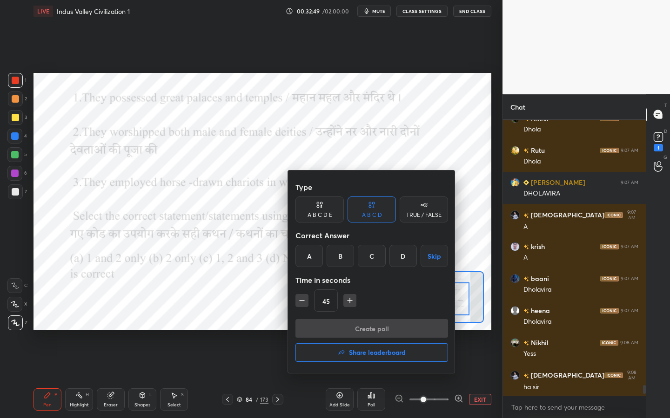
click at [421, 212] on div "TRUE / FALSE" at bounding box center [423, 215] width 35 height 6
click at [248, 205] on div at bounding box center [335, 209] width 670 height 418
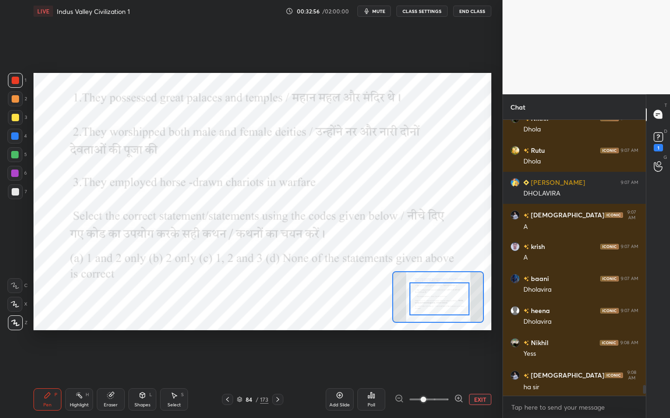
click at [372, 332] on div "Poll" at bounding box center [371, 400] width 28 height 22
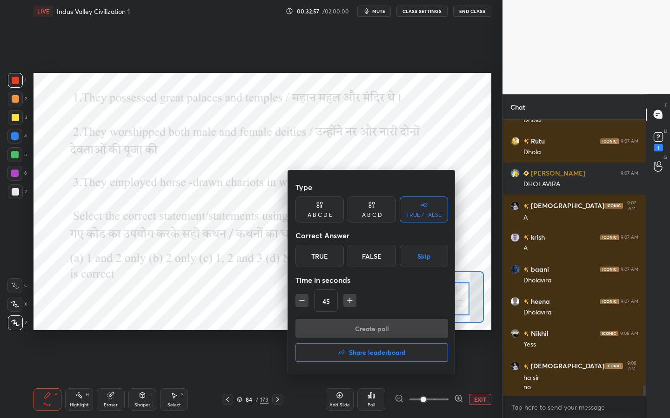
click at [372, 256] on div "False" at bounding box center [371, 256] width 48 height 22
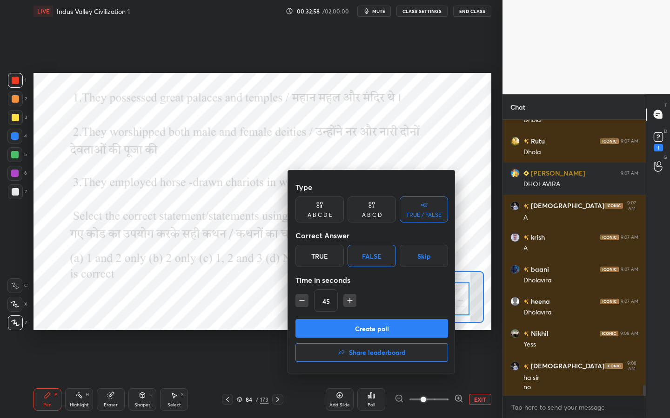
click at [354, 328] on button "Create poll" at bounding box center [371, 328] width 153 height 19
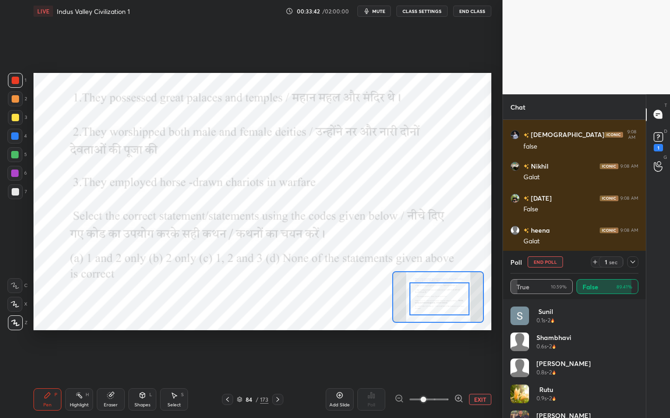
scroll to position [7347, 0]
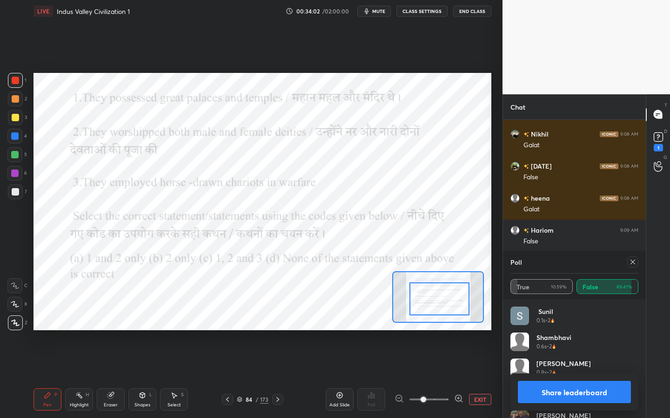
click at [629, 260] on icon at bounding box center [632, 262] width 7 height 7
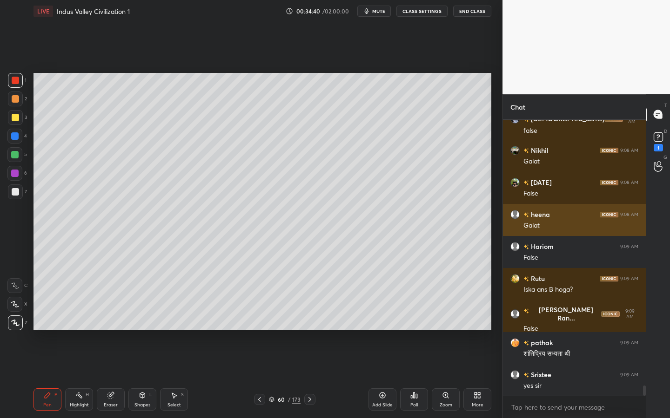
scroll to position [7363, 0]
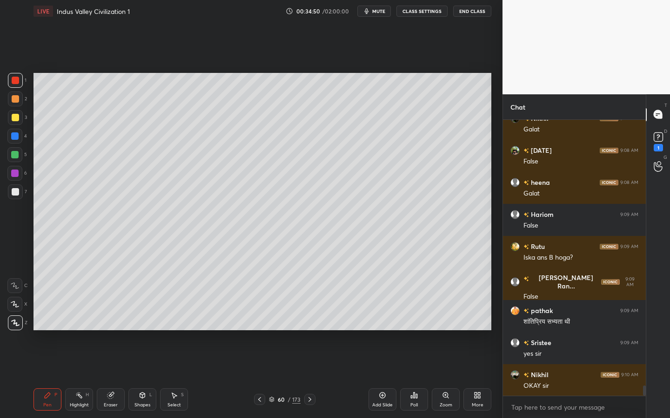
click at [377, 332] on div "Add Slide" at bounding box center [382, 400] width 28 height 22
click at [20, 119] on div at bounding box center [15, 117] width 15 height 15
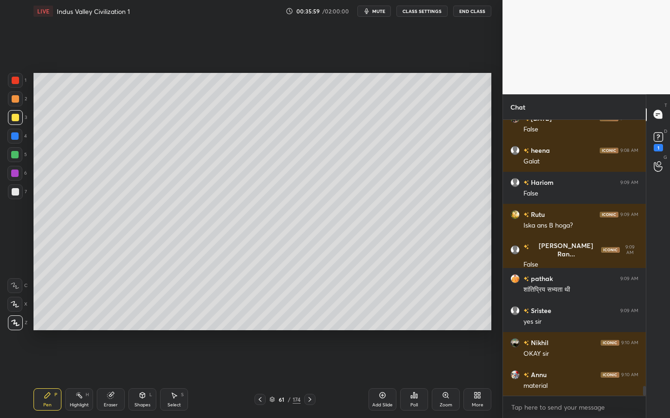
scroll to position [7427, 0]
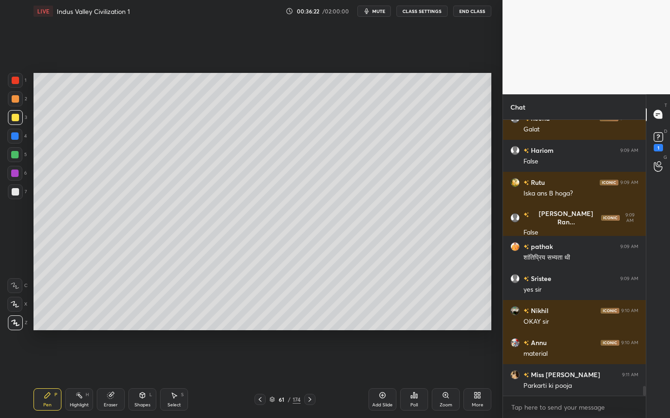
click at [299, 332] on div "174" at bounding box center [296, 400] width 8 height 8
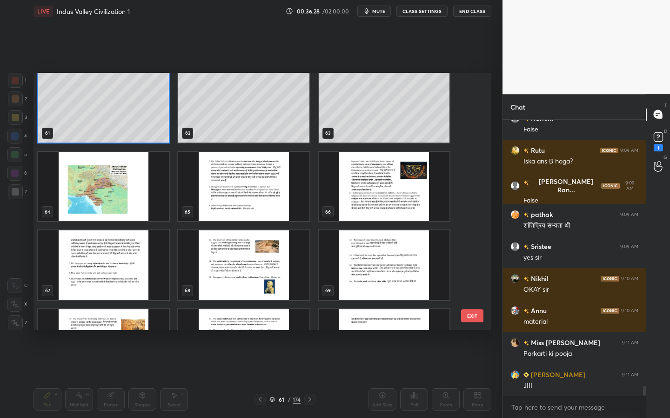
scroll to position [1508, 0]
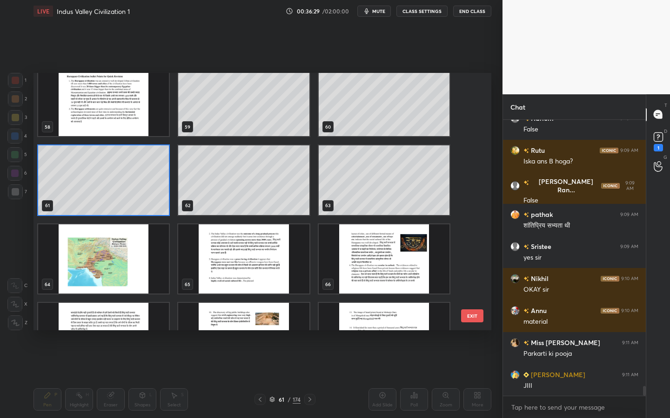
click at [417, 252] on img "grid" at bounding box center [384, 260] width 131 height 70
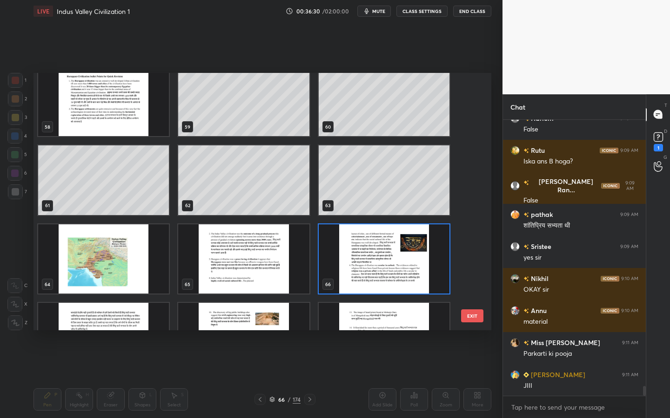
click at [417, 252] on img "grid" at bounding box center [384, 260] width 131 height 70
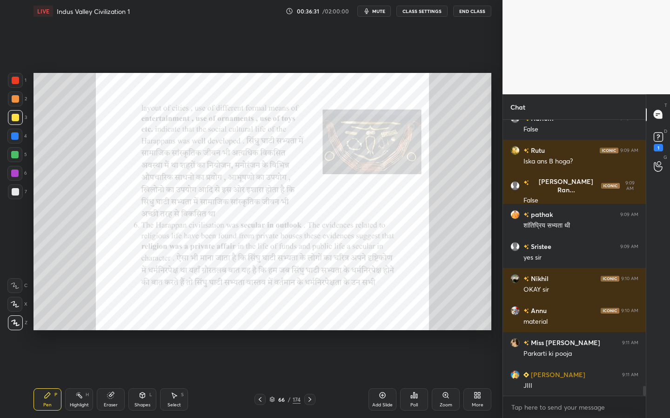
click at [443, 332] on icon at bounding box center [445, 395] width 5 height 5
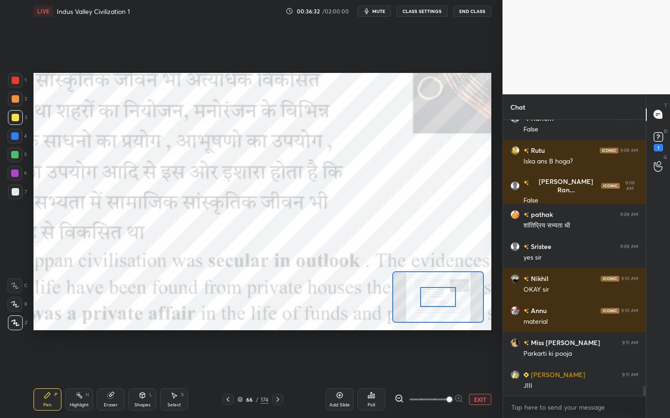
drag, startPoint x: 438, startPoint y: 300, endPoint x: 474, endPoint y: 298, distance: 36.3
click at [456, 298] on div at bounding box center [438, 297] width 36 height 20
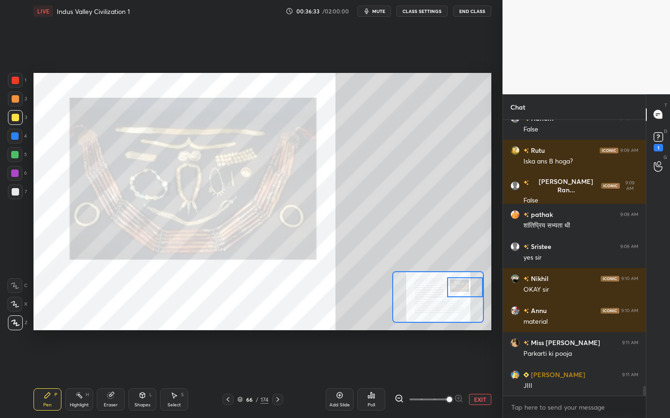
drag, startPoint x: 466, startPoint y: 297, endPoint x: 464, endPoint y: 292, distance: 5.4
click at [464, 292] on div at bounding box center [465, 288] width 36 height 20
drag, startPoint x: 19, startPoint y: 85, endPoint x: 27, endPoint y: 88, distance: 9.6
click at [19, 85] on div at bounding box center [15, 80] width 15 height 15
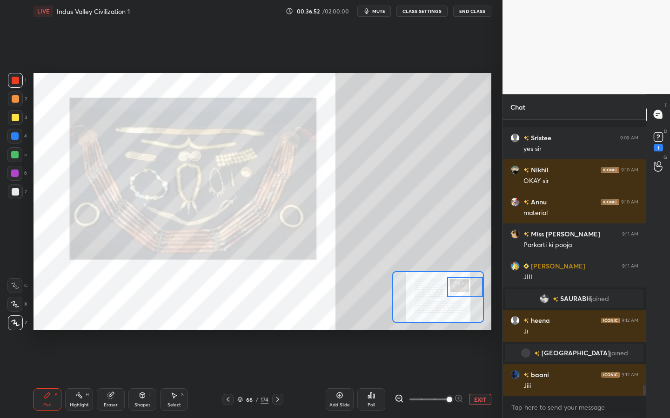
scroll to position [7029, 0]
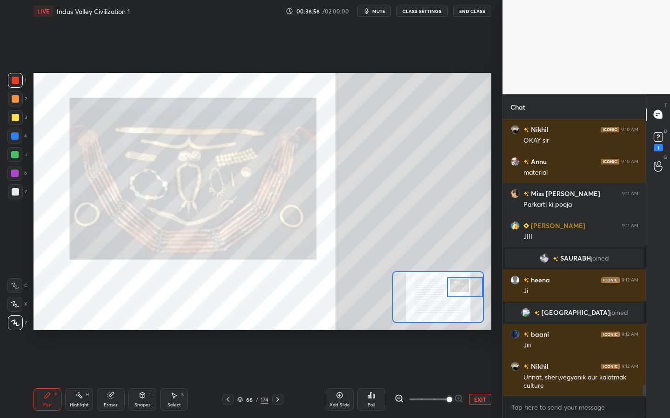
click at [256, 332] on div "/" at bounding box center [257, 400] width 3 height 6
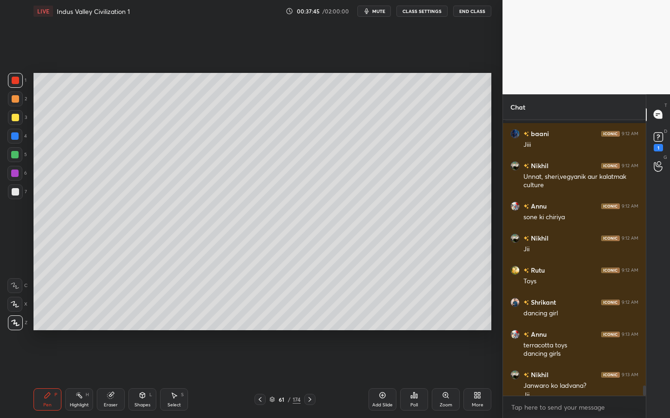
scroll to position [7239, 0]
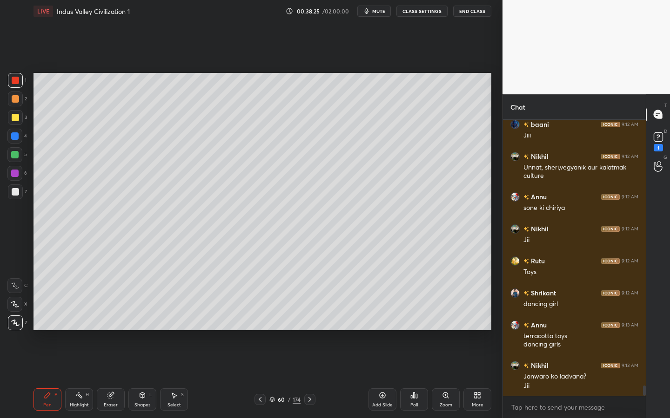
click at [15, 119] on div at bounding box center [15, 117] width 7 height 7
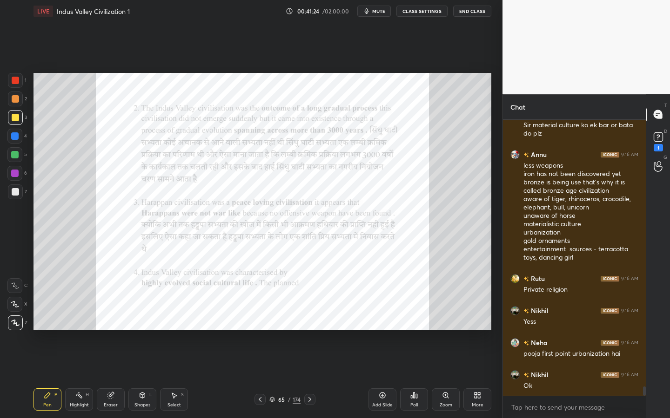
scroll to position [7775, 0]
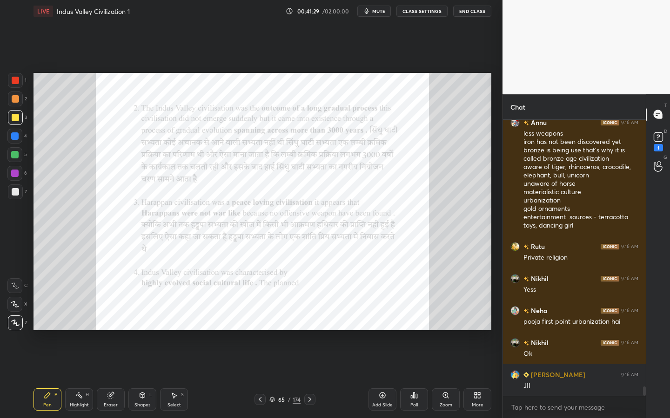
click at [443, 332] on div "Zoom" at bounding box center [445, 400] width 28 height 22
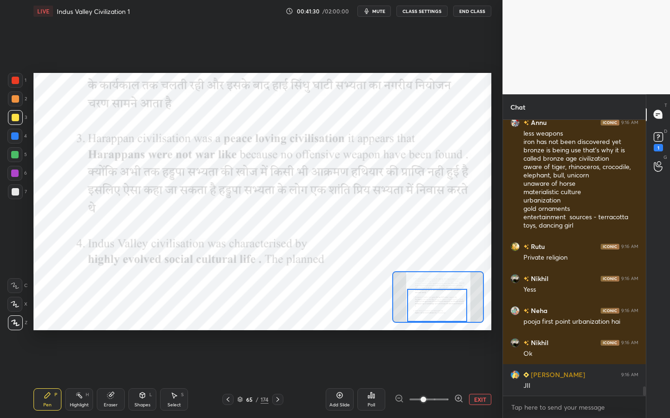
drag, startPoint x: 432, startPoint y: 313, endPoint x: 433, endPoint y: 319, distance: 6.5
click at [433, 321] on div at bounding box center [437, 305] width 60 height 33
click at [22, 77] on div at bounding box center [15, 80] width 15 height 15
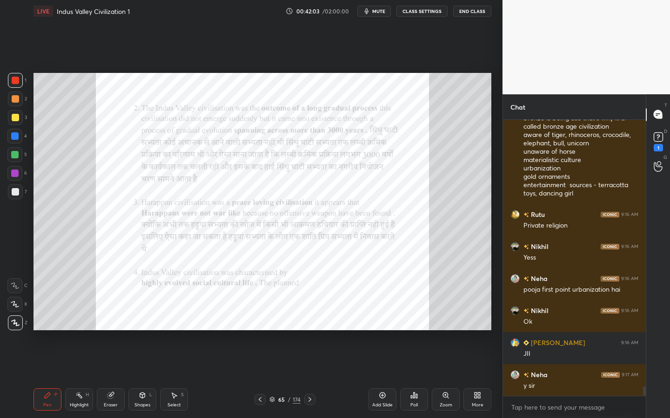
click at [448, 332] on div "Zoom" at bounding box center [445, 400] width 28 height 22
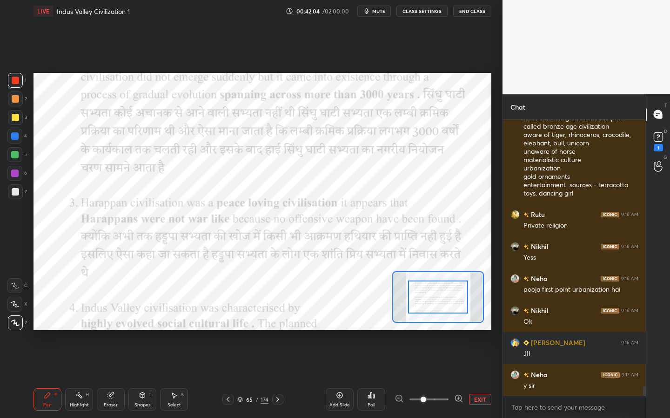
drag, startPoint x: 438, startPoint y: 301, endPoint x: 435, endPoint y: 332, distance: 31.3
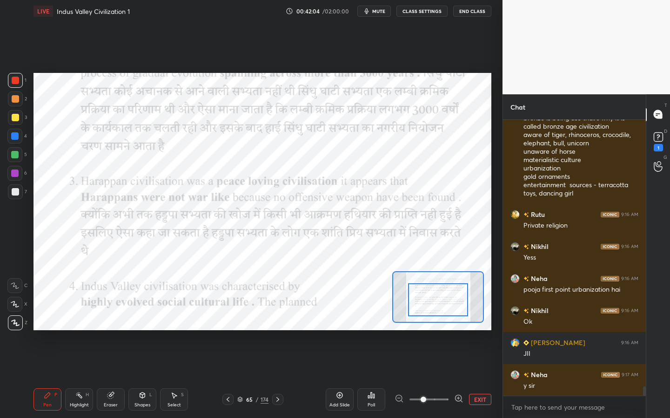
click at [432, 332] on div "Setting up your live class Poll for secs No correct answer Start poll" at bounding box center [262, 201] width 465 height 359
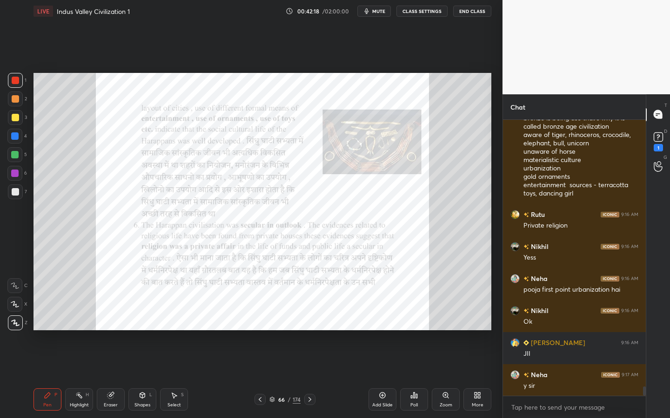
click at [436, 332] on div "Zoom" at bounding box center [445, 400] width 28 height 22
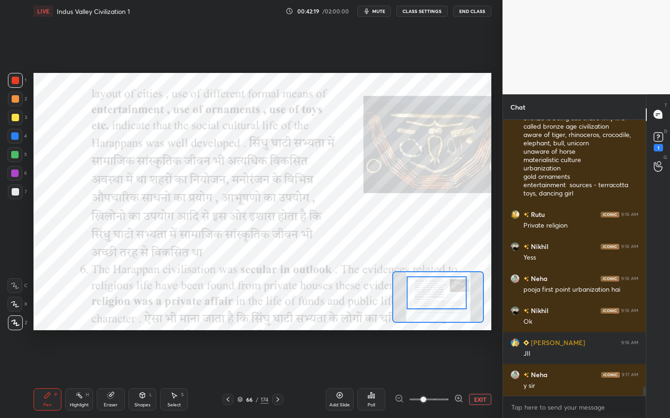
click at [431, 294] on div at bounding box center [436, 293] width 60 height 33
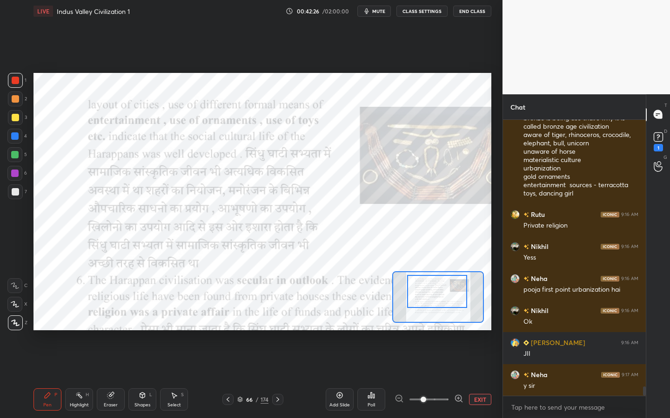
scroll to position [7839, 0]
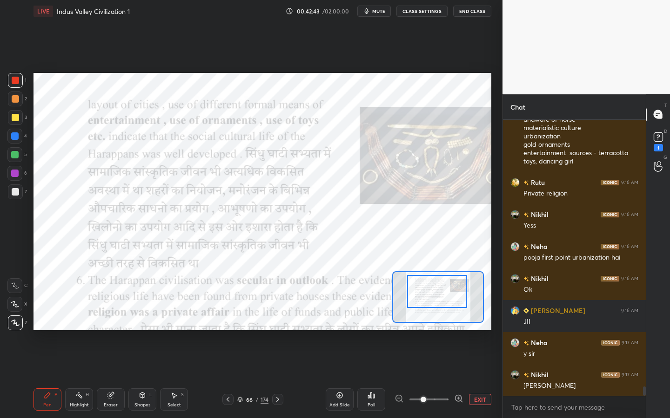
drag, startPoint x: 419, startPoint y: 286, endPoint x: 418, endPoint y: 305, distance: 18.2
click at [418, 305] on div at bounding box center [437, 291] width 60 height 33
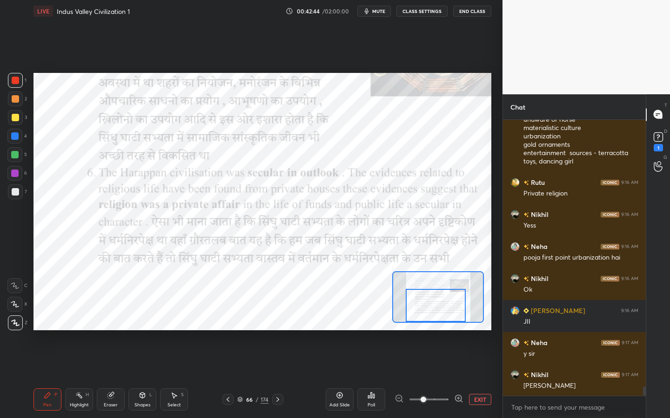
scroll to position [7871, 0]
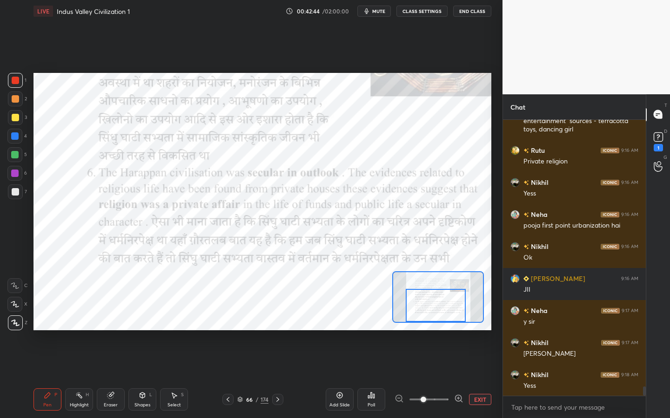
click at [420, 309] on div at bounding box center [435, 305] width 60 height 33
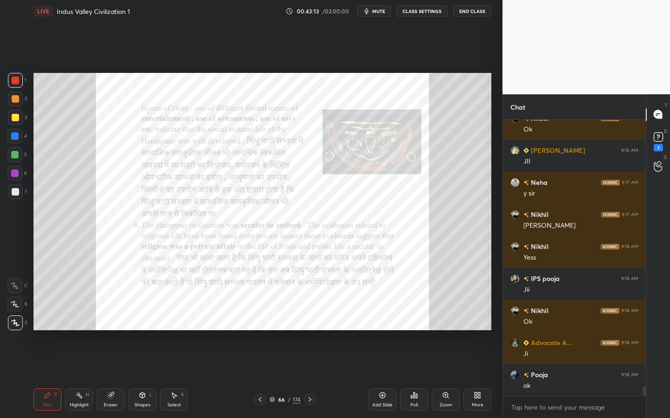
scroll to position [8031, 0]
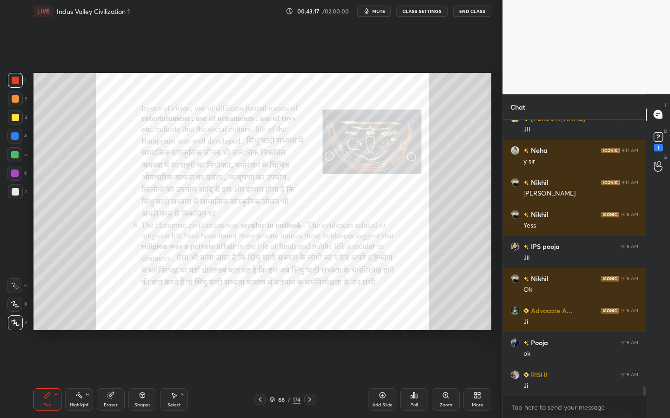
click at [450, 332] on div "Zoom" at bounding box center [445, 405] width 13 height 5
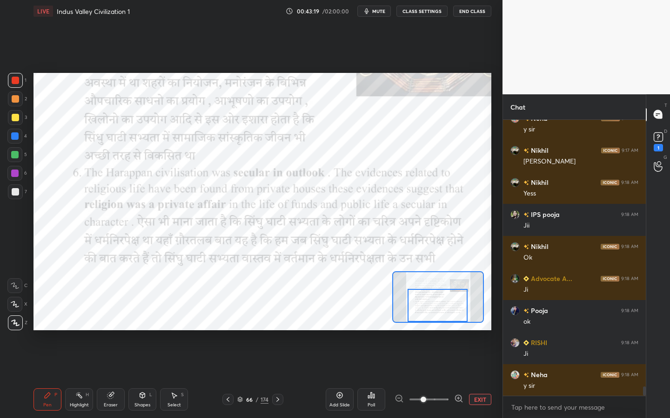
drag, startPoint x: 435, startPoint y: 310, endPoint x: 434, endPoint y: 321, distance: 11.7
click at [435, 321] on div at bounding box center [437, 305] width 60 height 33
click at [348, 332] on div "Add Slide" at bounding box center [339, 400] width 28 height 22
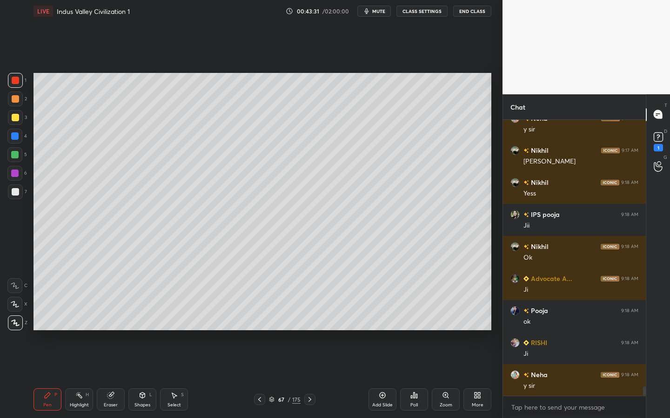
click at [13, 115] on div at bounding box center [15, 117] width 7 height 7
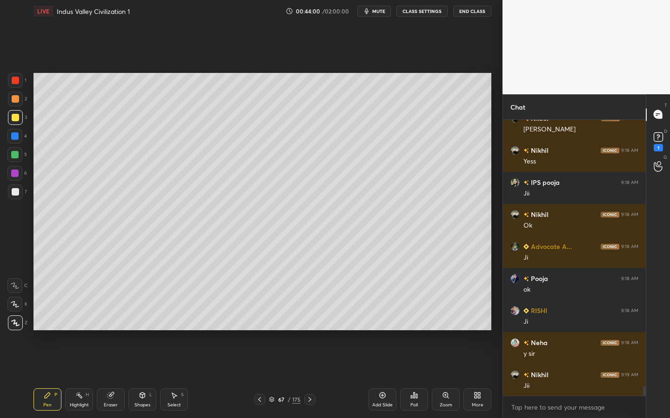
scroll to position [8128, 0]
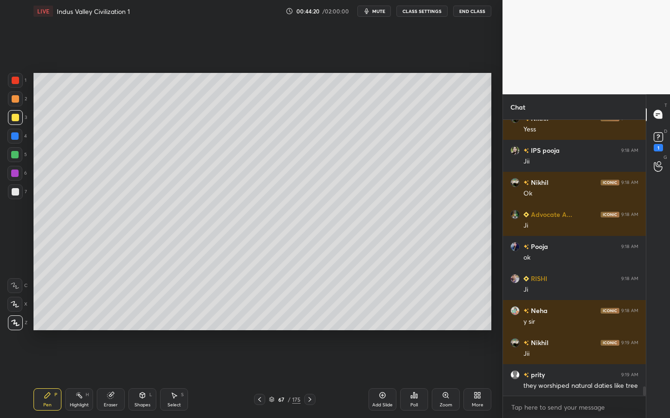
click at [13, 189] on div at bounding box center [15, 191] width 7 height 7
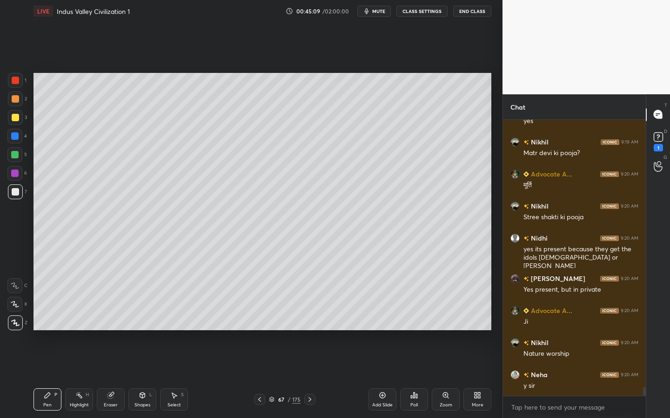
scroll to position [8489, 0]
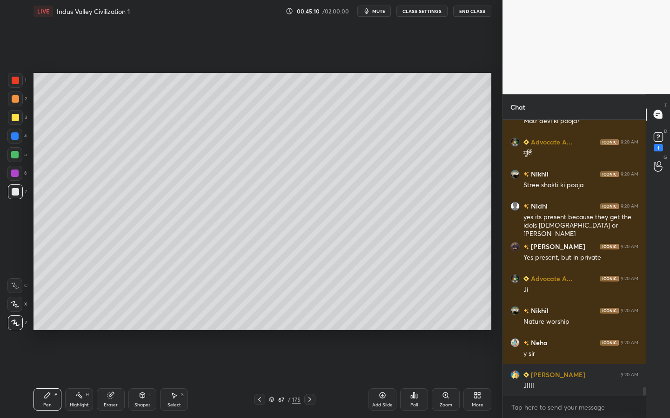
click at [383, 332] on icon at bounding box center [381, 395] width 7 height 7
click at [17, 117] on div at bounding box center [15, 117] width 7 height 7
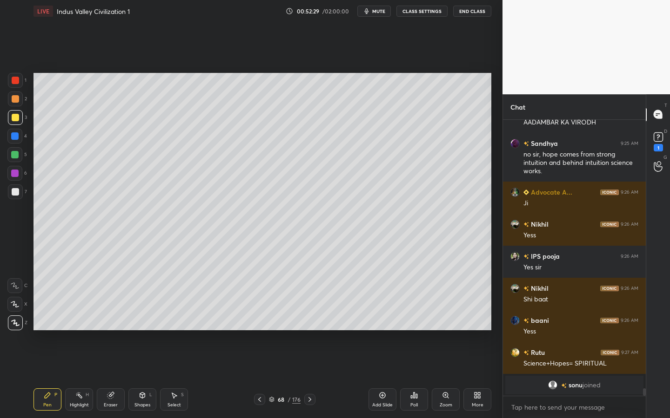
scroll to position [9589, 0]
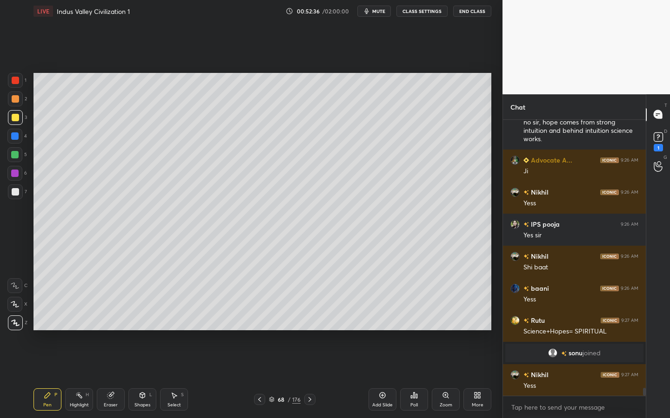
click at [388, 332] on div "Add Slide" at bounding box center [382, 405] width 20 height 5
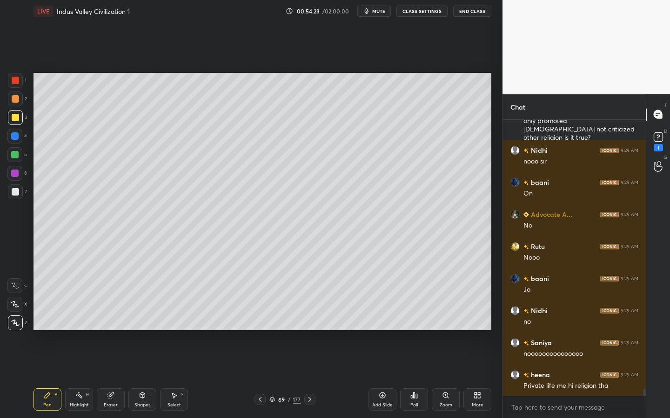
scroll to position [10370, 0]
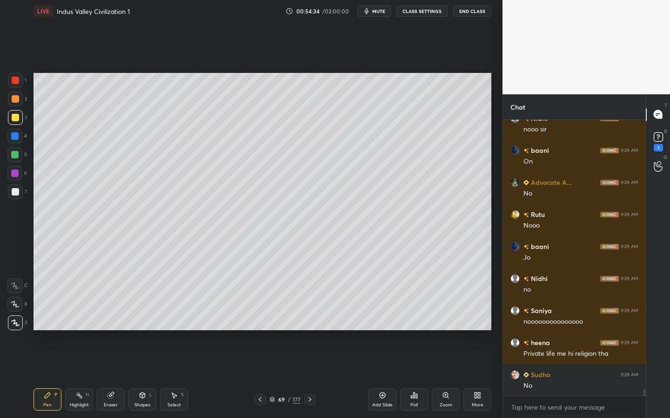
click at [138, 332] on div "Shapes" at bounding box center [142, 405] width 16 height 5
click at [17, 154] on div at bounding box center [14, 154] width 7 height 7
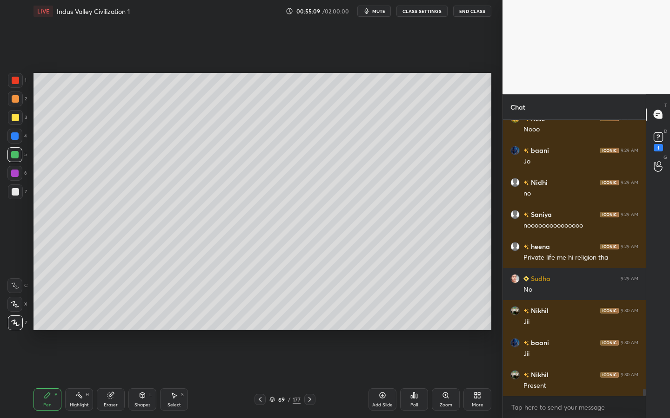
scroll to position [3, 3]
type textarea "x"
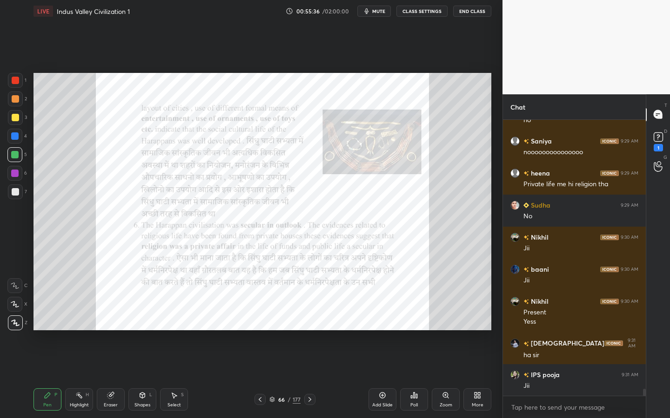
scroll to position [10572, 0]
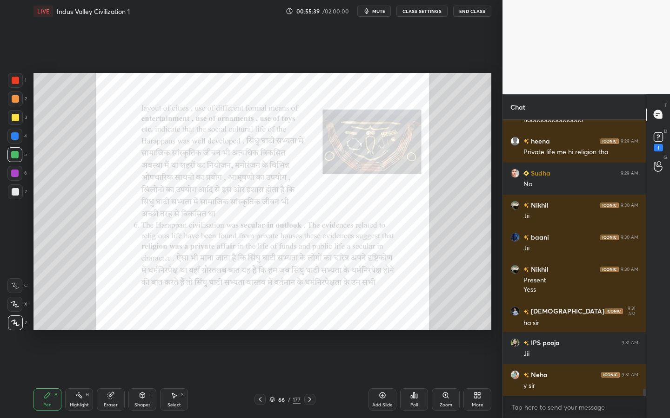
click at [439, 332] on div "Zoom" at bounding box center [445, 400] width 28 height 22
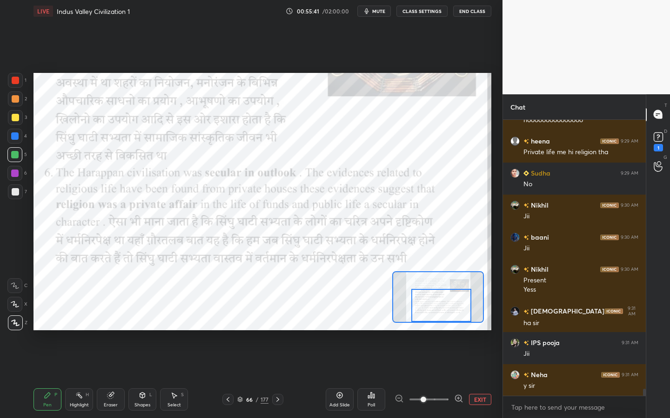
click at [437, 325] on div "Setting up your live class Poll for secs No correct answer Start poll" at bounding box center [262, 202] width 458 height 258
click at [18, 85] on div at bounding box center [15, 80] width 15 height 15
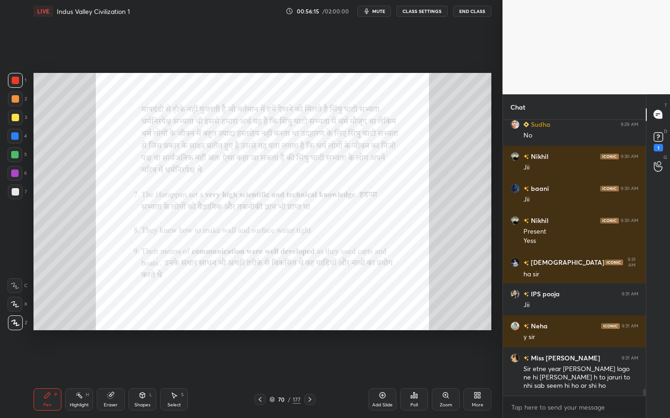
click at [444, 332] on div "Zoom" at bounding box center [445, 405] width 13 height 5
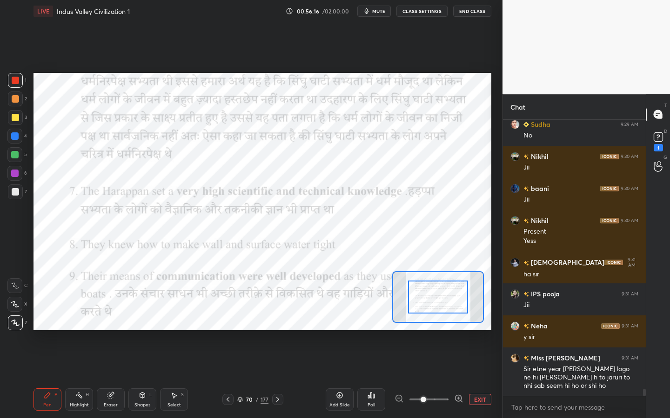
click at [448, 308] on div at bounding box center [438, 298] width 92 height 52
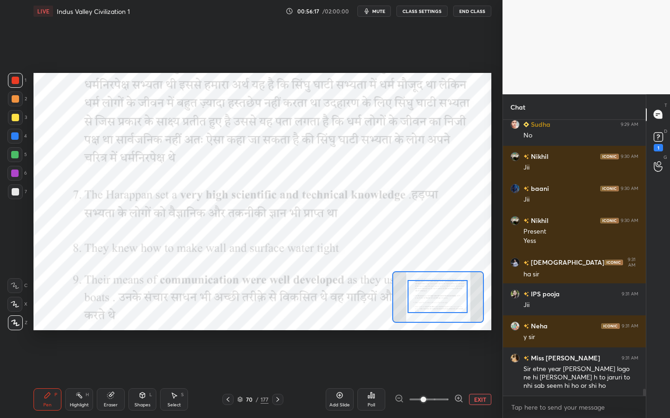
scroll to position [10643, 0]
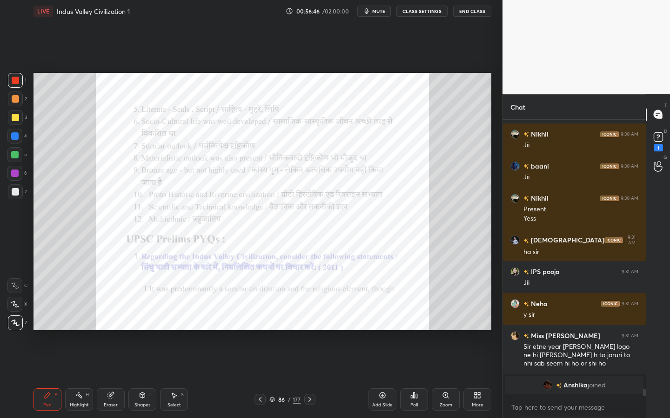
click at [441, 332] on div "Zoom" at bounding box center [445, 400] width 28 height 22
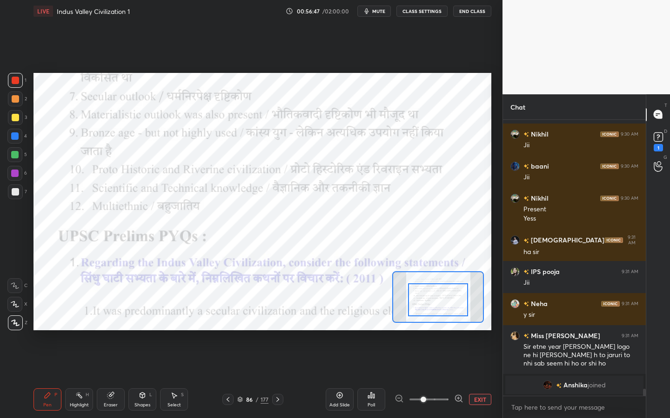
drag, startPoint x: 441, startPoint y: 300, endPoint x: 439, endPoint y: 314, distance: 14.1
click at [439, 326] on div "Setting up your live class Poll for secs No correct answer Start poll" at bounding box center [262, 202] width 458 height 258
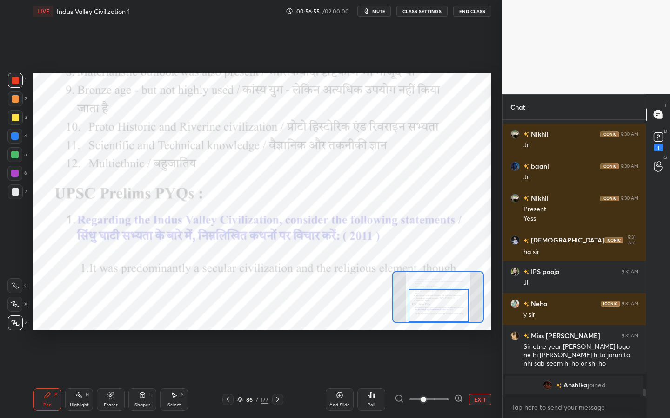
click at [440, 272] on div "Setting up your live class Poll for secs No correct answer Start poll" at bounding box center [262, 202] width 458 height 258
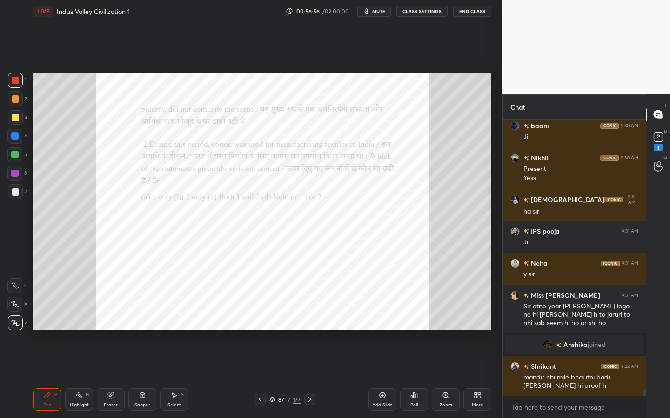
scroll to position [10368, 0]
click at [443, 332] on div "Zoom" at bounding box center [445, 400] width 28 height 22
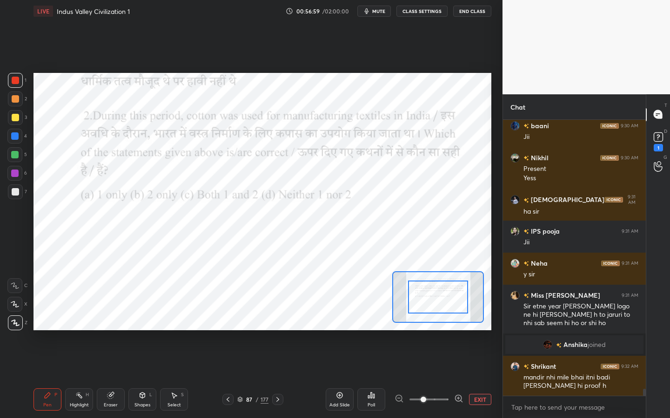
click at [376, 332] on div "Poll" at bounding box center [371, 400] width 28 height 22
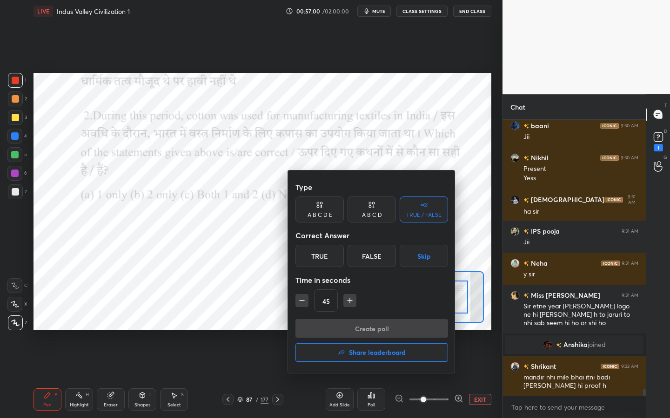
click at [375, 204] on div "A B C D" at bounding box center [371, 210] width 48 height 26
drag, startPoint x: 413, startPoint y: 221, endPoint x: 407, endPoint y: 223, distance: 6.2
click at [413, 220] on div "TRUE / FALSE" at bounding box center [423, 210] width 48 height 26
click at [308, 255] on div "True" at bounding box center [319, 256] width 48 height 22
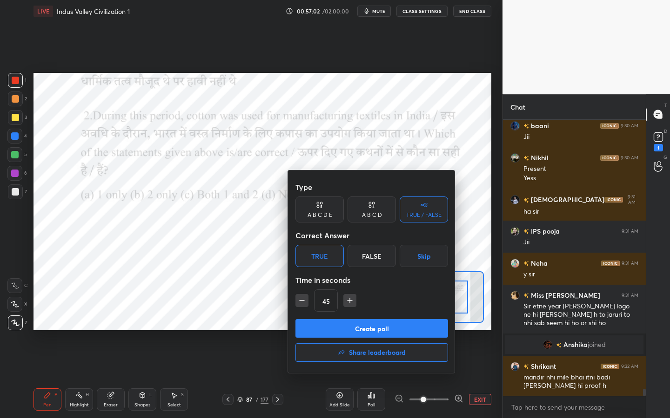
click at [343, 296] on button "button" at bounding box center [349, 300] width 13 height 13
click at [345, 298] on button "button" at bounding box center [349, 300] width 13 height 13
type input "75"
click at [351, 327] on button "Create poll" at bounding box center [371, 328] width 153 height 19
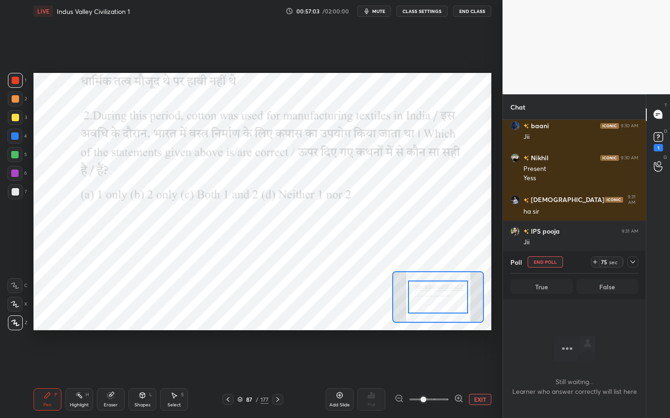
scroll to position [147, 140]
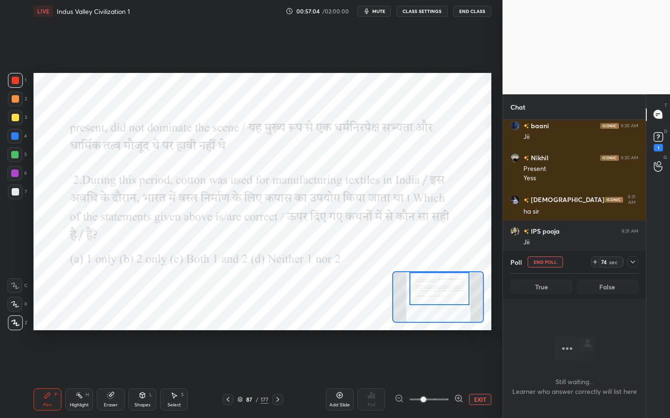
drag, startPoint x: 445, startPoint y: 294, endPoint x: 446, endPoint y: 286, distance: 7.7
click at [446, 286] on div at bounding box center [439, 288] width 60 height 33
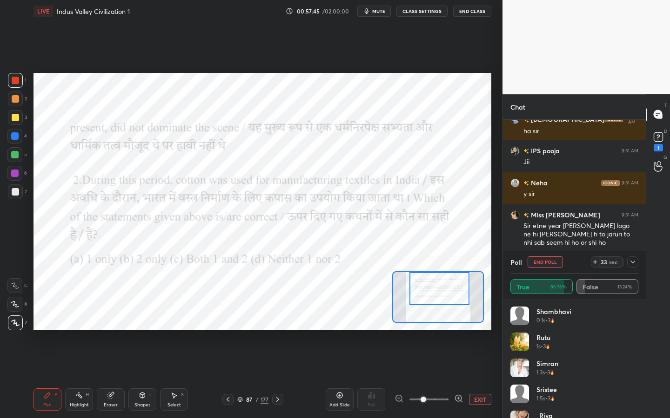
scroll to position [10480, 0]
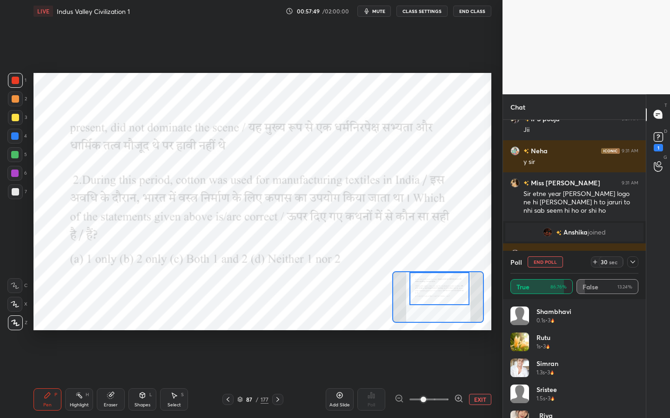
click at [634, 260] on icon at bounding box center [632, 262] width 7 height 7
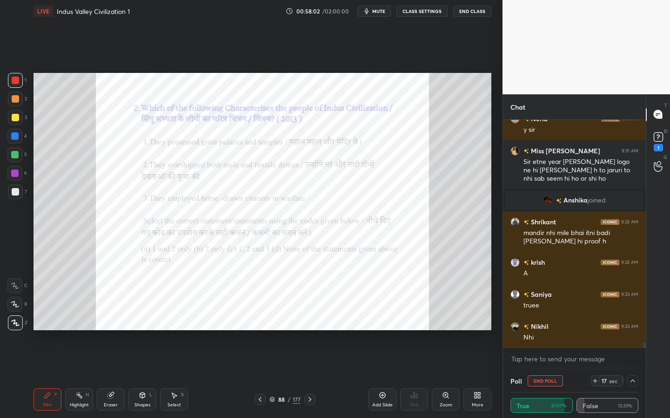
scroll to position [10544, 0]
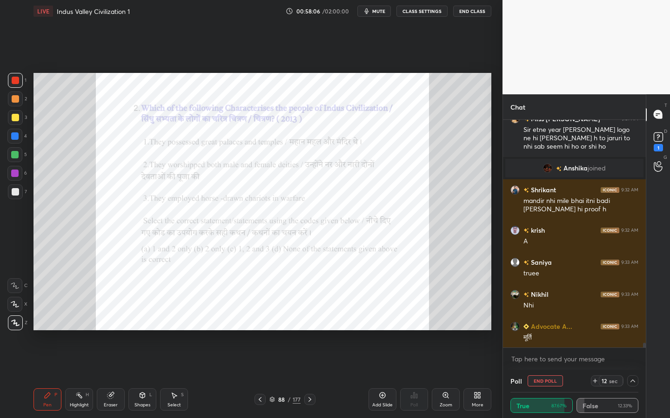
click at [108, 332] on div "Eraser" at bounding box center [111, 405] width 14 height 5
click at [13, 326] on span "Erase all" at bounding box center [15, 323] width 14 height 7
click at [448, 332] on div "Zoom" at bounding box center [445, 405] width 13 height 5
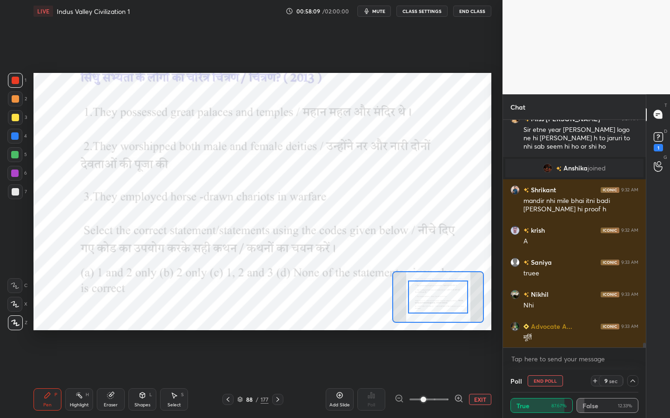
click at [542, 332] on button "End Poll" at bounding box center [544, 381] width 35 height 11
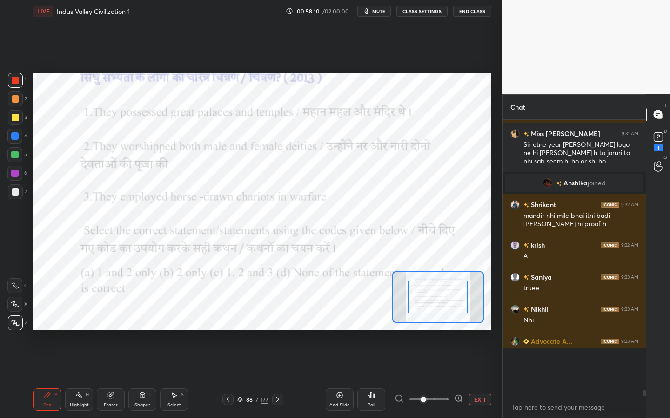
scroll to position [3, 3]
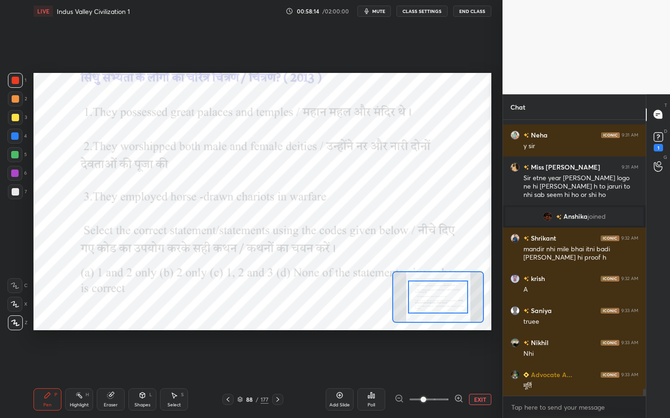
click at [364, 332] on div "Poll" at bounding box center [371, 400] width 28 height 22
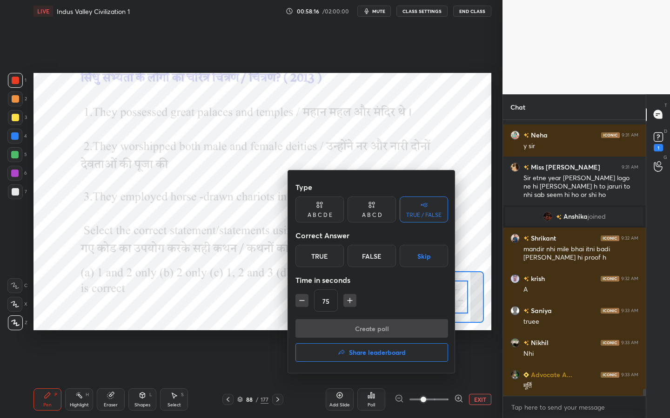
click at [371, 223] on div "Type A B C D E A B C D TRUE / FALSE Correct Answer True False Skip Time in seco…" at bounding box center [371, 248] width 153 height 141
click at [378, 209] on div "A B C D" at bounding box center [371, 210] width 48 height 26
click at [346, 257] on div "B" at bounding box center [339, 256] width 27 height 22
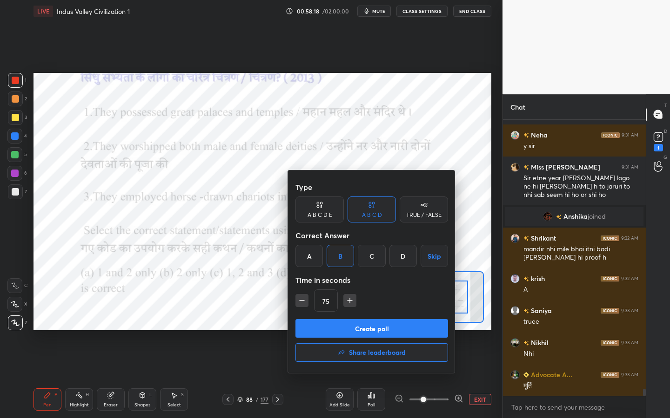
click at [351, 331] on button "Create poll" at bounding box center [371, 328] width 153 height 19
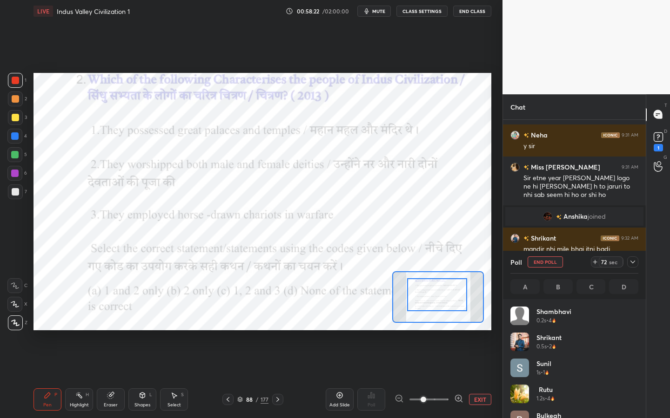
click at [452, 299] on div at bounding box center [437, 295] width 60 height 33
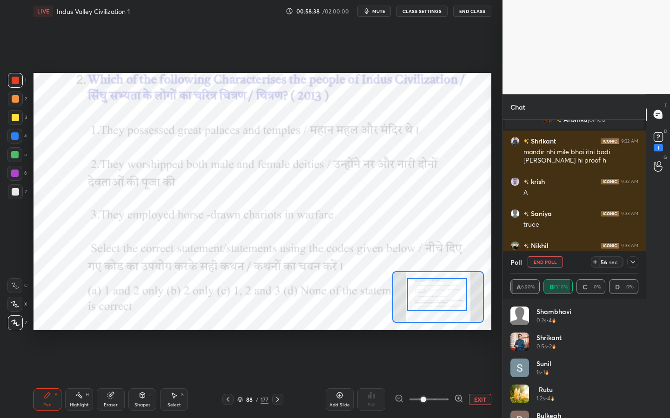
click at [635, 264] on icon at bounding box center [632, 262] width 7 height 7
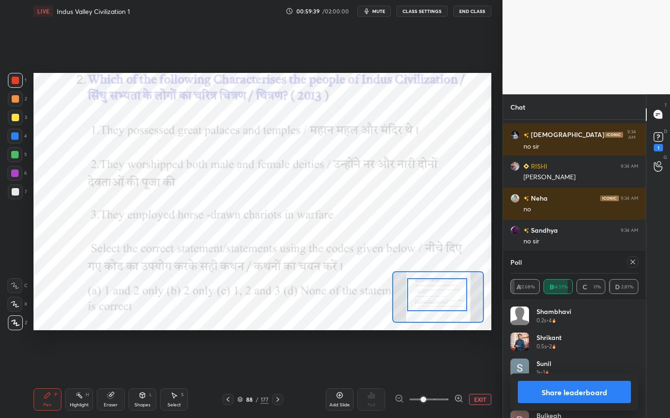
scroll to position [11107, 0]
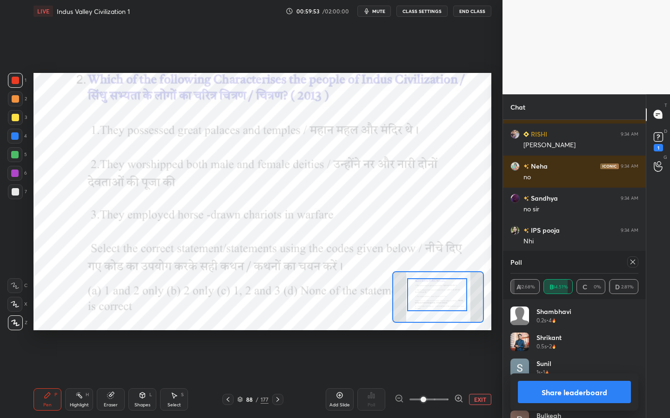
click at [637, 267] on div at bounding box center [630, 262] width 15 height 11
click at [633, 265] on icon at bounding box center [632, 262] width 7 height 7
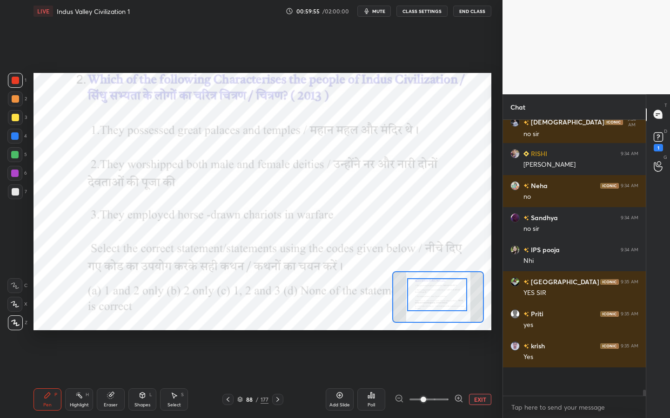
scroll to position [273, 140]
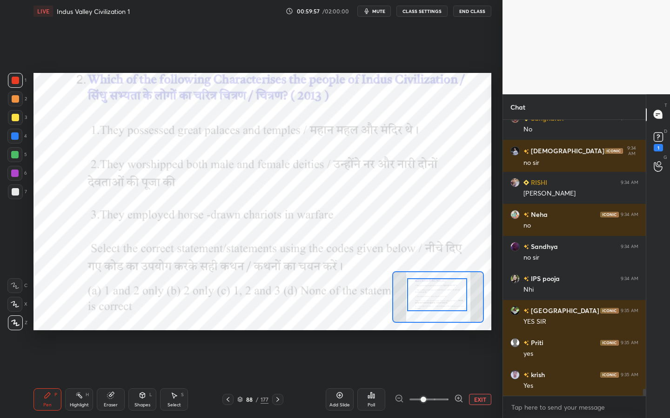
click at [339, 332] on div "Add Slide" at bounding box center [339, 400] width 28 height 22
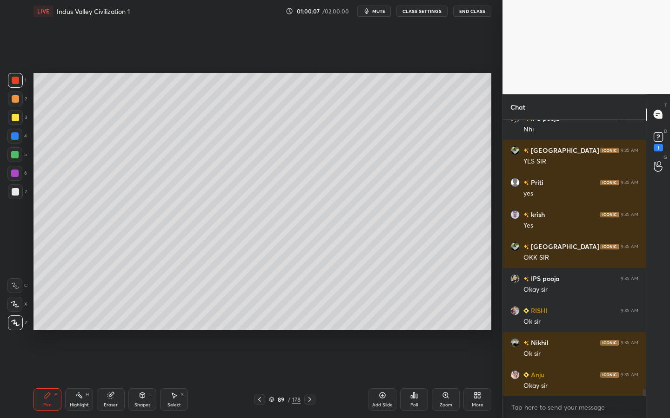
scroll to position [11241, 0]
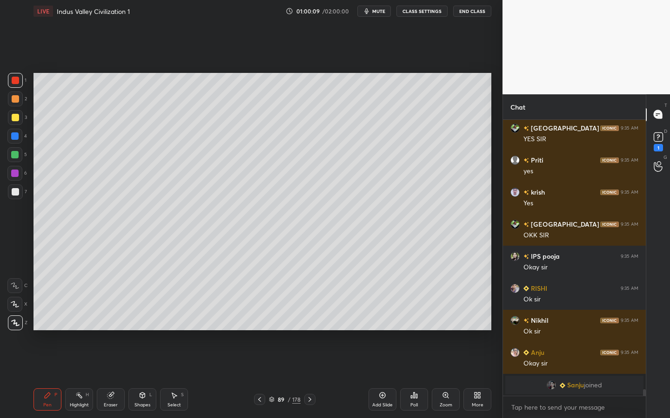
click at [381, 8] on span "mute" at bounding box center [378, 11] width 13 height 7
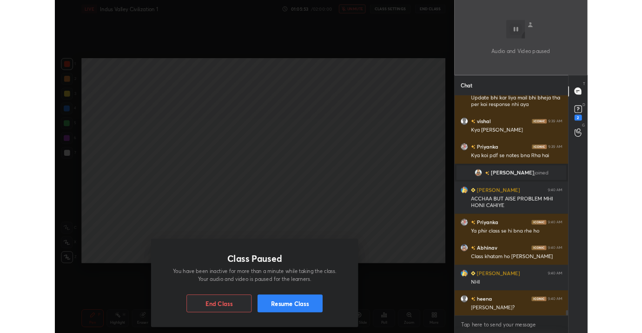
scroll to position [11410, 0]
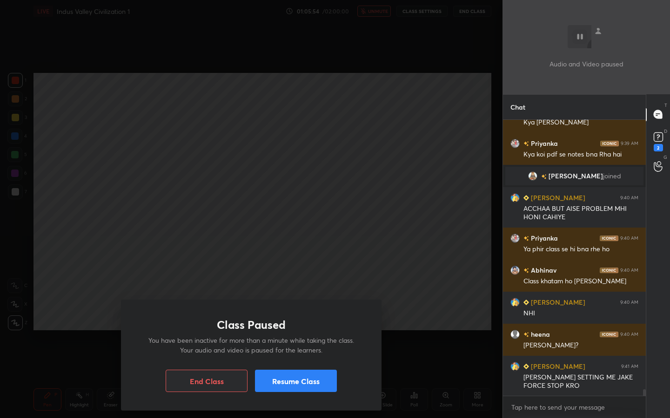
click at [314, 332] on button "Resume Class" at bounding box center [296, 381] width 82 height 22
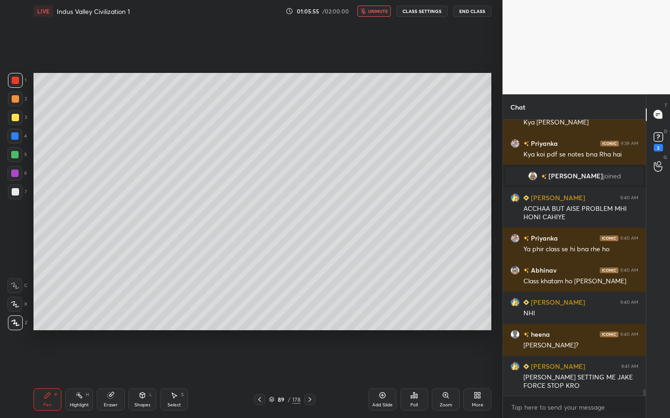
click at [379, 14] on button "unmute" at bounding box center [373, 11] width 33 height 11
click at [471, 332] on div "More" at bounding box center [477, 400] width 28 height 22
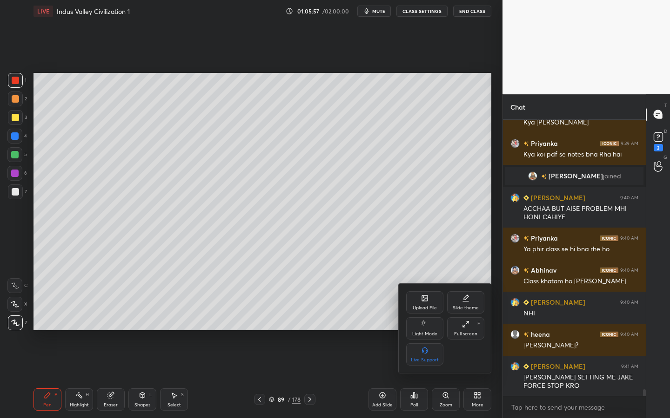
click at [464, 332] on div "Full screen" at bounding box center [465, 334] width 23 height 5
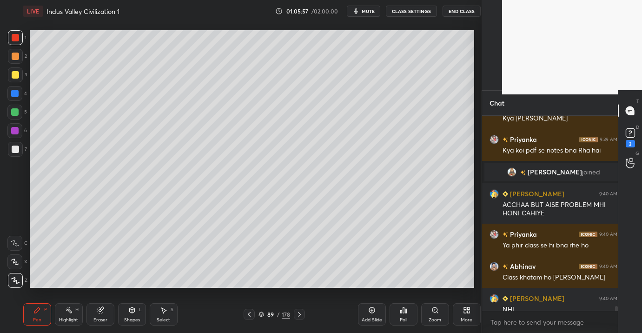
scroll to position [3, 3]
type textarea "x"
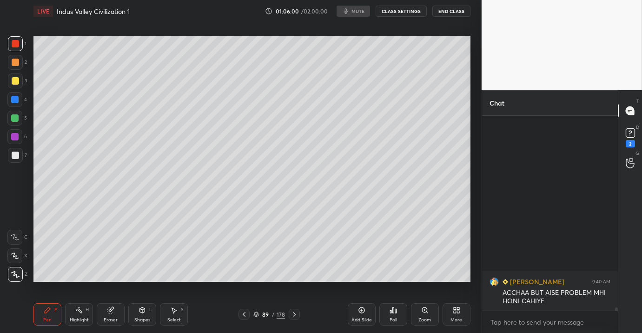
scroll to position [11480, 0]
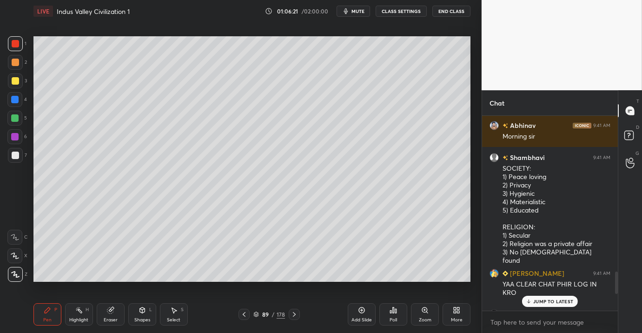
scroll to position [1387, 0]
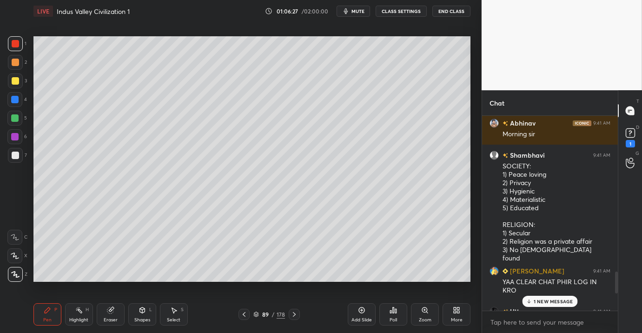
click at [453, 314] on div "More" at bounding box center [457, 314] width 28 height 22
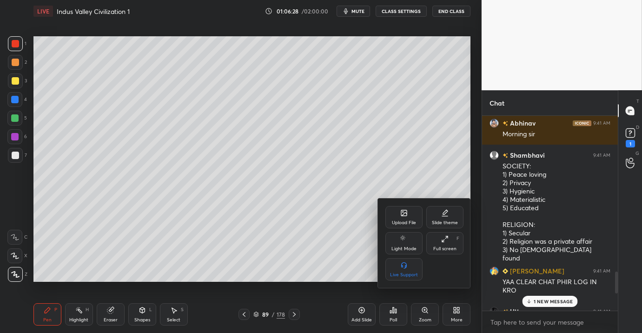
click at [401, 218] on div "Upload File" at bounding box center [403, 217] width 37 height 22
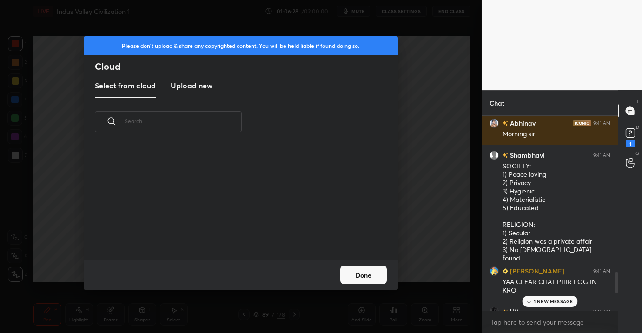
scroll to position [114, 299]
click at [196, 88] on h3 "Upload new" at bounding box center [192, 85] width 42 height 11
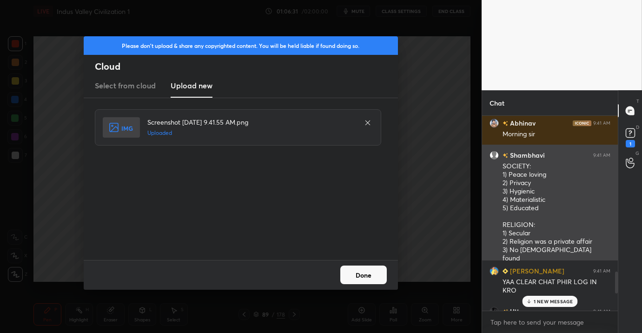
scroll to position [0, 0]
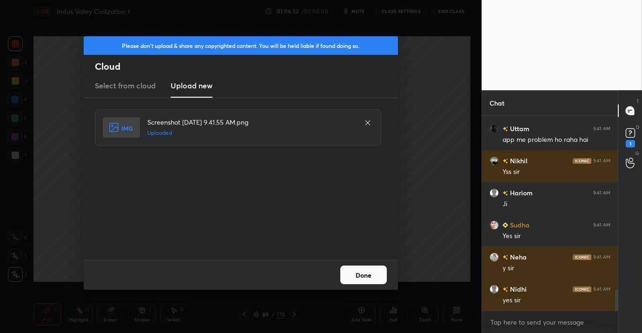
click at [371, 272] on button "Done" at bounding box center [363, 274] width 46 height 19
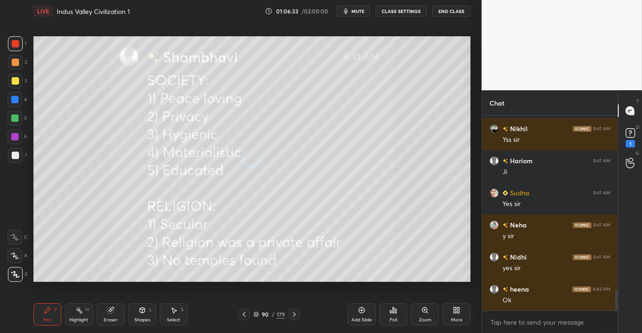
click at [458, 318] on div "More" at bounding box center [457, 320] width 12 height 5
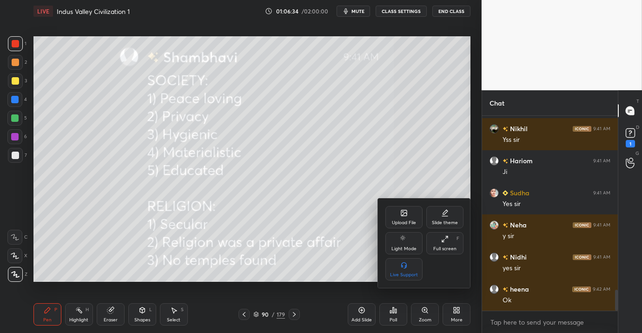
click at [443, 246] on div "Full screen" at bounding box center [444, 248] width 23 height 5
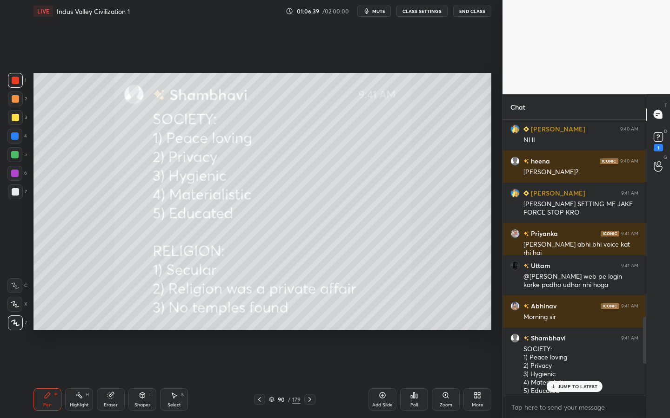
click at [15, 122] on div at bounding box center [15, 117] width 15 height 15
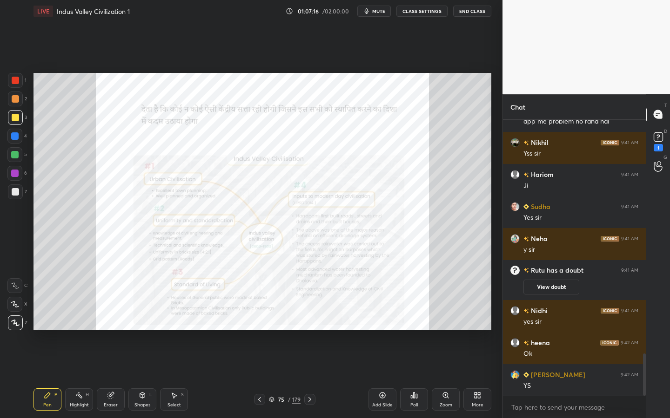
scroll to position [1573, 0]
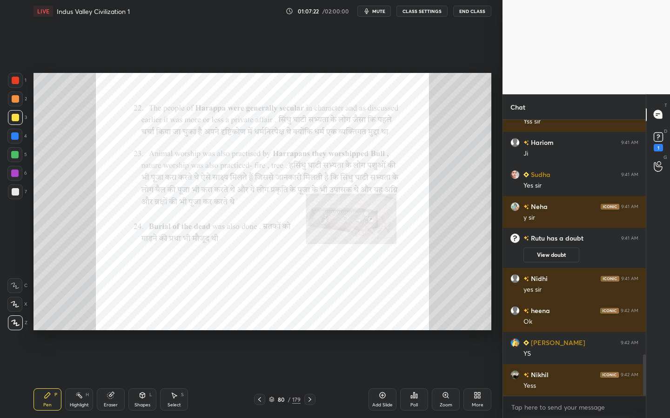
click at [447, 332] on icon at bounding box center [445, 395] width 7 height 7
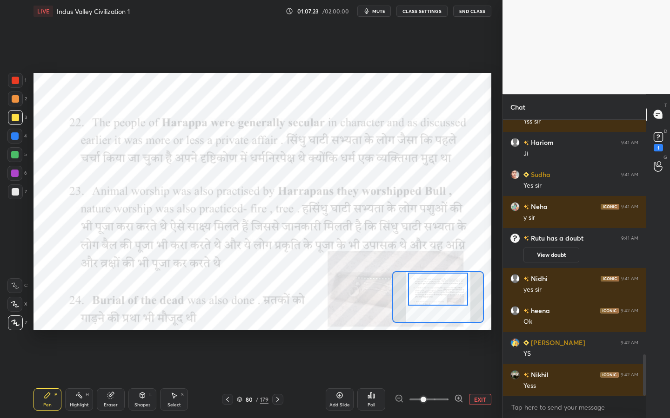
click at [452, 297] on div at bounding box center [438, 289] width 60 height 33
click at [20, 81] on div at bounding box center [15, 80] width 15 height 15
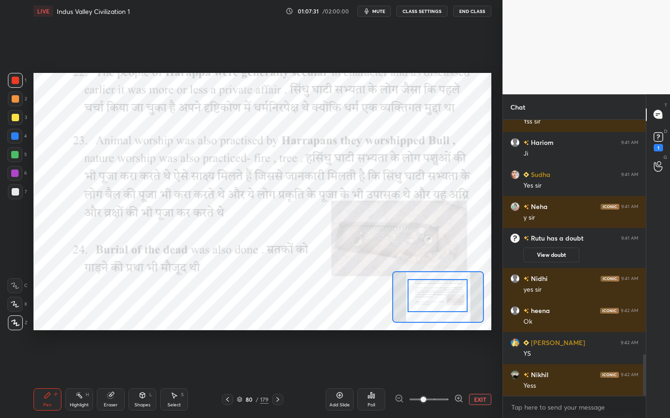
drag, startPoint x: 444, startPoint y: 288, endPoint x: 443, endPoint y: 295, distance: 6.6
click at [443, 295] on div at bounding box center [437, 295] width 60 height 33
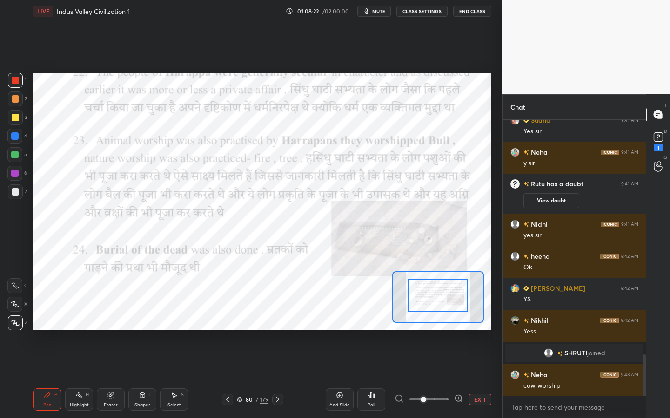
scroll to position [1567, 0]
click at [374, 331] on div "Setting up your live class Poll for secs No correct answer Start poll" at bounding box center [262, 201] width 465 height 359
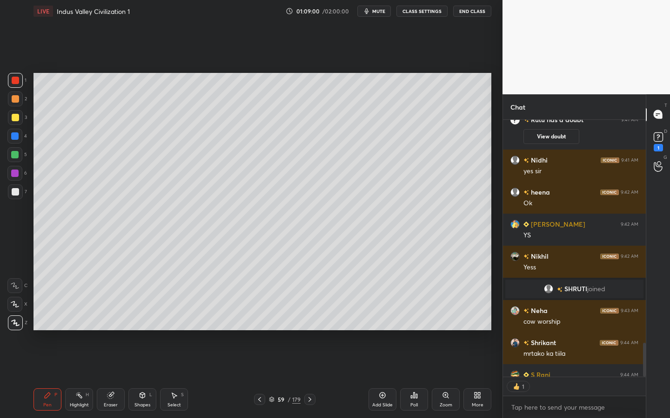
scroll to position [1691, 0]
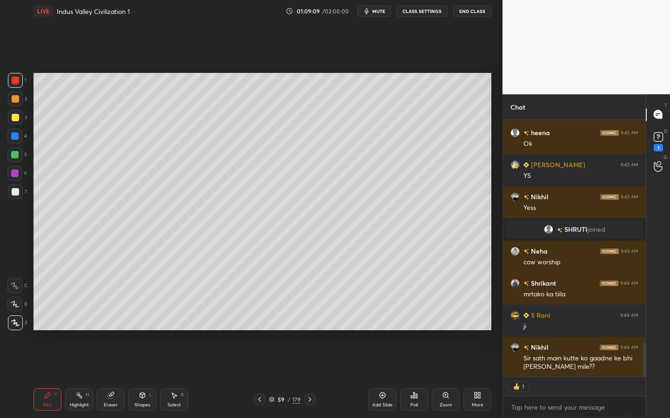
click at [383, 332] on div "Add Slide" at bounding box center [382, 400] width 28 height 22
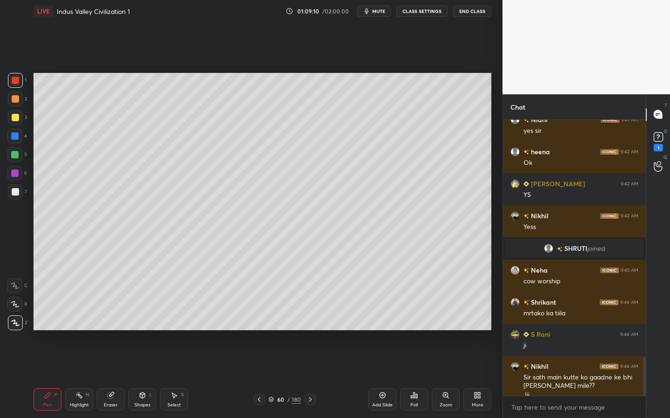
scroll to position [1681, 0]
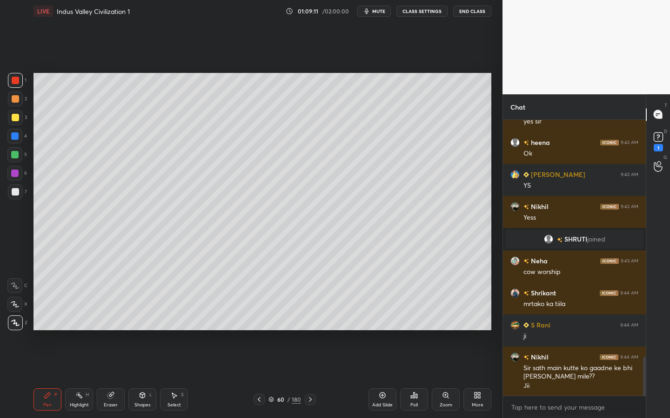
click at [14, 119] on div at bounding box center [15, 117] width 7 height 7
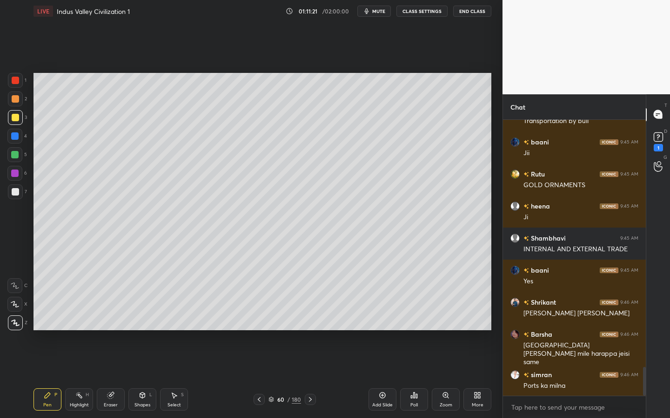
scroll to position [2371, 0]
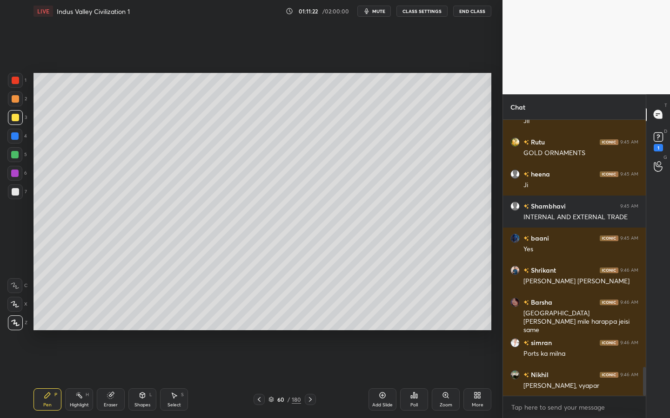
click at [388, 332] on div "Add Slide" at bounding box center [382, 400] width 28 height 22
click at [152, 332] on div "Shapes L" at bounding box center [142, 400] width 28 height 22
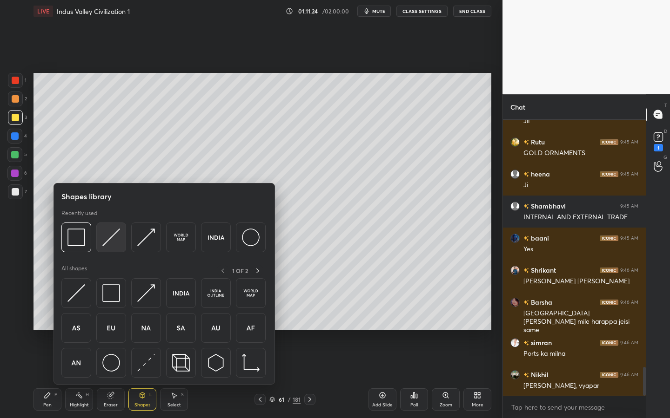
click at [109, 240] on img at bounding box center [111, 238] width 18 height 18
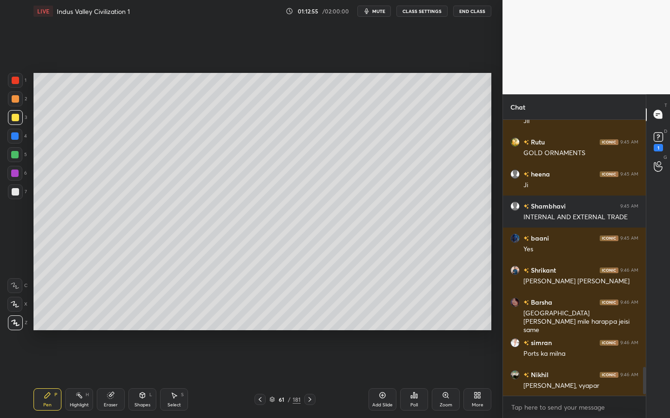
scroll to position [2403, 0]
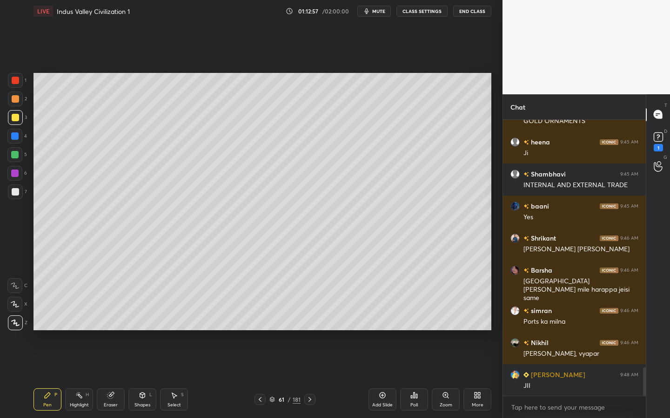
drag, startPoint x: 14, startPoint y: 190, endPoint x: 33, endPoint y: 192, distance: 18.2
click at [14, 190] on div at bounding box center [15, 191] width 7 height 7
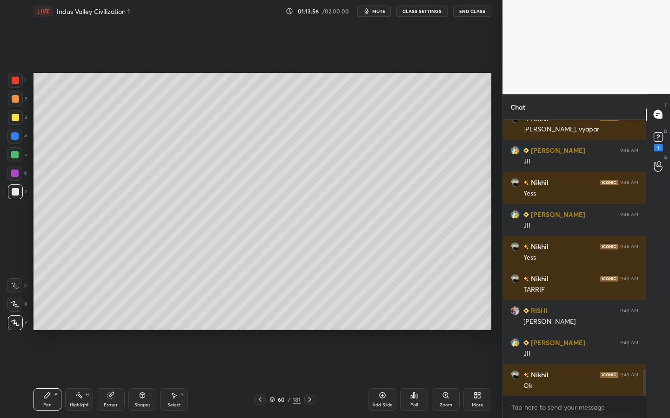
scroll to position [2668, 0]
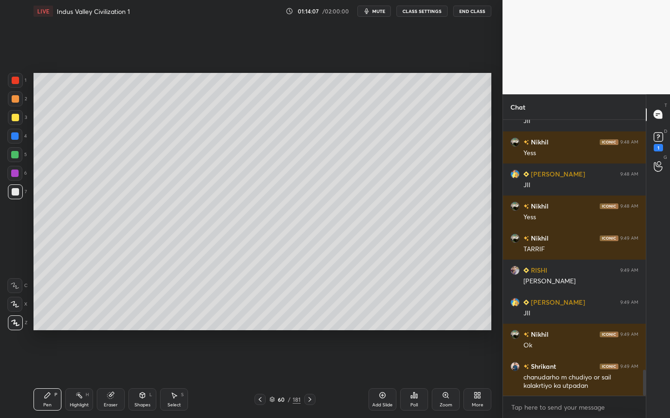
click at [292, 332] on div "181" at bounding box center [296, 400] width 8 height 8
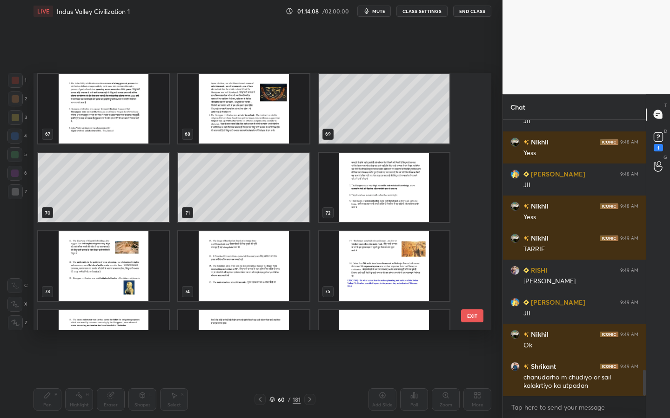
scroll to position [1684, 0]
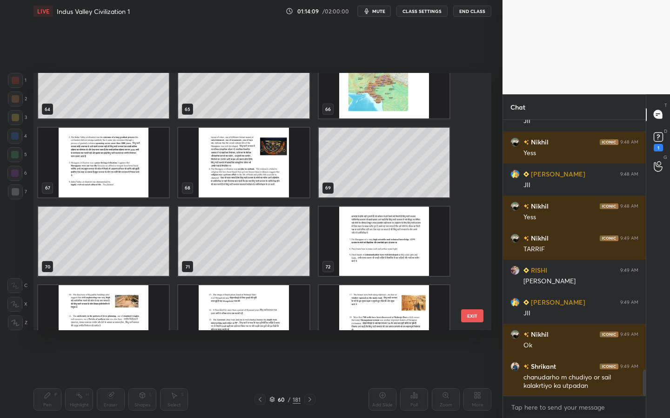
click at [370, 230] on img "grid" at bounding box center [384, 242] width 131 height 70
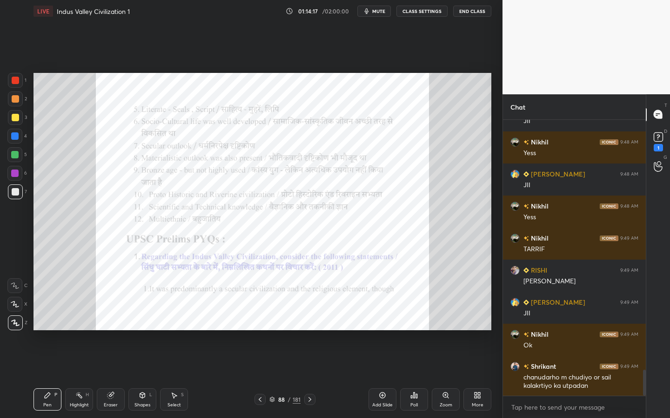
click at [100, 332] on div "Eraser" at bounding box center [111, 400] width 28 height 22
click at [11, 326] on span "Erase all" at bounding box center [15, 323] width 14 height 7
drag, startPoint x: 16, startPoint y: 78, endPoint x: 21, endPoint y: 82, distance: 6.3
click at [16, 79] on div at bounding box center [15, 80] width 7 height 7
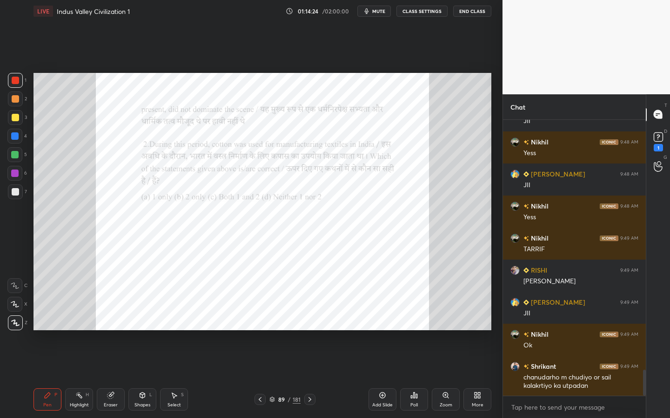
drag, startPoint x: 123, startPoint y: 413, endPoint x: 119, endPoint y: 407, distance: 7.4
click at [120, 332] on div "Pen P Highlight H Eraser Shapes L Select S 89 / 181 Add Slide Poll Zoom More" at bounding box center [262, 399] width 458 height 37
click at [115, 332] on div "Eraser" at bounding box center [111, 405] width 14 height 5
click at [9, 325] on span "Erase all" at bounding box center [15, 323] width 14 height 7
click at [420, 332] on div "Poll" at bounding box center [414, 400] width 28 height 22
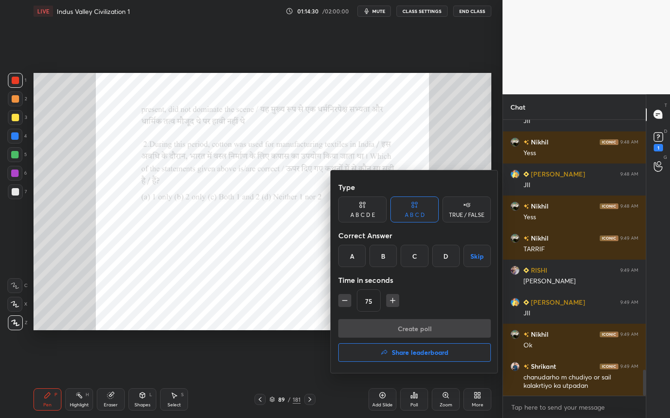
drag, startPoint x: 412, startPoint y: 257, endPoint x: 406, endPoint y: 295, distance: 38.2
click at [412, 258] on div "C" at bounding box center [413, 256] width 27 height 22
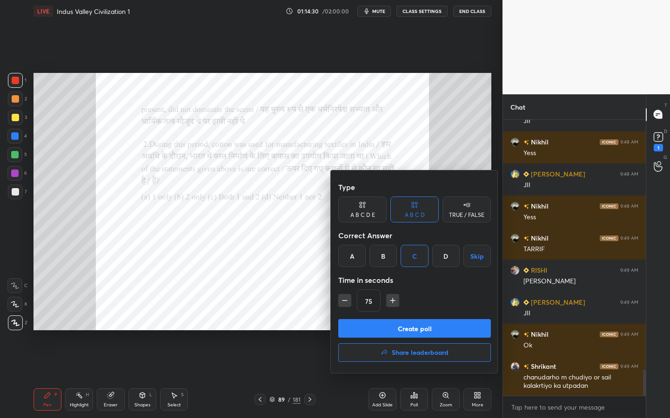
click at [394, 332] on button "Create poll" at bounding box center [414, 328] width 153 height 19
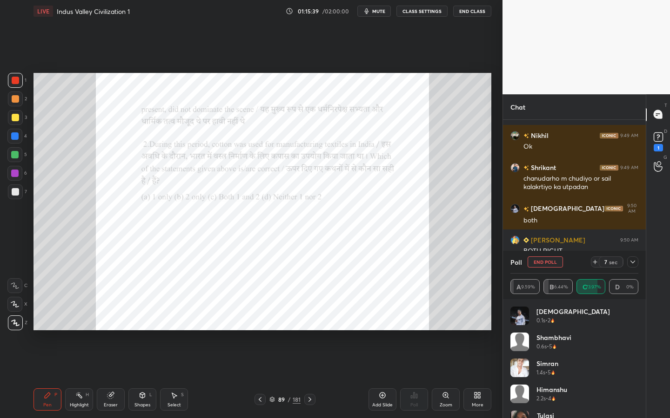
scroll to position [2405, 0]
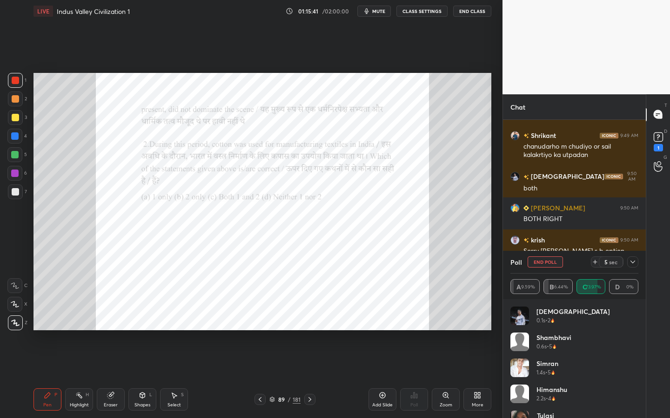
click at [634, 265] on icon at bounding box center [632, 262] width 7 height 7
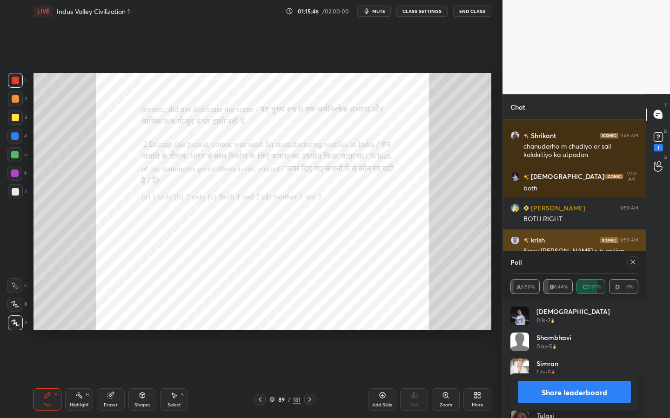
scroll to position [109, 125]
click at [633, 265] on icon at bounding box center [632, 262] width 7 height 7
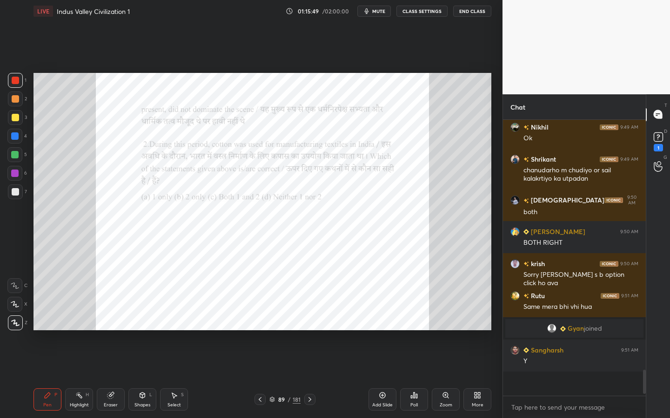
scroll to position [271, 140]
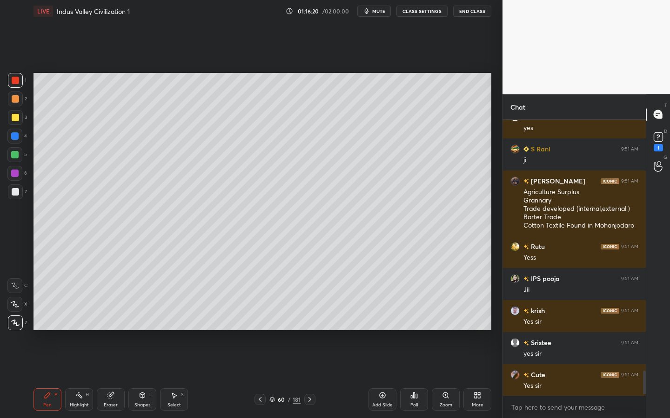
click at [370, 332] on div "Add Slide" at bounding box center [382, 400] width 28 height 22
click at [9, 116] on div at bounding box center [15, 117] width 15 height 15
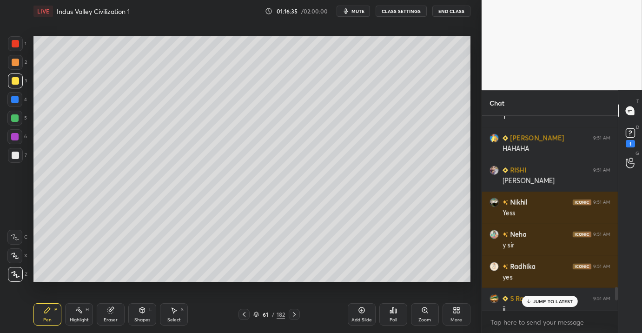
click at [272, 317] on div "/" at bounding box center [273, 315] width 3 height 6
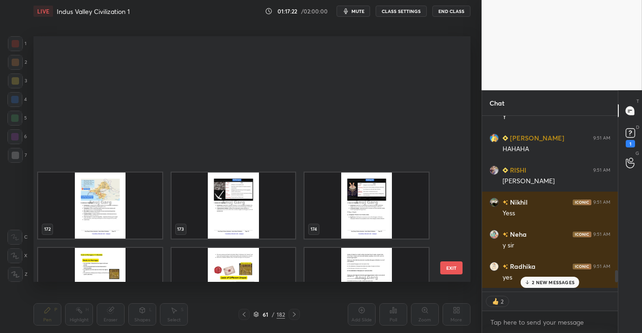
scroll to position [4327, 0]
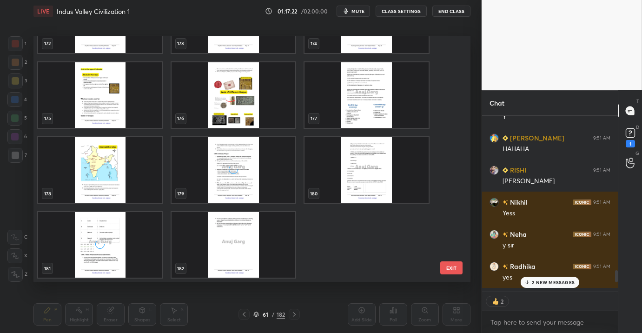
click at [253, 244] on img "grid" at bounding box center [234, 245] width 124 height 66
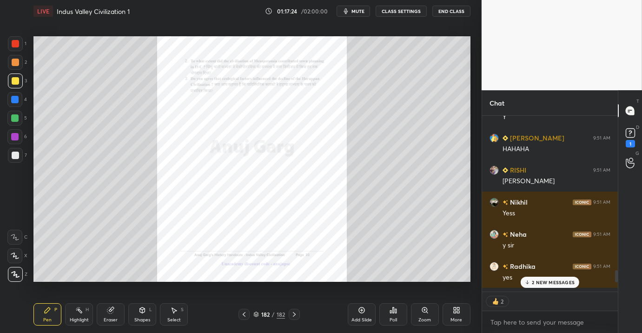
click at [355, 315] on div "Add Slide" at bounding box center [362, 314] width 28 height 22
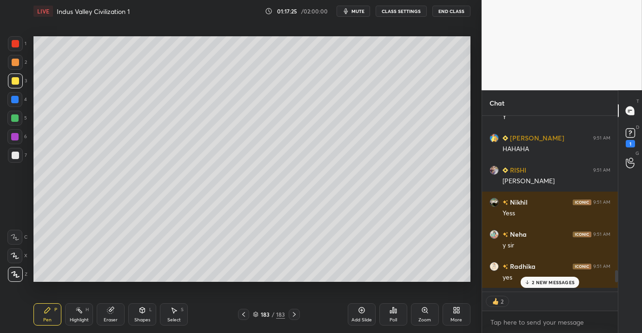
click at [448, 316] on div "More" at bounding box center [457, 314] width 28 height 22
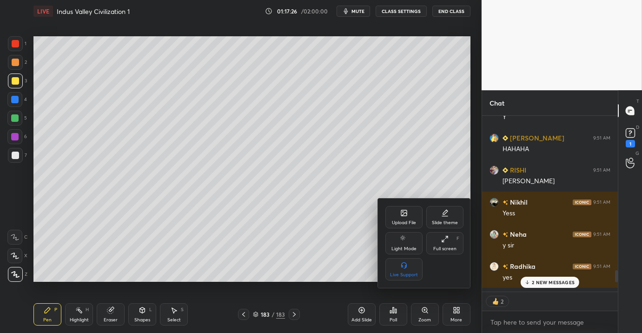
click at [407, 210] on icon at bounding box center [404, 213] width 6 height 6
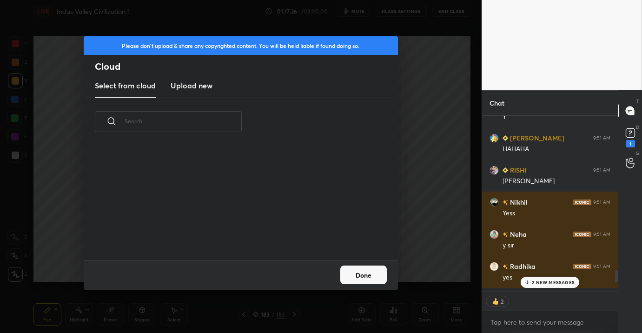
scroll to position [114, 299]
click at [177, 96] on new "Upload new" at bounding box center [192, 85] width 42 height 23
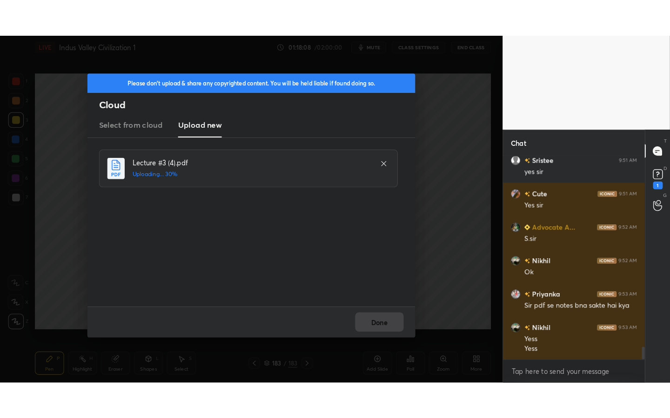
scroll to position [2939, 0]
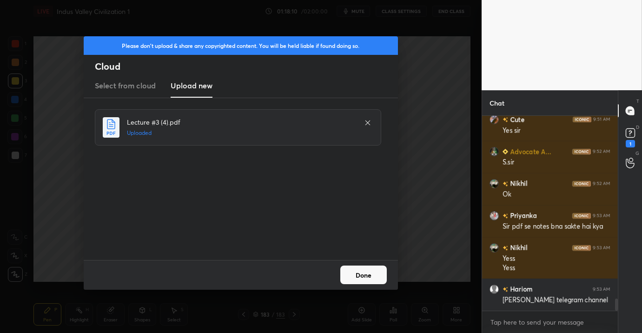
click at [366, 272] on button "Done" at bounding box center [363, 274] width 46 height 19
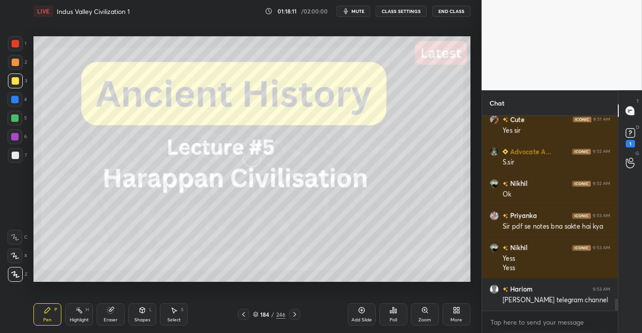
click at [451, 314] on div "More" at bounding box center [457, 314] width 28 height 22
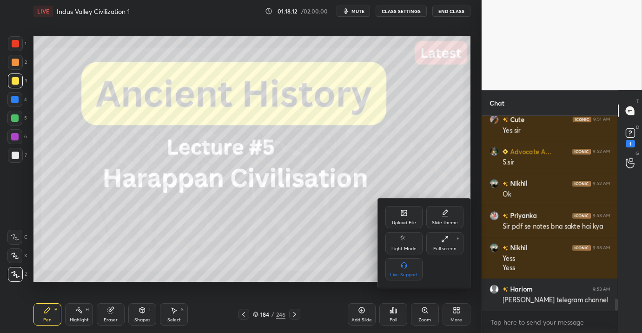
click at [445, 251] on div "Full screen" at bounding box center [444, 248] width 23 height 5
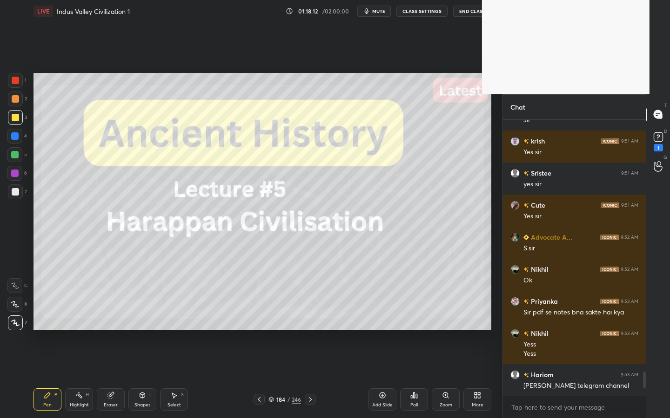
scroll to position [273, 140]
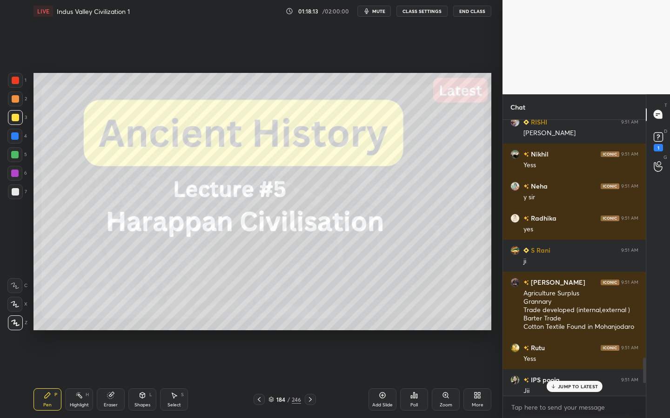
click at [287, 332] on div "/" at bounding box center [288, 400] width 3 height 6
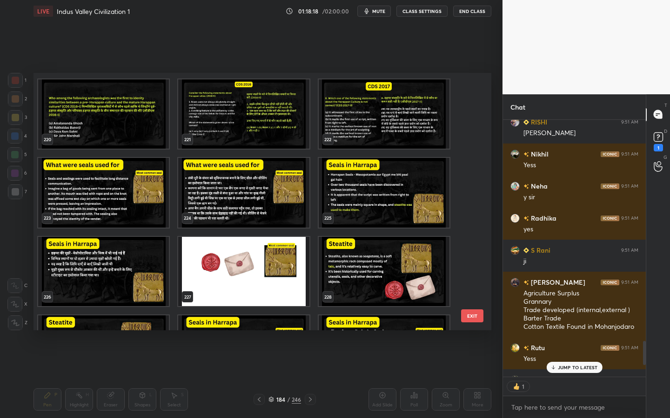
click at [117, 198] on img "grid" at bounding box center [103, 193] width 131 height 70
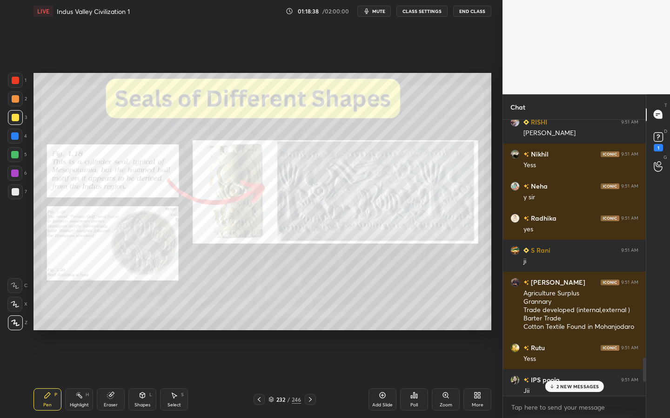
click at [15, 83] on div at bounding box center [15, 80] width 7 height 7
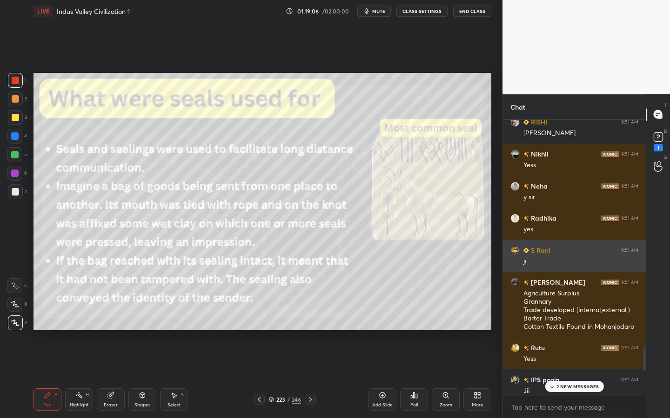
scroll to position [2871, 0]
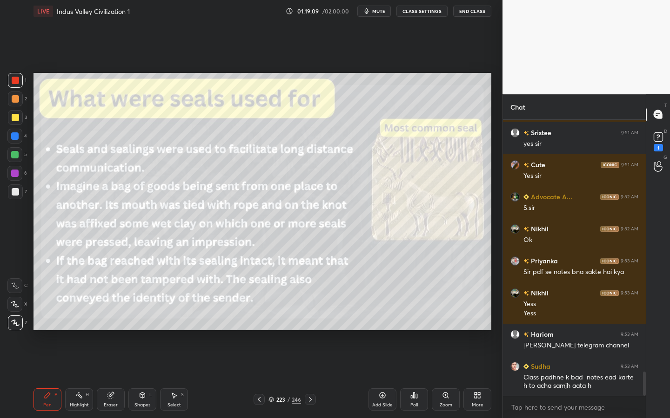
click at [118, 332] on div "Eraser" at bounding box center [111, 400] width 28 height 22
click at [15, 323] on span "Erase all" at bounding box center [15, 323] width 14 height 7
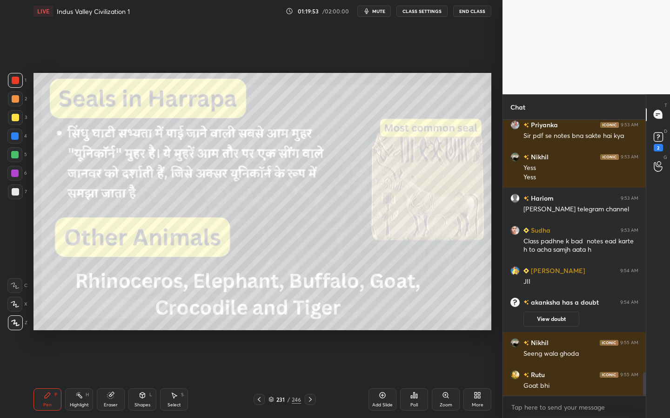
scroll to position [2969, 0]
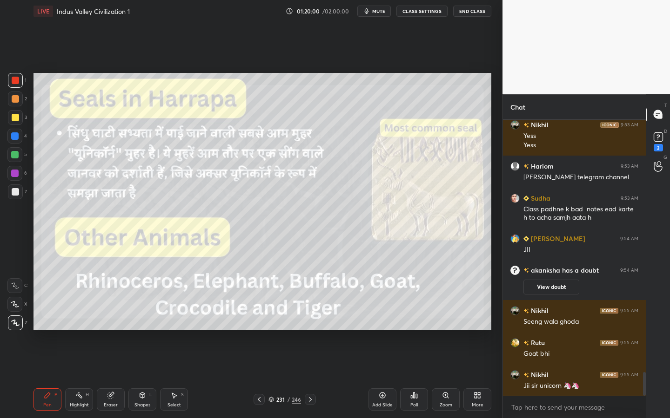
click at [117, 332] on div "Eraser" at bounding box center [111, 400] width 28 height 22
drag, startPoint x: 13, startPoint y: 321, endPoint x: 18, endPoint y: 319, distance: 5.9
click at [13, 322] on span "Erase all" at bounding box center [15, 323] width 14 height 7
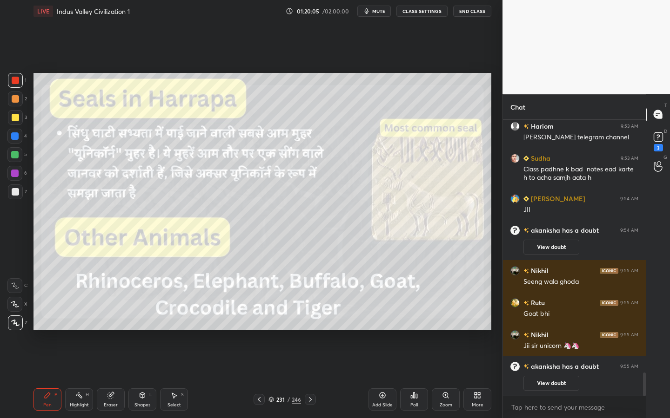
click at [390, 332] on div "Add Slide" at bounding box center [382, 400] width 28 height 22
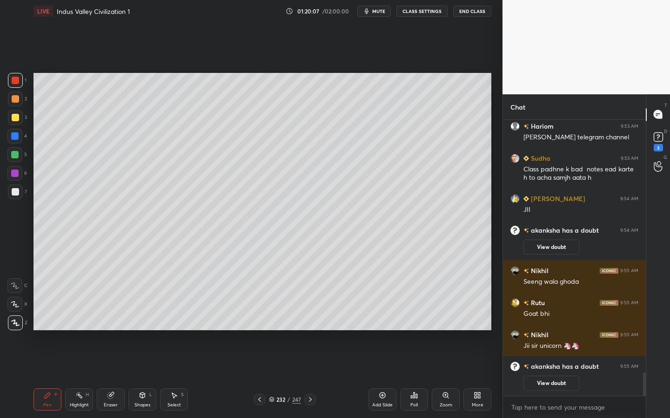
click at [17, 123] on div at bounding box center [15, 117] width 15 height 15
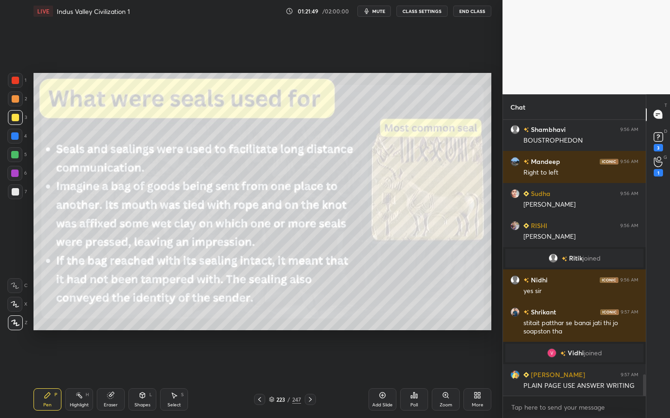
scroll to position [3284, 0]
click at [14, 83] on div at bounding box center [15, 80] width 15 height 15
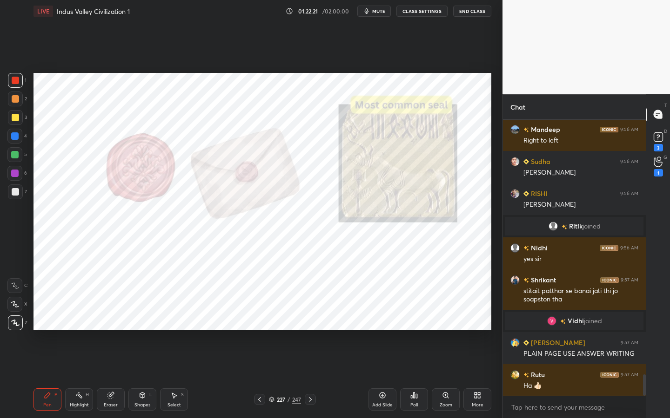
scroll to position [3364, 0]
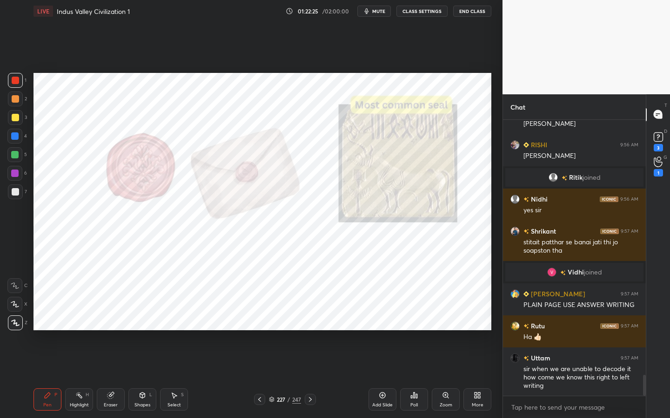
click at [11, 153] on div at bounding box center [14, 154] width 7 height 7
click at [19, 78] on div at bounding box center [15, 80] width 7 height 7
click at [383, 332] on div "Add Slide" at bounding box center [382, 400] width 28 height 22
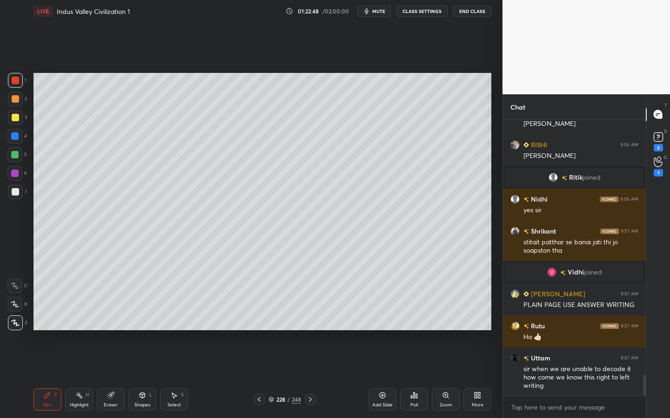
click at [16, 120] on div at bounding box center [15, 117] width 7 height 7
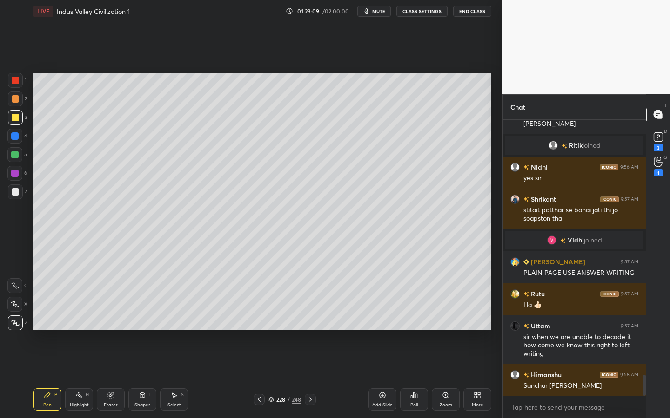
drag, startPoint x: 491, startPoint y: 112, endPoint x: 497, endPoint y: 106, distance: 7.9
click at [497, 106] on div "1 2 3 4 5 6 7 C X Z C X Z E E Erase all H H LIVE Indus Valley Civilization 1 01…" at bounding box center [251, 209] width 502 height 418
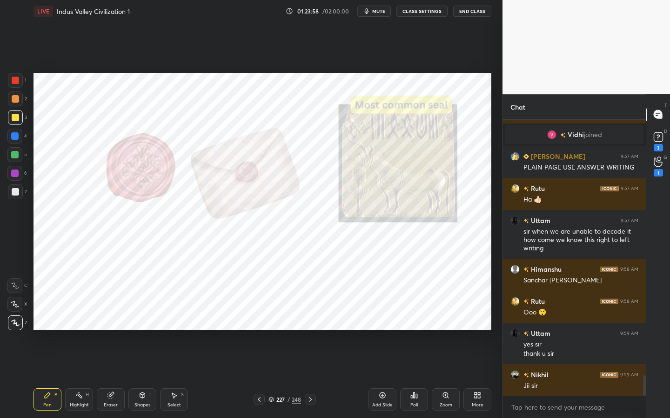
scroll to position [3542, 0]
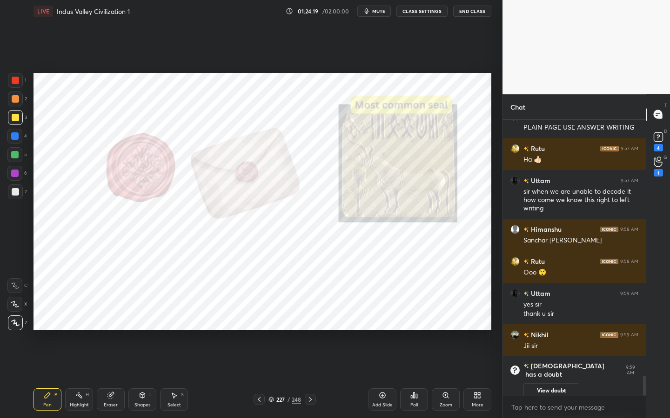
click at [13, 79] on div at bounding box center [15, 80] width 7 height 7
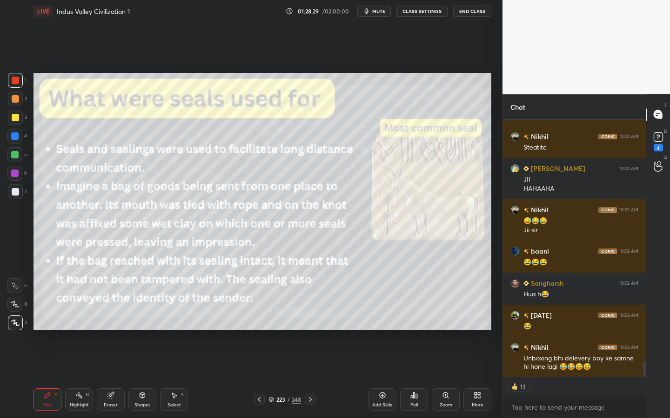
scroll to position [4069, 0]
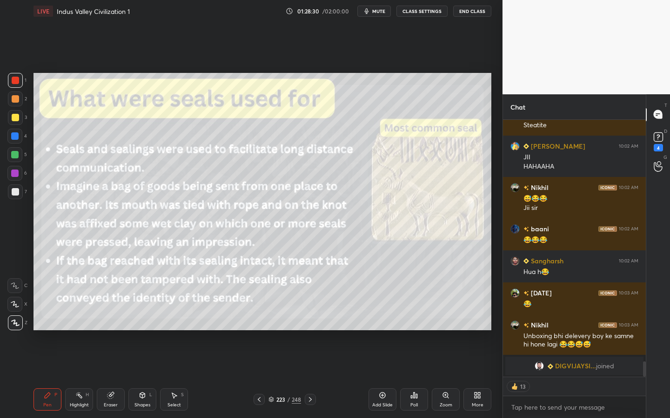
type textarea "x"
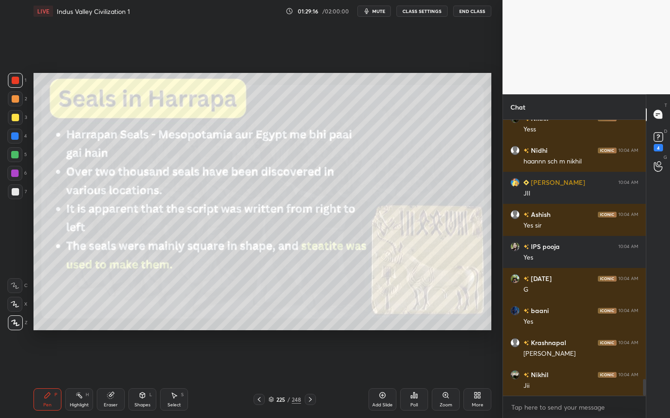
scroll to position [4316, 0]
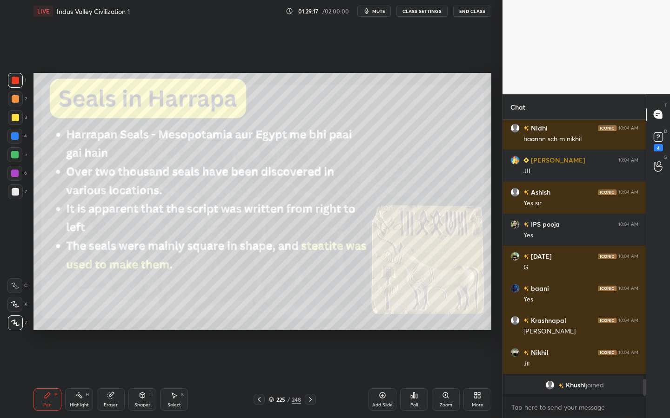
click at [108, 332] on icon at bounding box center [110, 395] width 7 height 7
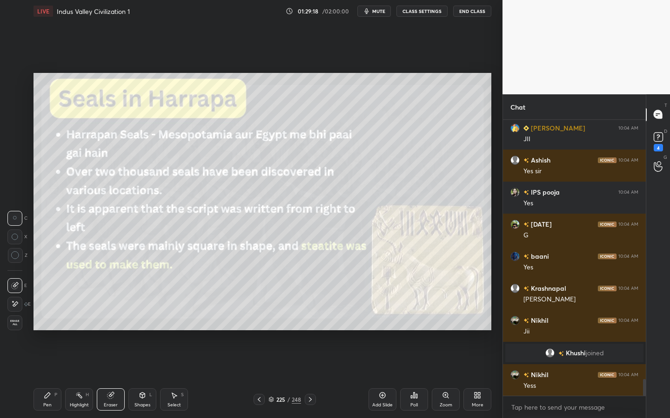
click at [12, 318] on div "Erase all" at bounding box center [14, 323] width 15 height 15
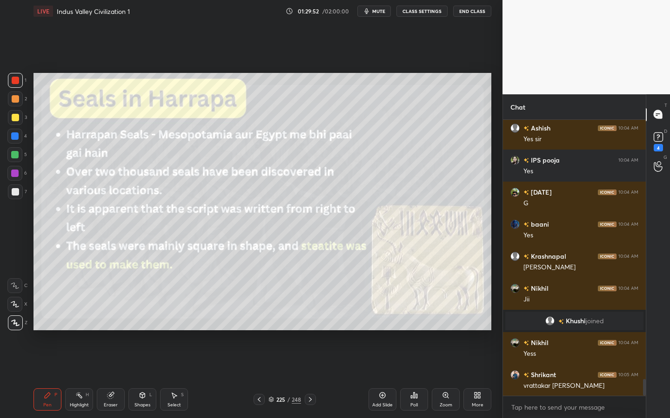
click at [109, 332] on div "Eraser" at bounding box center [111, 405] width 14 height 5
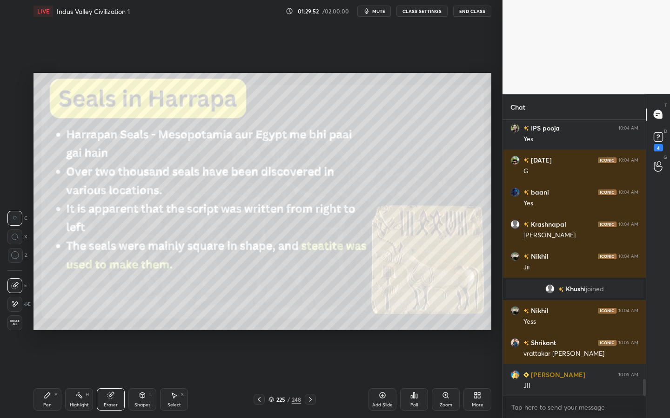
click at [16, 323] on span "Erase all" at bounding box center [15, 323] width 14 height 7
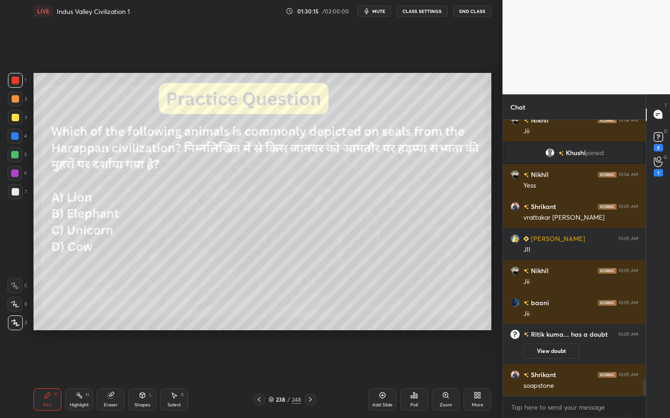
scroll to position [4379, 0]
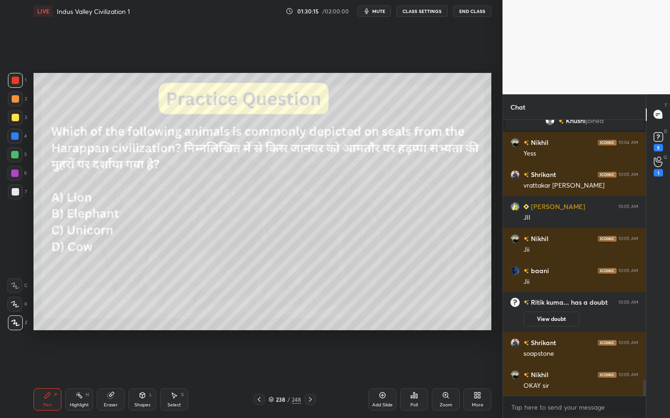
click at [418, 332] on div "Poll" at bounding box center [414, 400] width 28 height 22
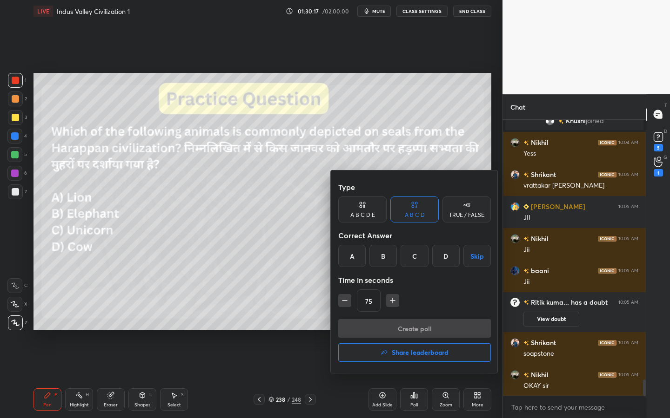
click at [417, 255] on div "C" at bounding box center [413, 256] width 27 height 22
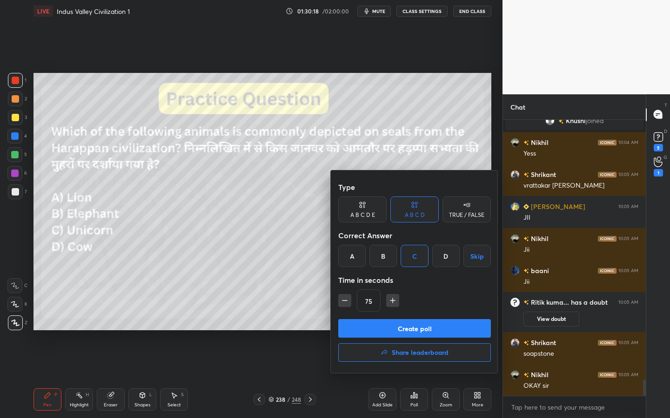
click at [342, 304] on icon "button" at bounding box center [344, 300] width 9 height 9
type input "45"
click at [373, 332] on button "Create poll" at bounding box center [414, 328] width 153 height 19
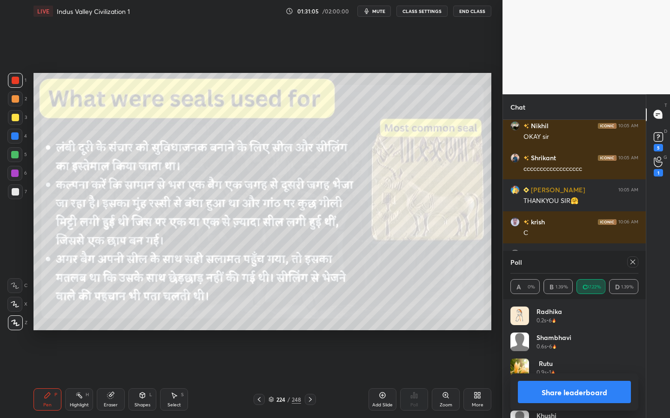
scroll to position [4650, 0]
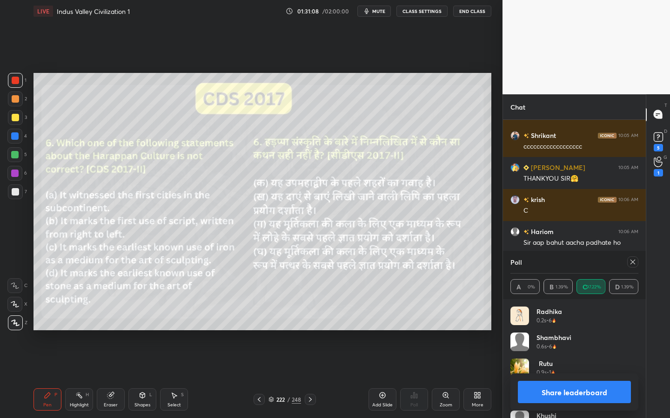
click at [633, 264] on icon at bounding box center [632, 262] width 7 height 7
type textarea "x"
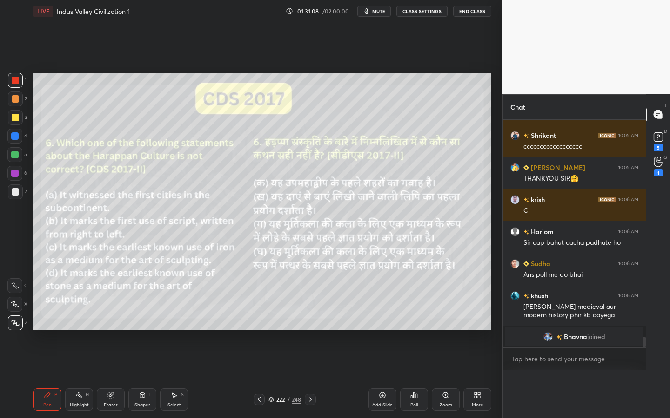
scroll to position [3, 3]
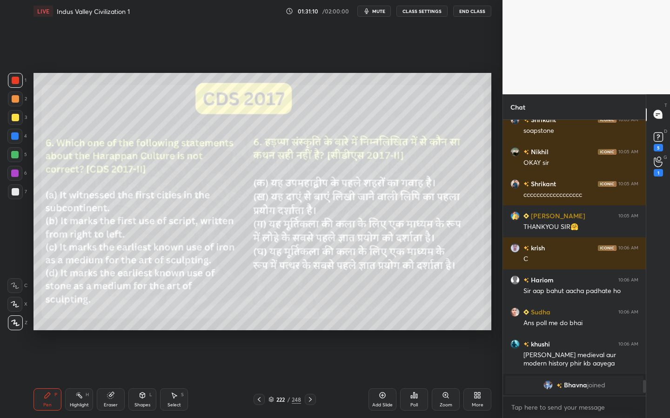
click at [137, 332] on div "Shapes" at bounding box center [142, 405] width 16 height 5
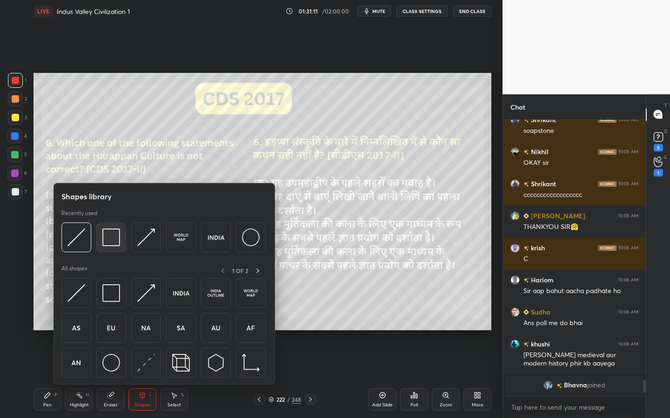
click at [116, 238] on img at bounding box center [111, 238] width 18 height 18
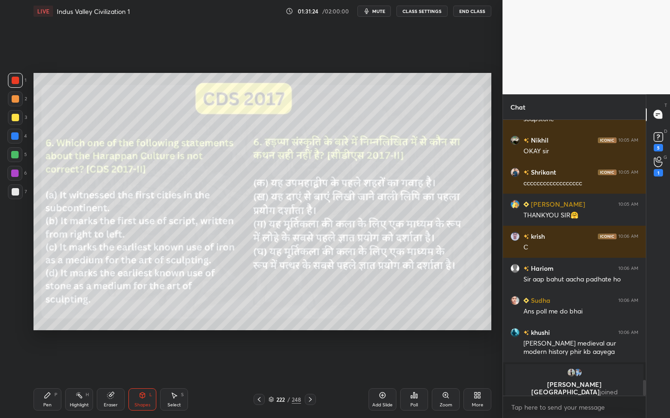
click at [417, 332] on div "Poll" at bounding box center [413, 405] width 7 height 5
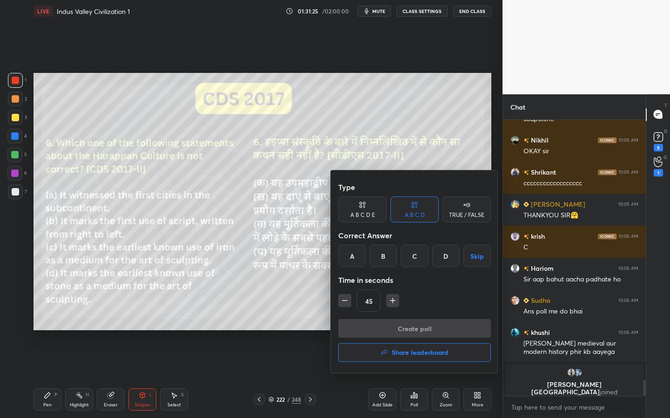
click at [414, 259] on div "C" at bounding box center [413, 256] width 27 height 22
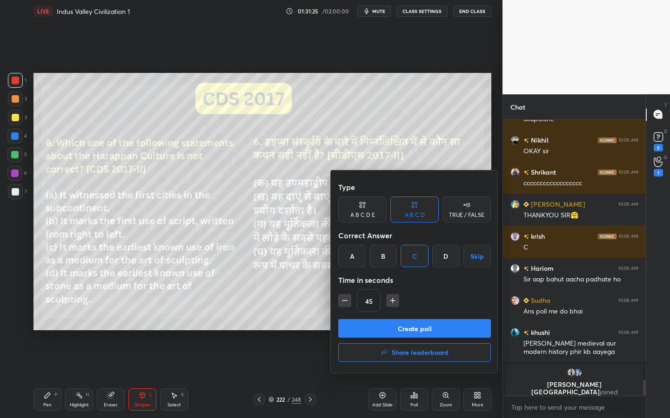
click at [392, 298] on icon "button" at bounding box center [392, 300] width 9 height 9
click at [392, 300] on icon "button" at bounding box center [392, 300] width 9 height 9
click at [393, 301] on icon "button" at bounding box center [392, 301] width 5 height 0
type input "90"
click at [394, 329] on button "Create poll" at bounding box center [414, 328] width 153 height 19
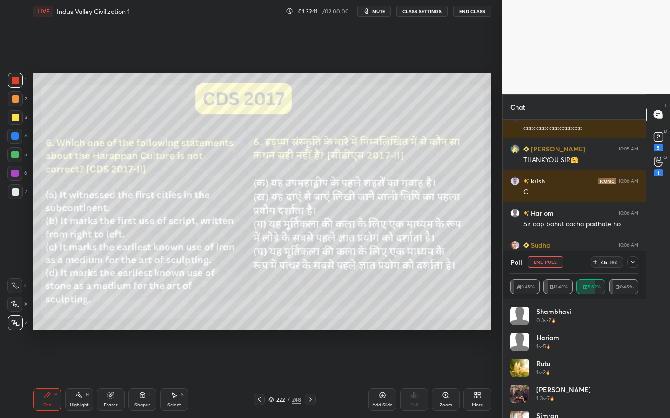
scroll to position [4605, 0]
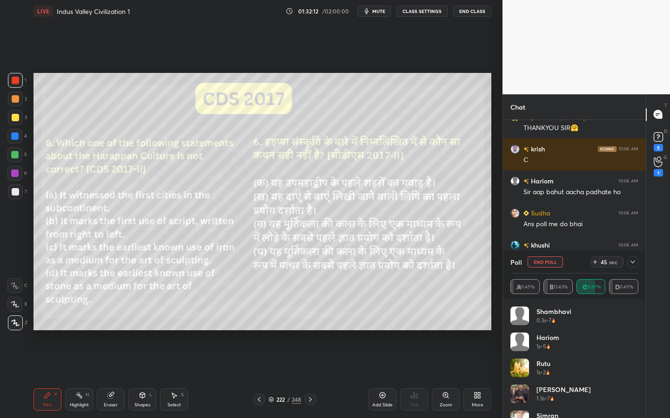
click at [629, 264] on icon at bounding box center [632, 262] width 7 height 7
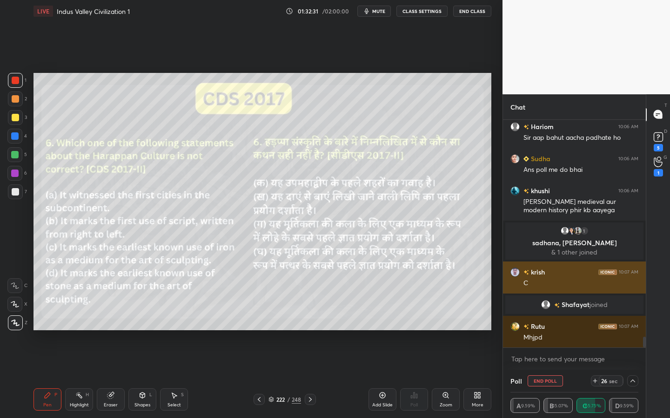
scroll to position [4682, 0]
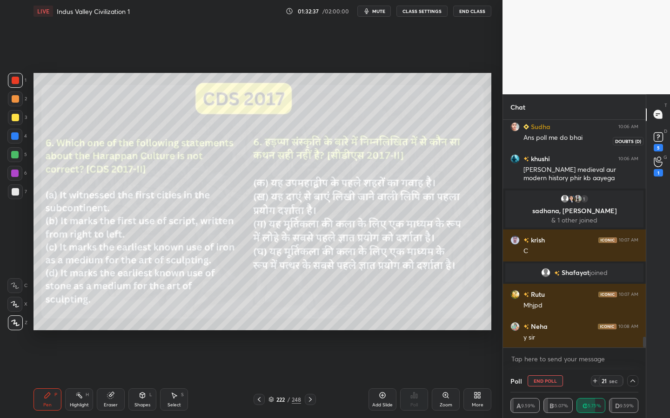
click at [642, 137] on rect at bounding box center [657, 137] width 9 height 9
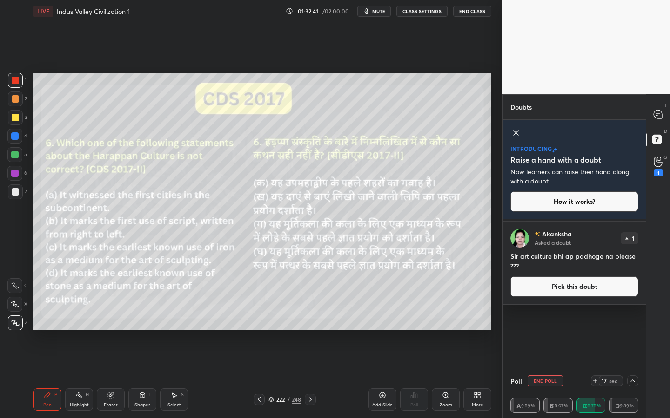
scroll to position [0, 0]
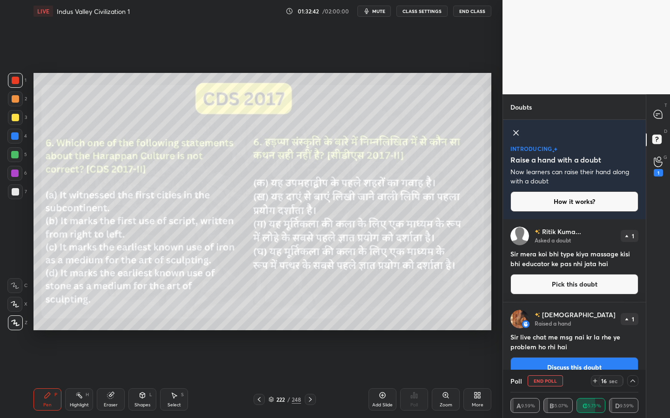
click at [642, 104] on div "T Messages (T)" at bounding box center [658, 115] width 24 height 26
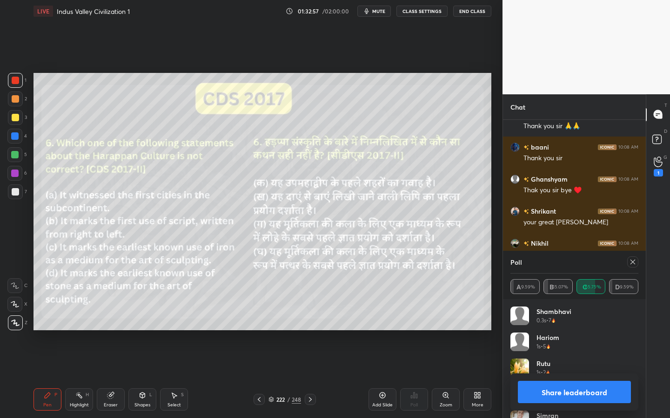
scroll to position [3, 3]
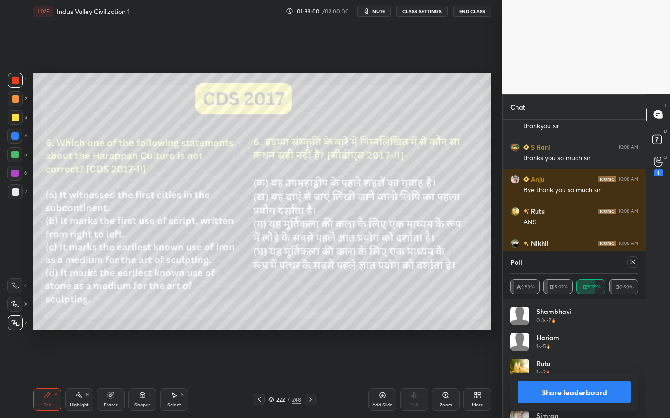
click at [483, 13] on button "End Class" at bounding box center [472, 11] width 38 height 11
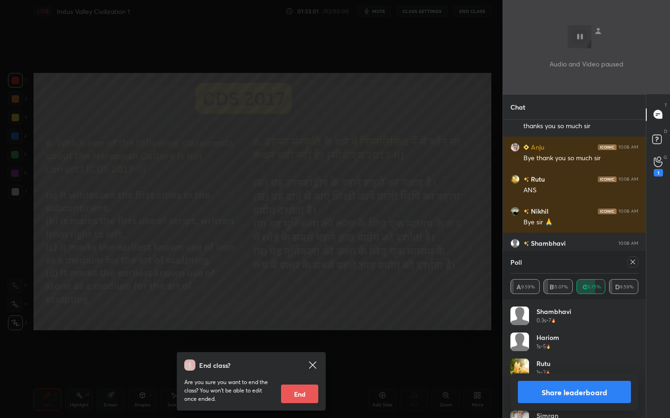
click at [312, 332] on button "End" at bounding box center [299, 394] width 37 height 19
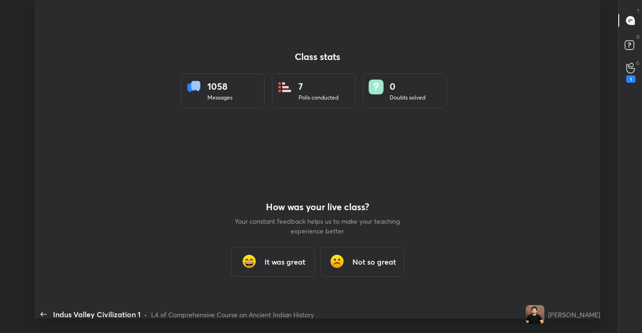
scroll to position [46223, 45862]
type textarea "x"
